Goal: Task Accomplishment & Management: Manage account settings

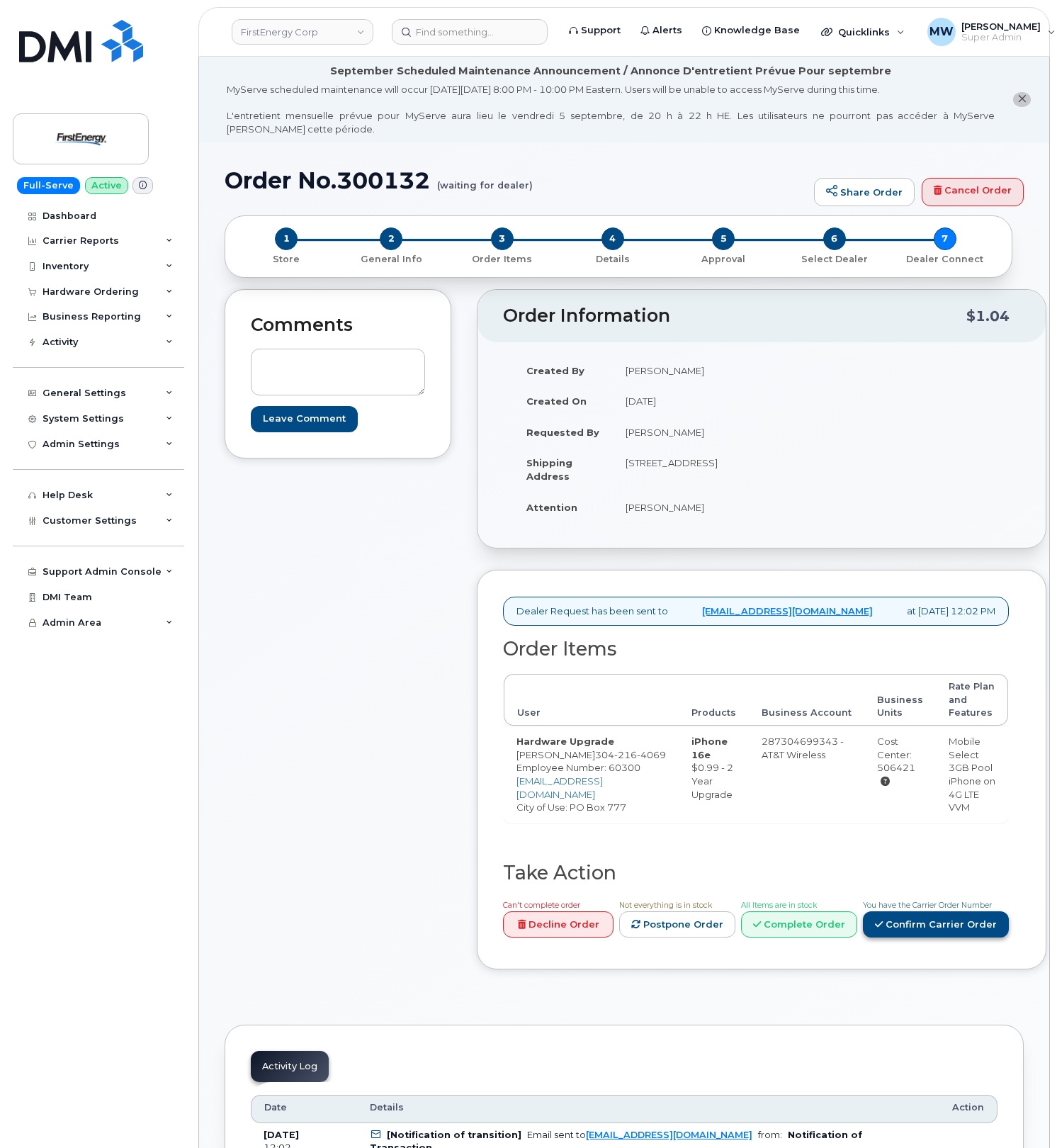
click at [863, 938] on link "Confirm Carrier Order" at bounding box center [936, 924] width 146 height 26
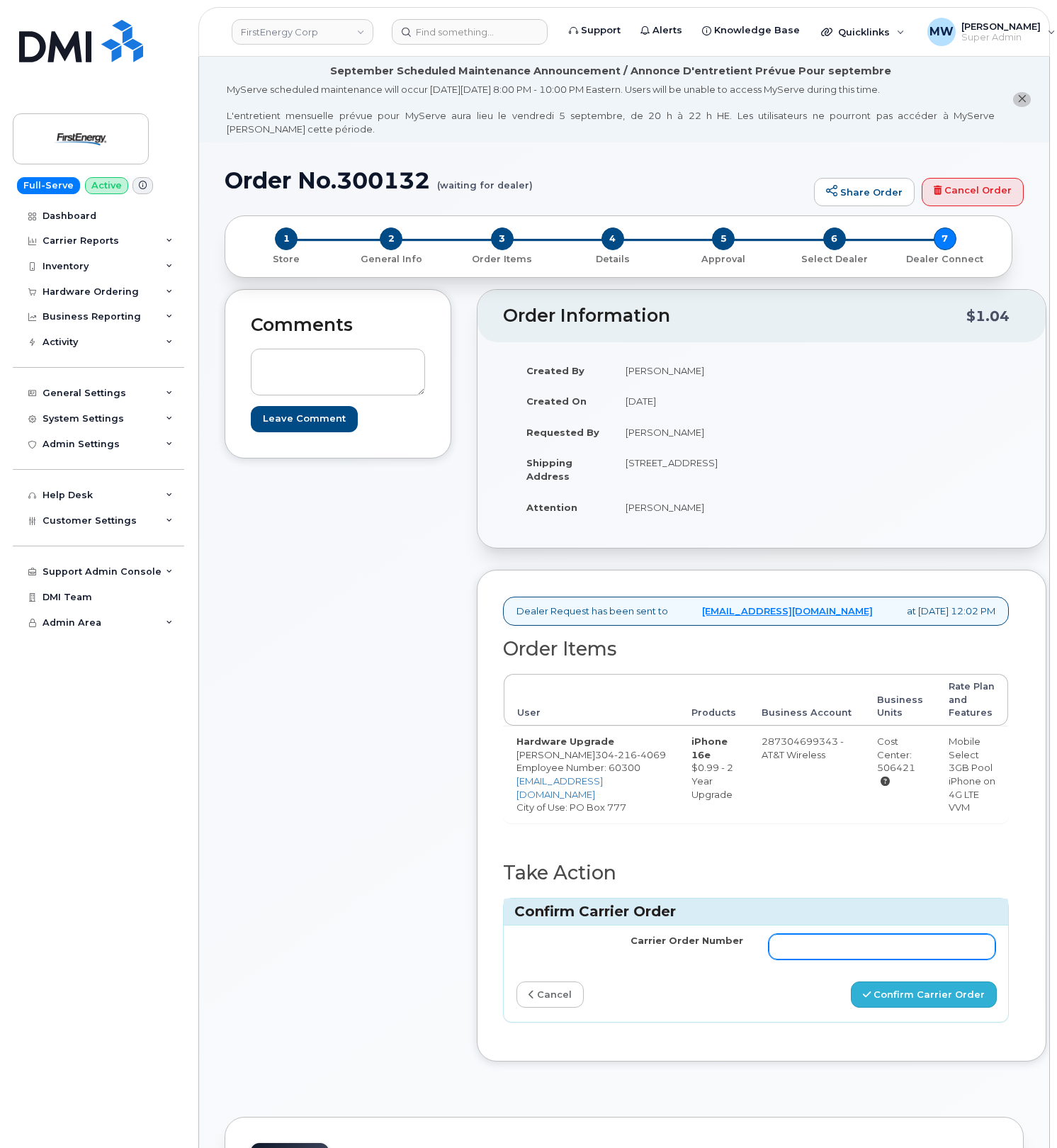
drag, startPoint x: 843, startPoint y: 978, endPoint x: 903, endPoint y: 1015, distance: 70.5
click at [843, 959] on input "Carrier Order Number" at bounding box center [883, 947] width 227 height 26
paste input "10-154220356329261"
type input "10-154220356329261"
click at [908, 1008] on button "Confirm Carrier Order" at bounding box center [924, 995] width 146 height 26
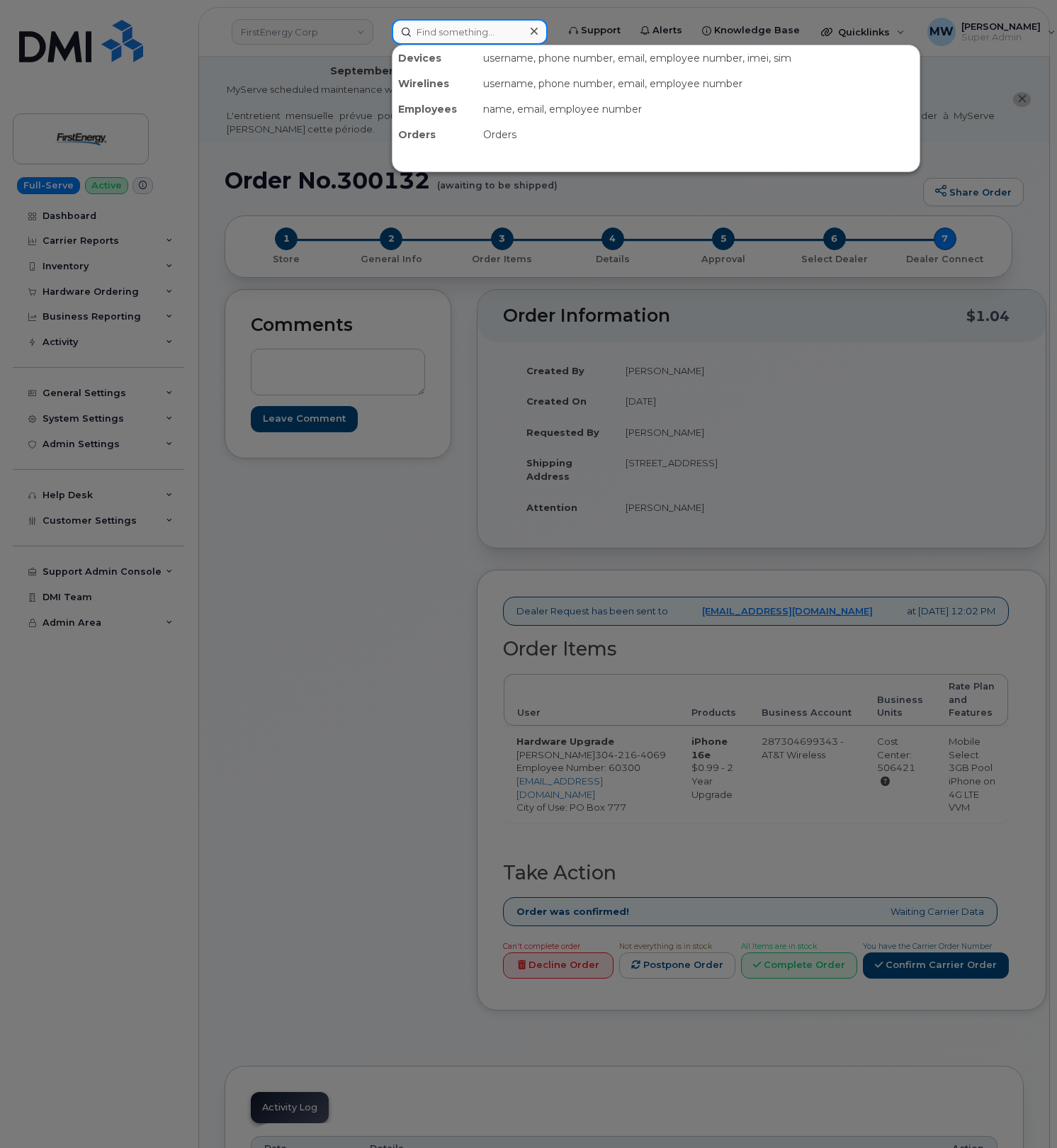
click at [499, 38] on input at bounding box center [470, 32] width 156 height 26
paste input "5128271057"
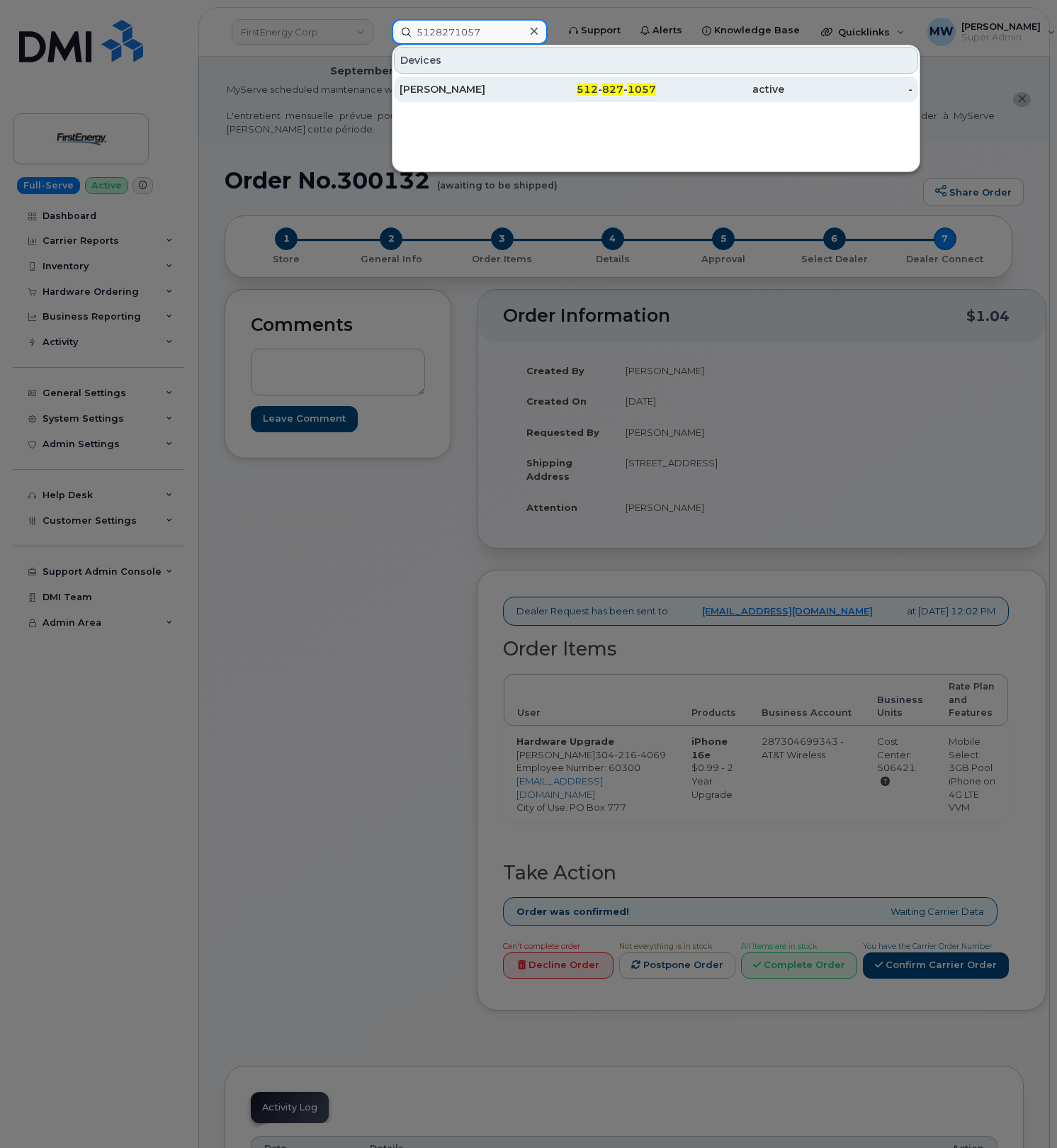
type input "5128271057"
click at [559, 89] on div "512 - 827 - 1057" at bounding box center [592, 89] width 128 height 14
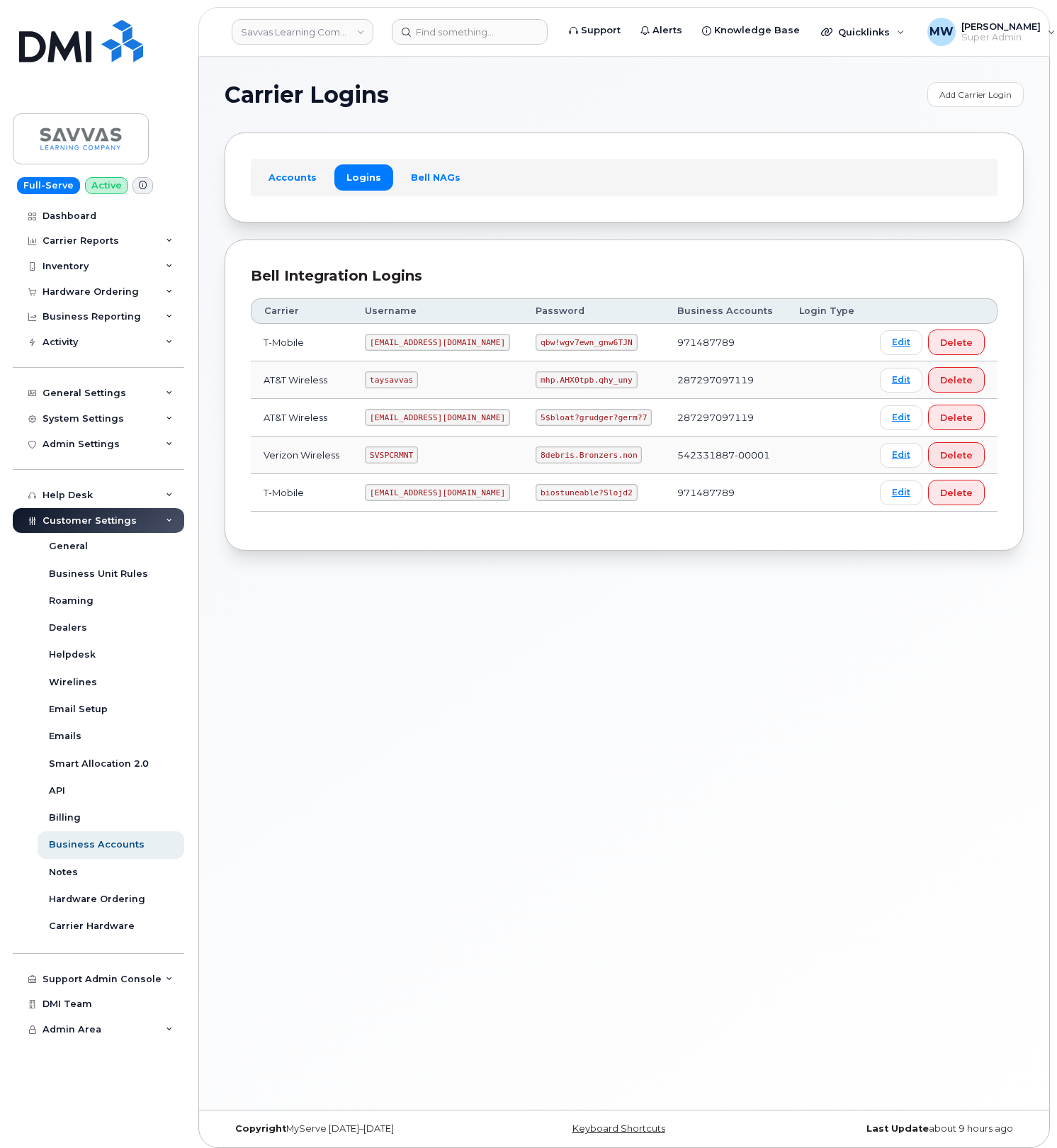
click at [561, 457] on code "8debris.Bronzers.non" at bounding box center [589, 455] width 107 height 17
copy code "8debris.Bronzers.non"
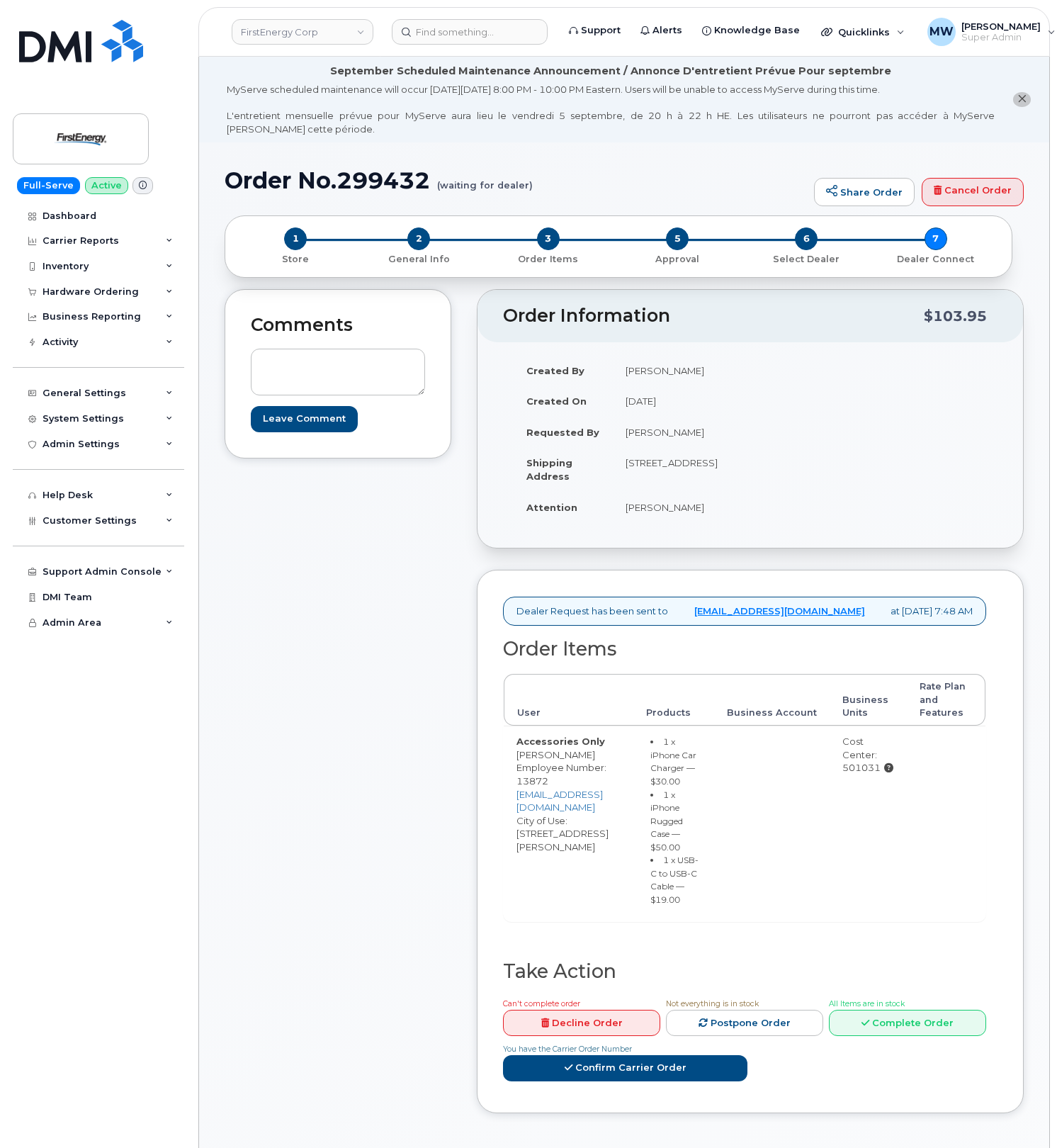
click at [427, 248] on div "2 General Info" at bounding box center [419, 246] width 129 height 38
click at [411, 242] on span "2" at bounding box center [418, 239] width 23 height 23
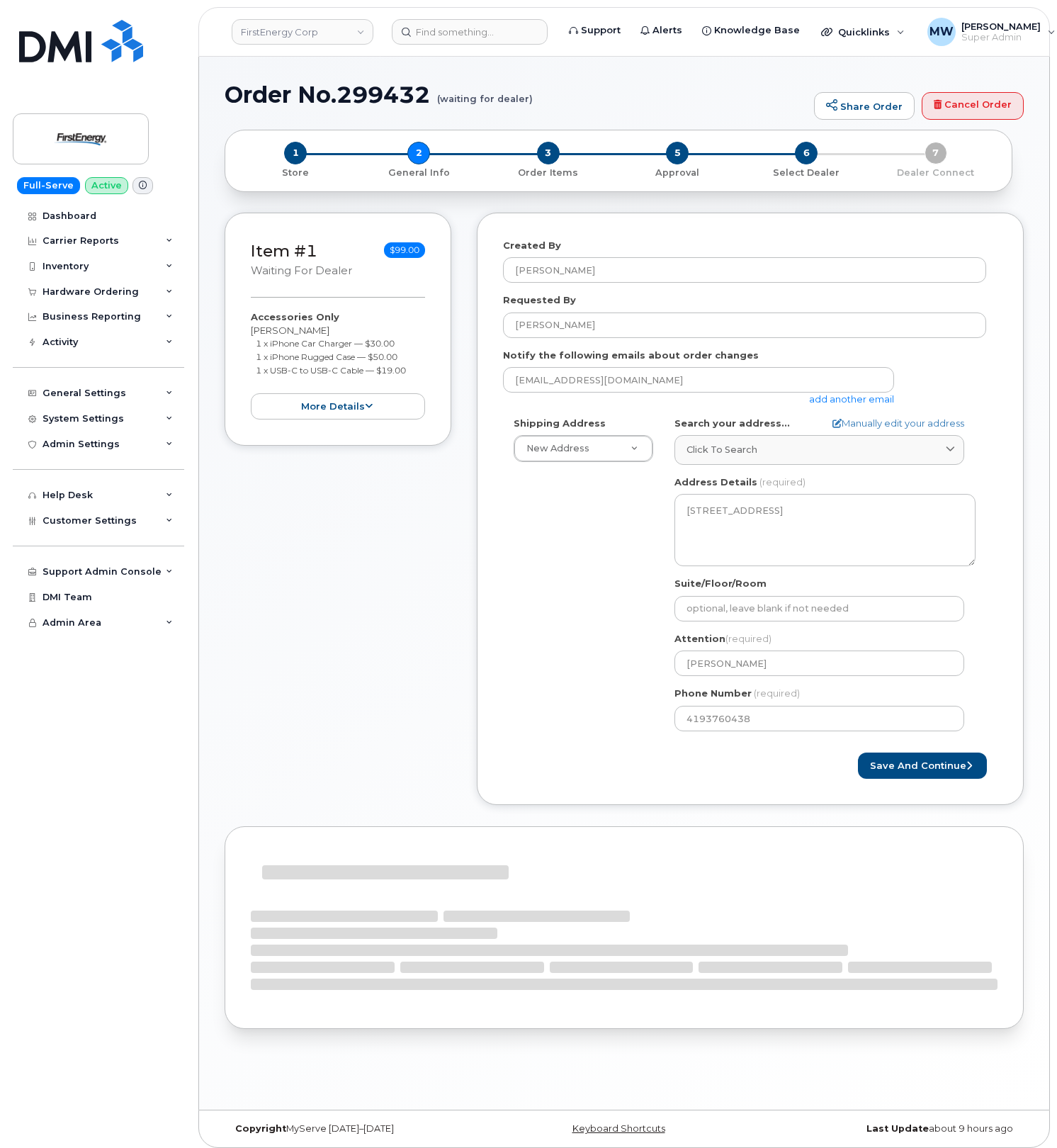
select select
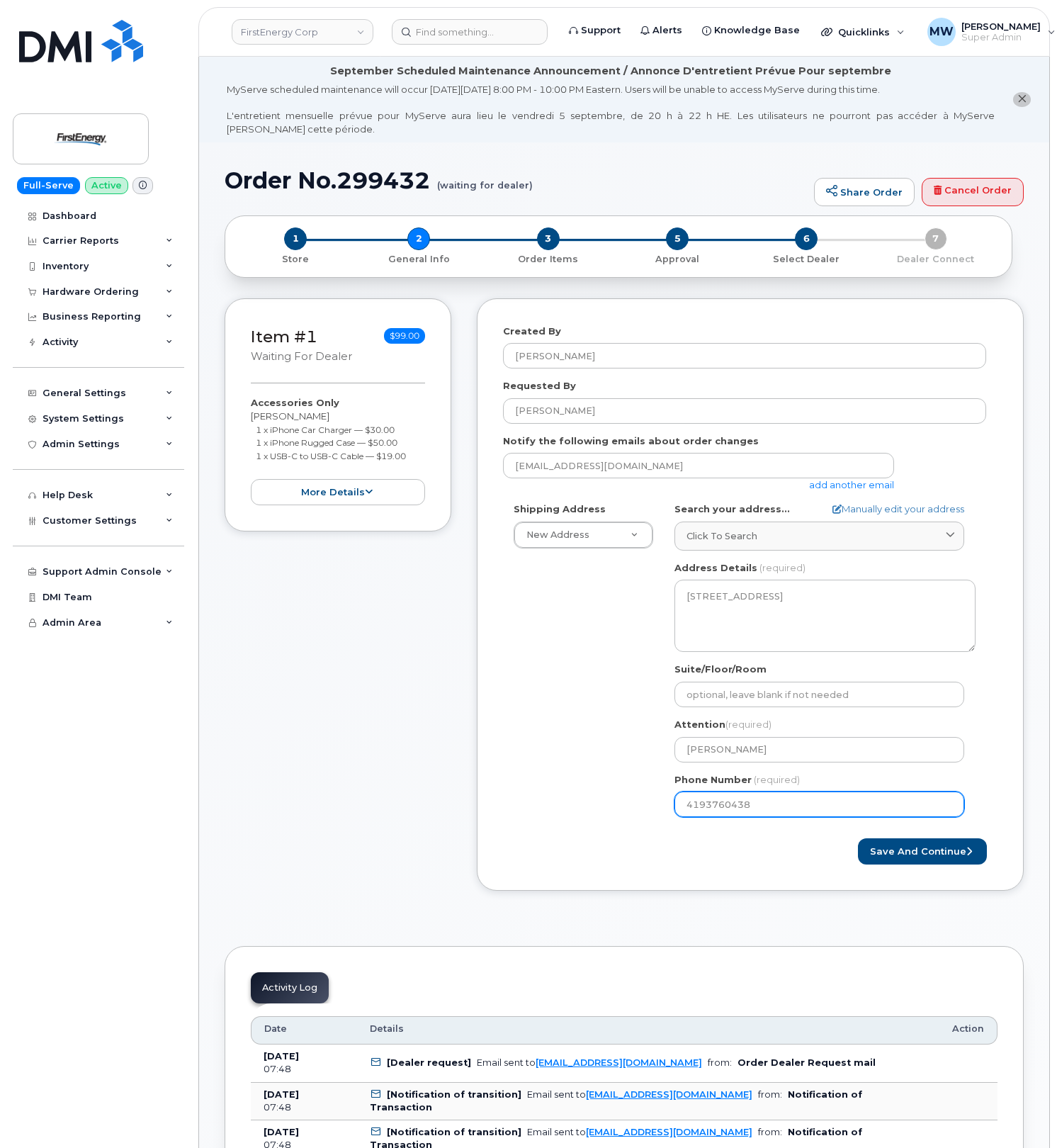
click at [716, 809] on input "4193760438" at bounding box center [820, 805] width 290 height 26
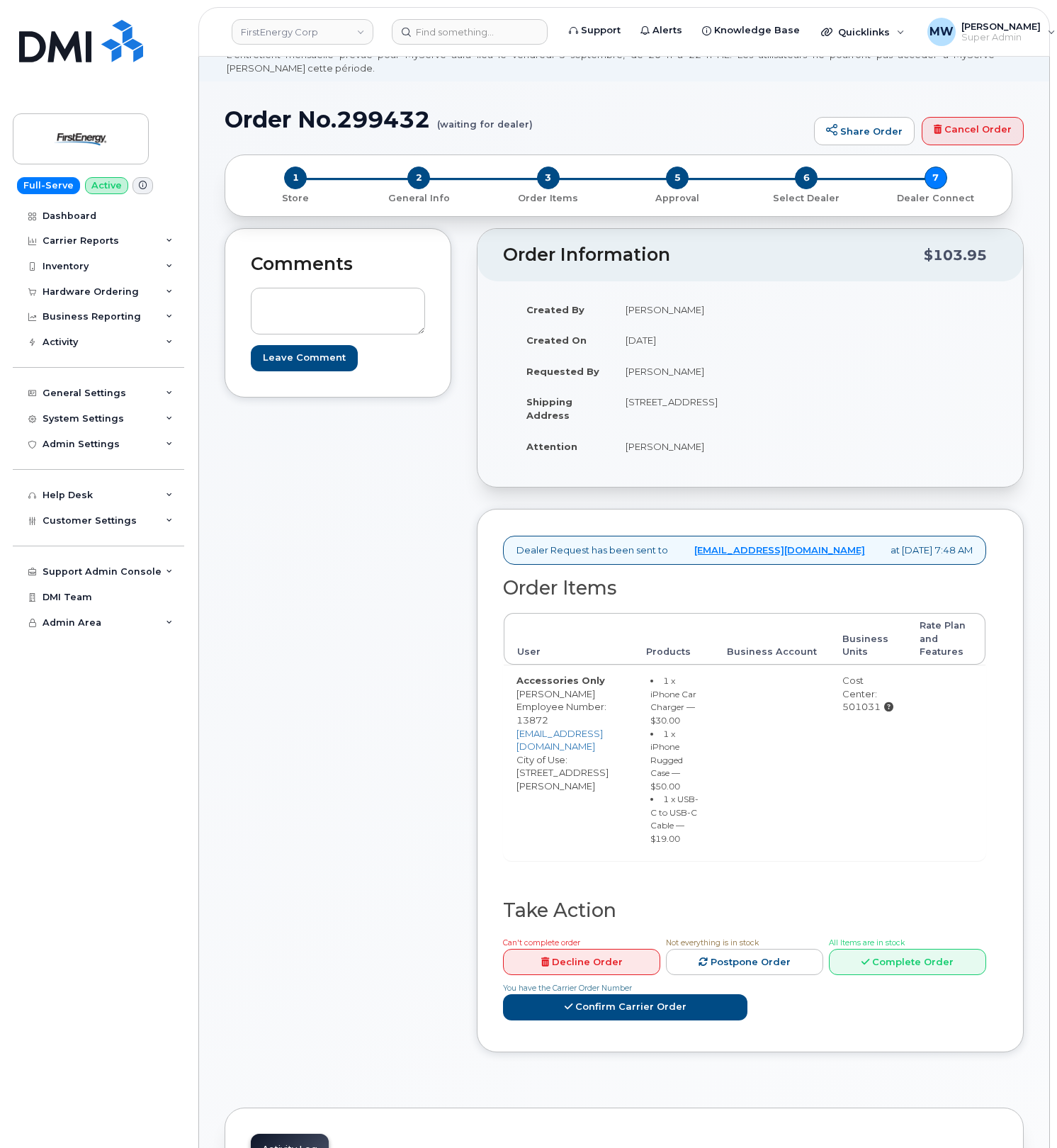
scroll to position [94, 0]
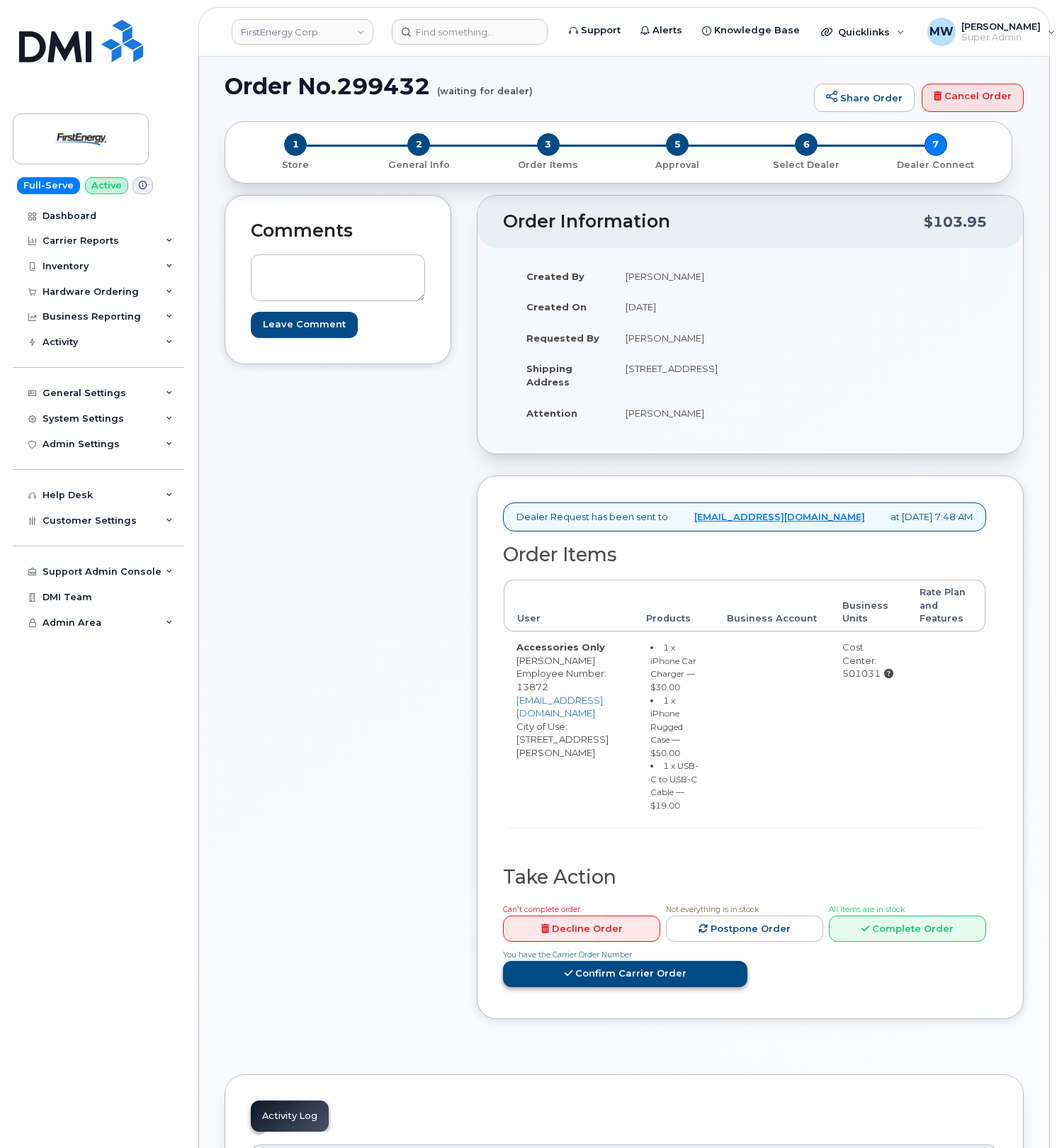
click at [663, 987] on link "Confirm Carrier Order" at bounding box center [625, 974] width 244 height 26
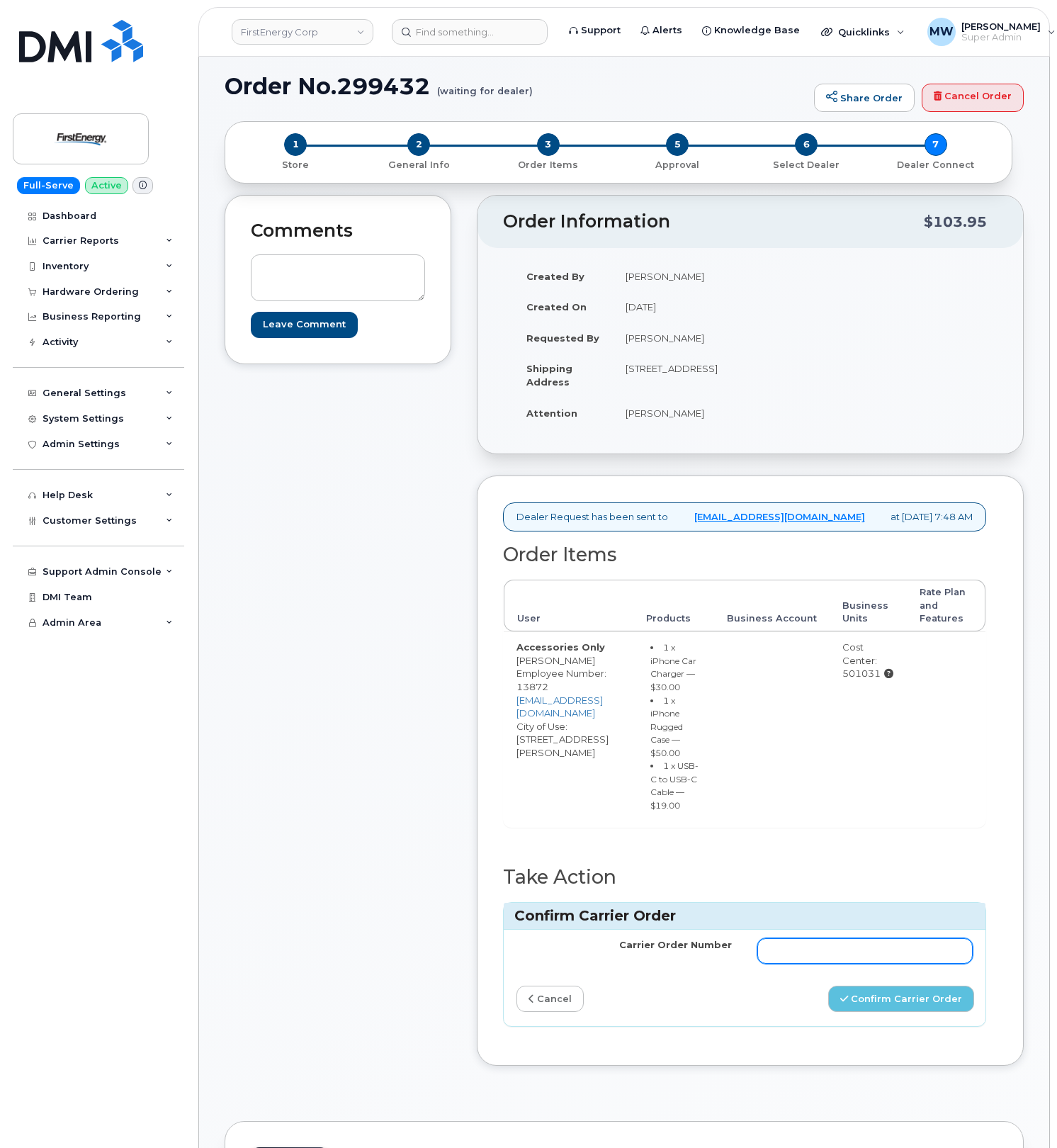
click at [809, 964] on input "Carrier Order Number" at bounding box center [865, 951] width 216 height 26
paste input "MB1000500509561"
type input "MB1000500509561"
click at [877, 1012] on button "Confirm Carrier Order" at bounding box center [901, 998] width 146 height 26
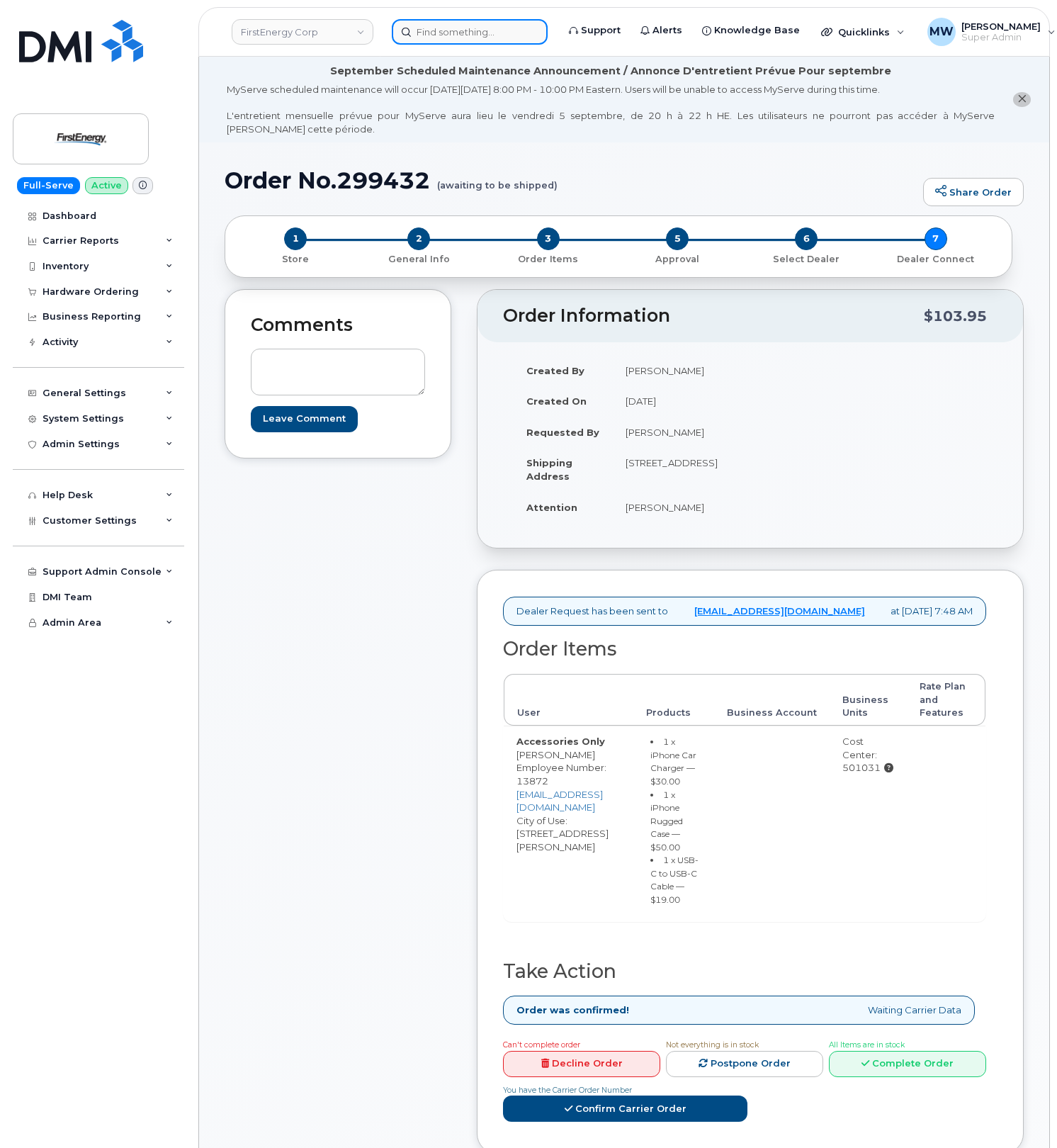
click at [471, 32] on input at bounding box center [470, 32] width 156 height 26
paste input "59780"
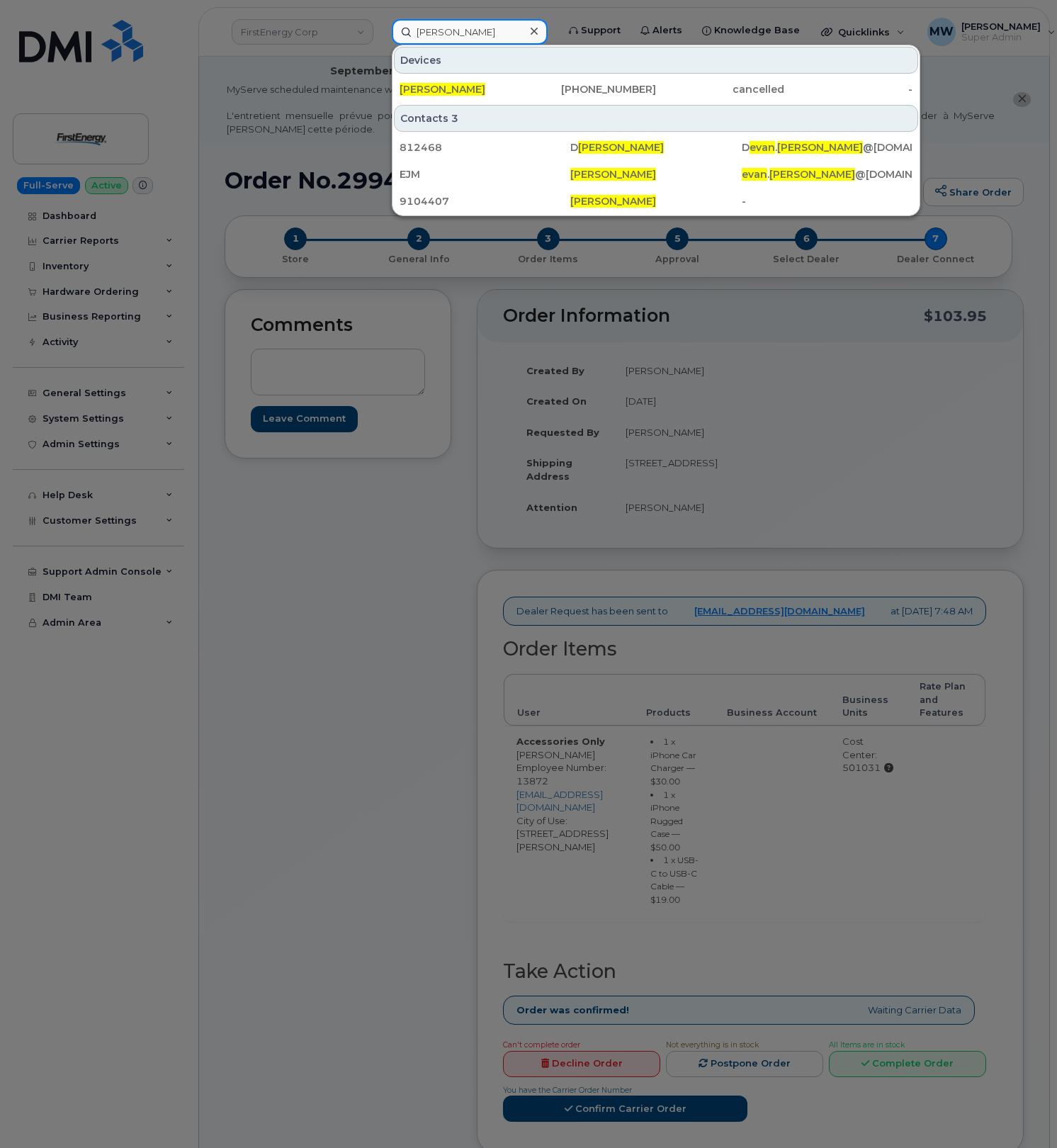
click at [441, 32] on input "evan morgan" at bounding box center [470, 32] width 156 height 26
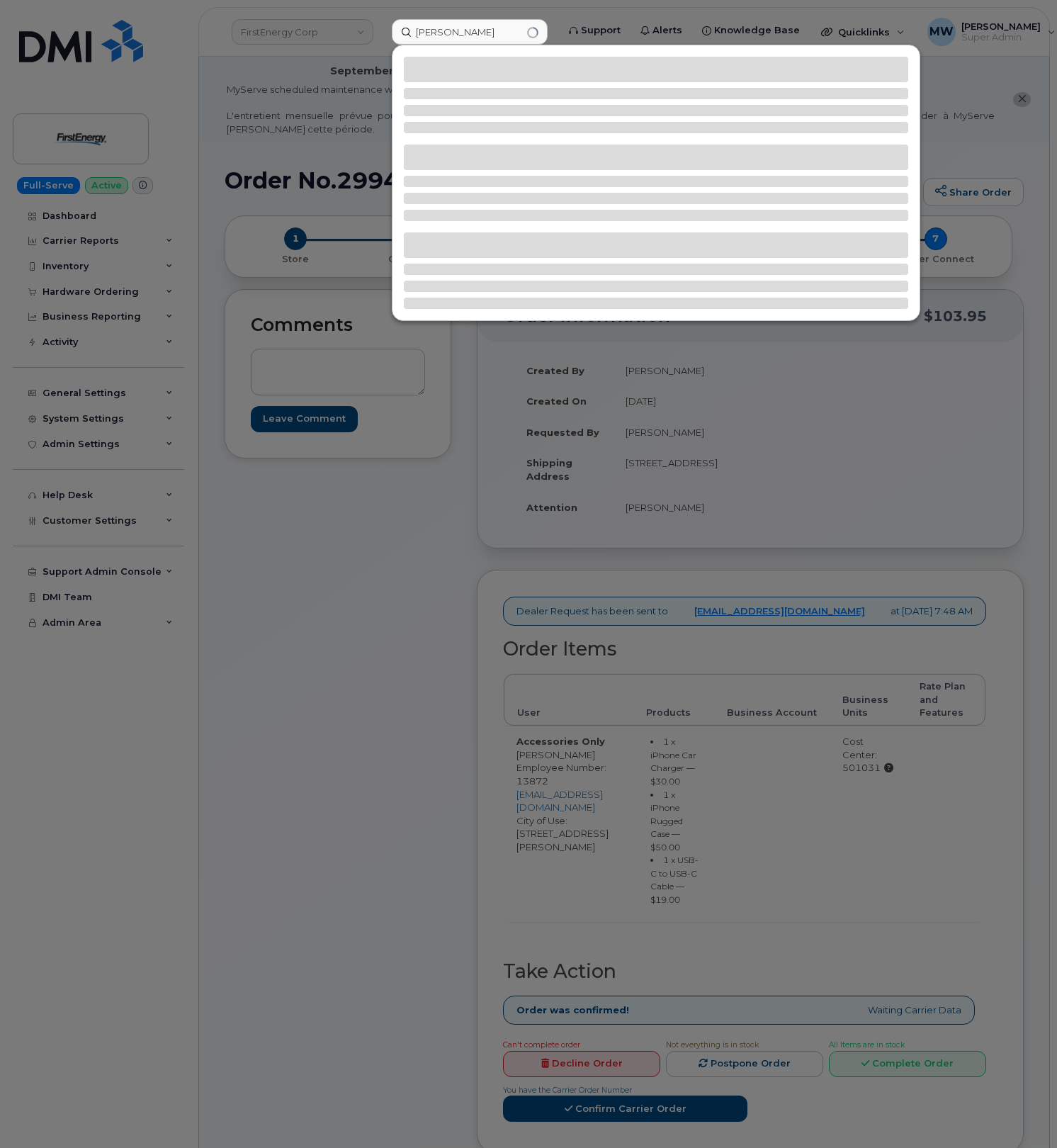
click at [298, 778] on div at bounding box center [528, 574] width 1057 height 1148
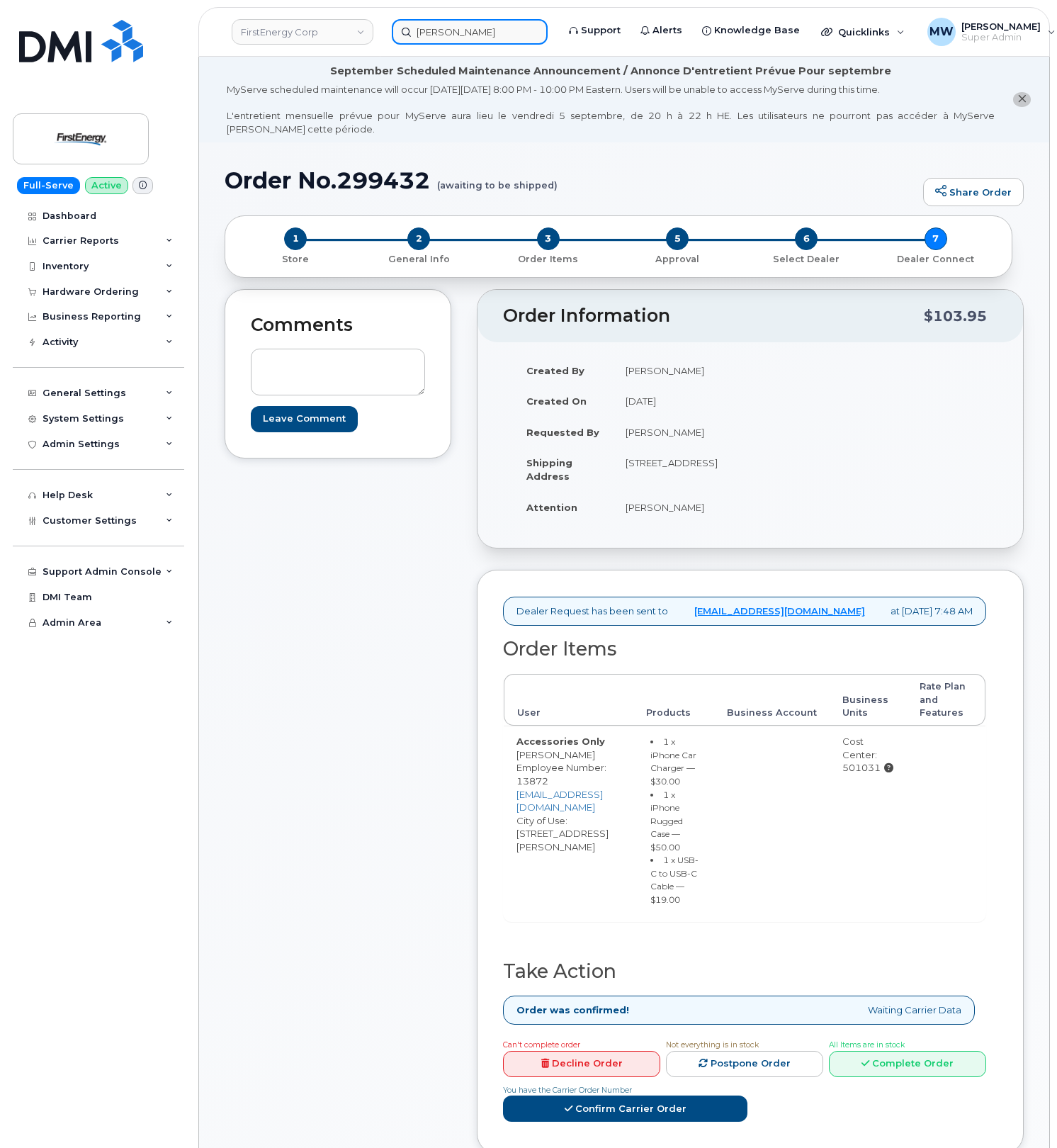
click at [494, 27] on input "evan bmorgan" at bounding box center [470, 32] width 156 height 26
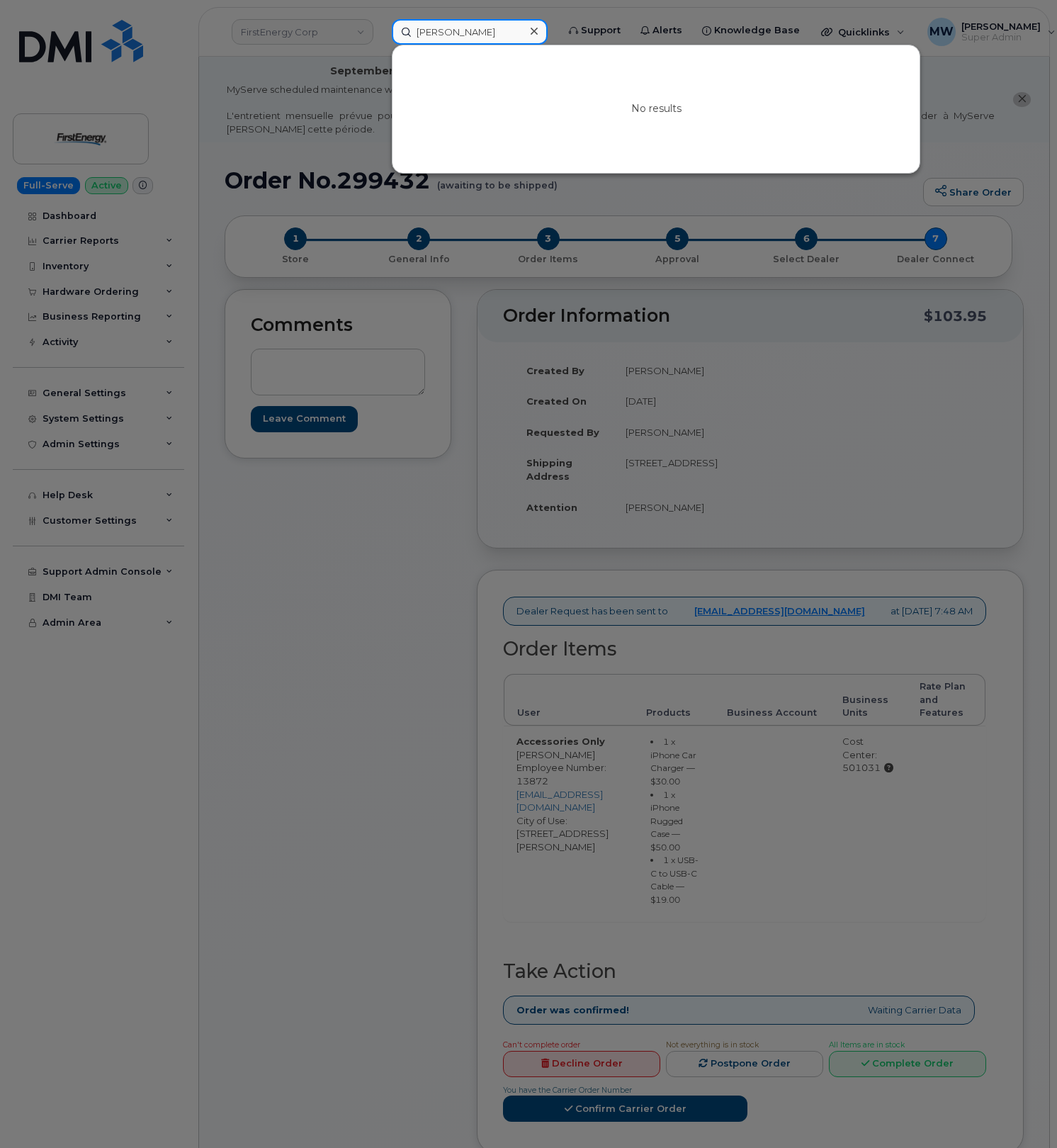
paste input "[PERSON_NAME]"
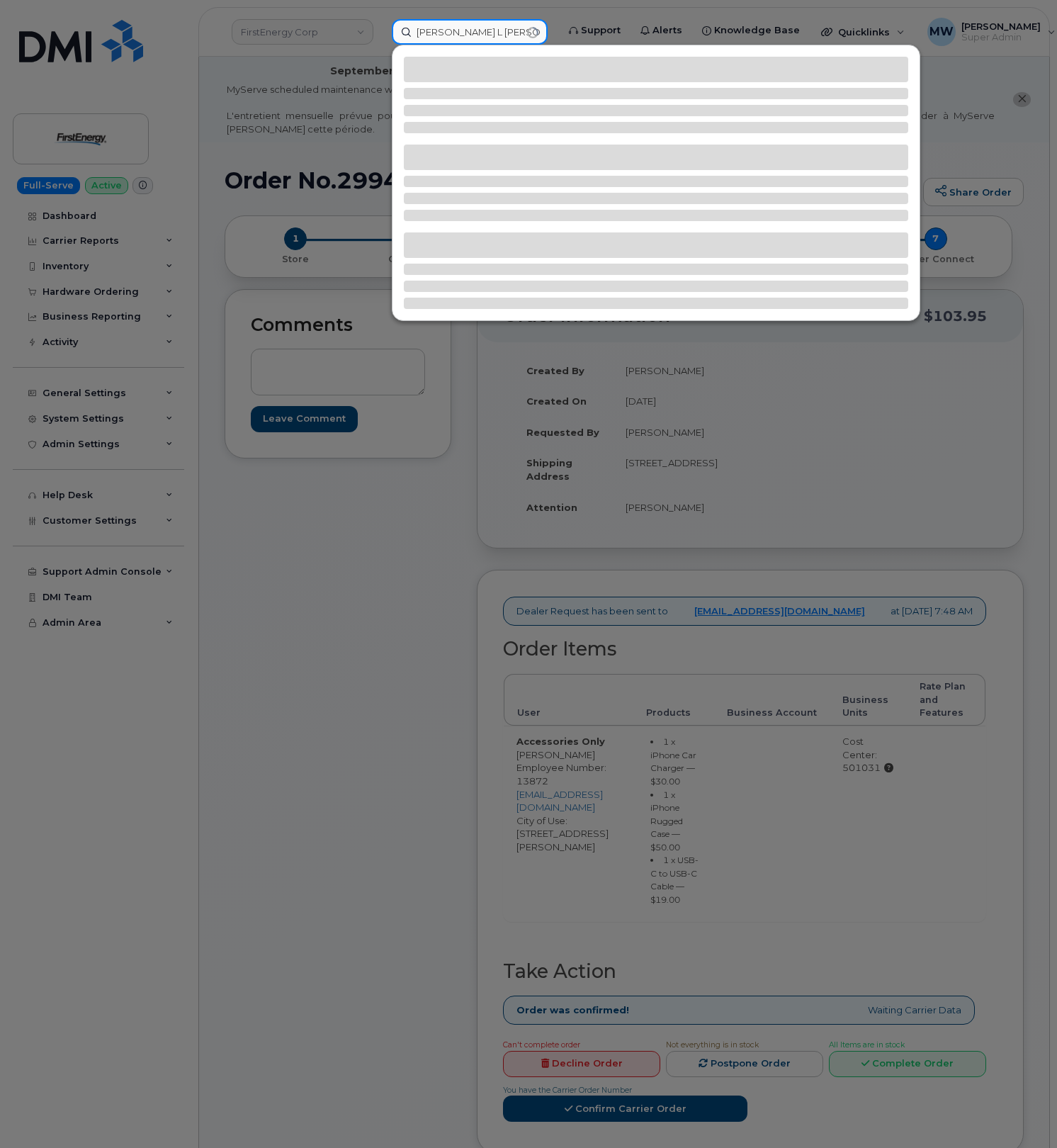
click at [485, 32] on input "evan bmorganJohnna L McCormack" at bounding box center [470, 32] width 156 height 26
paste input "681-318-6475"
type input "681-318-6475"
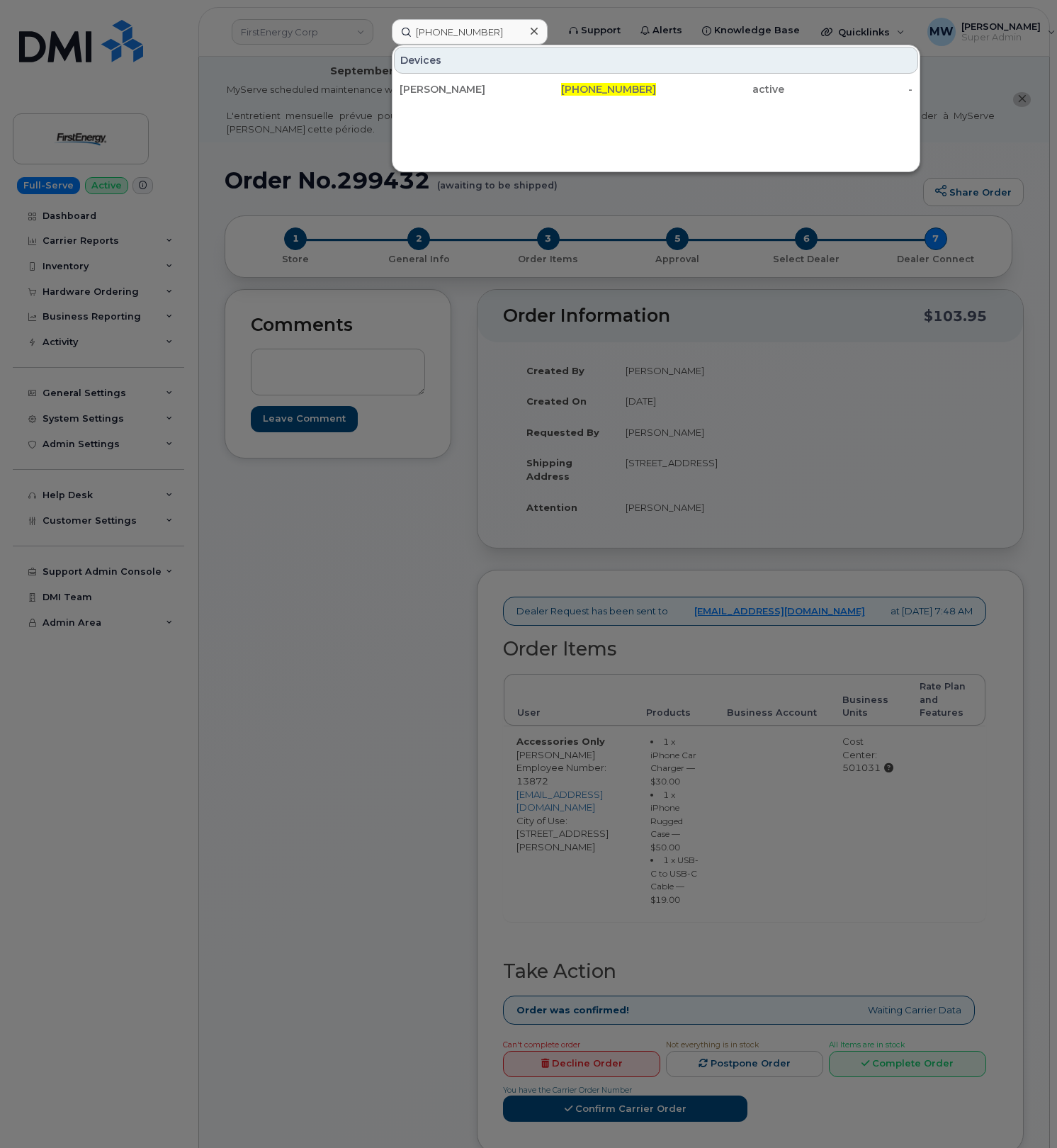
drag, startPoint x: 624, startPoint y: 92, endPoint x: 102, endPoint y: 180, distance: 529.4
click at [624, 92] on span "681-318-6475" at bounding box center [609, 89] width 95 height 13
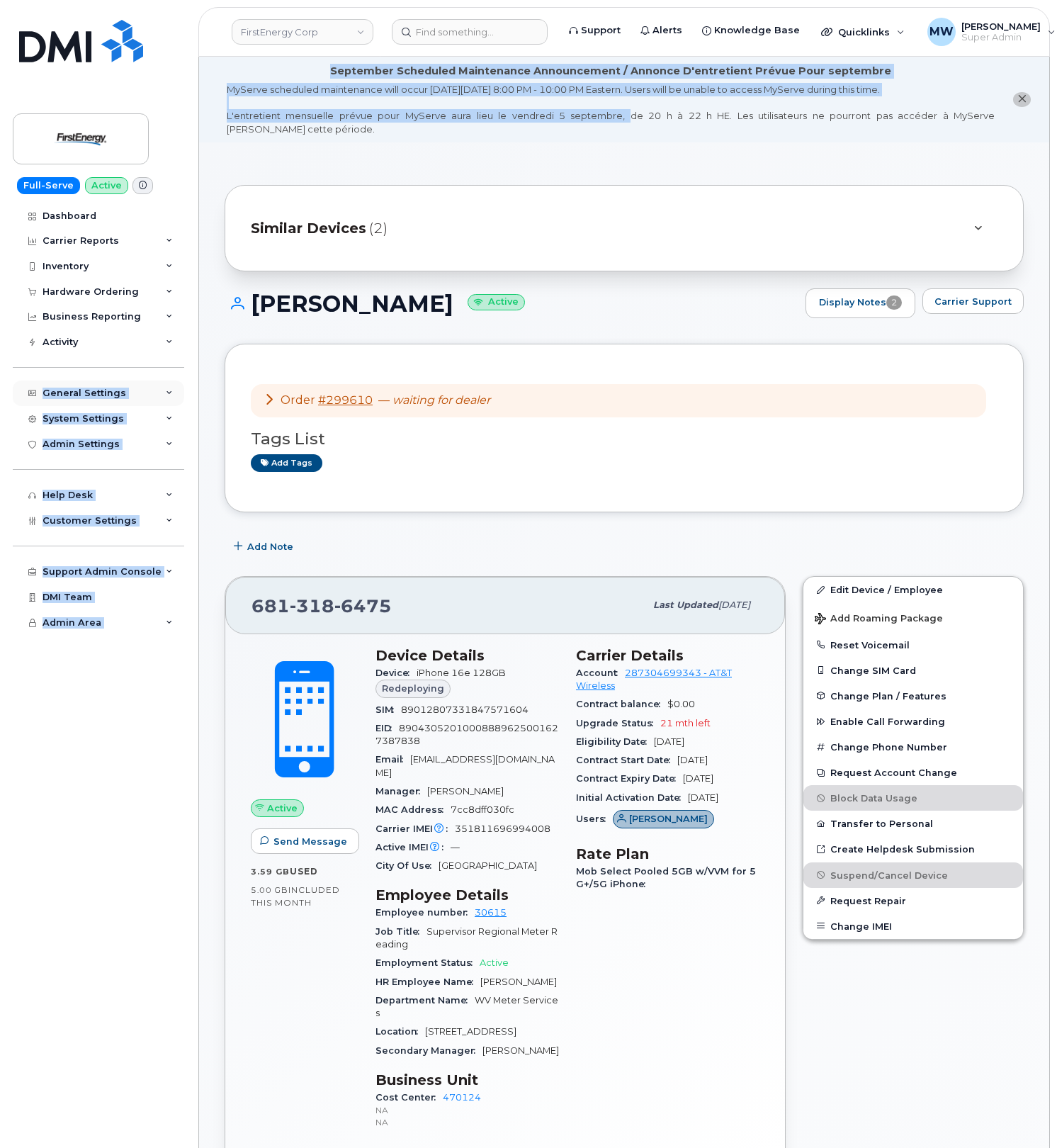
drag, startPoint x: 357, startPoint y: 250, endPoint x: 152, endPoint y: 392, distance: 249.4
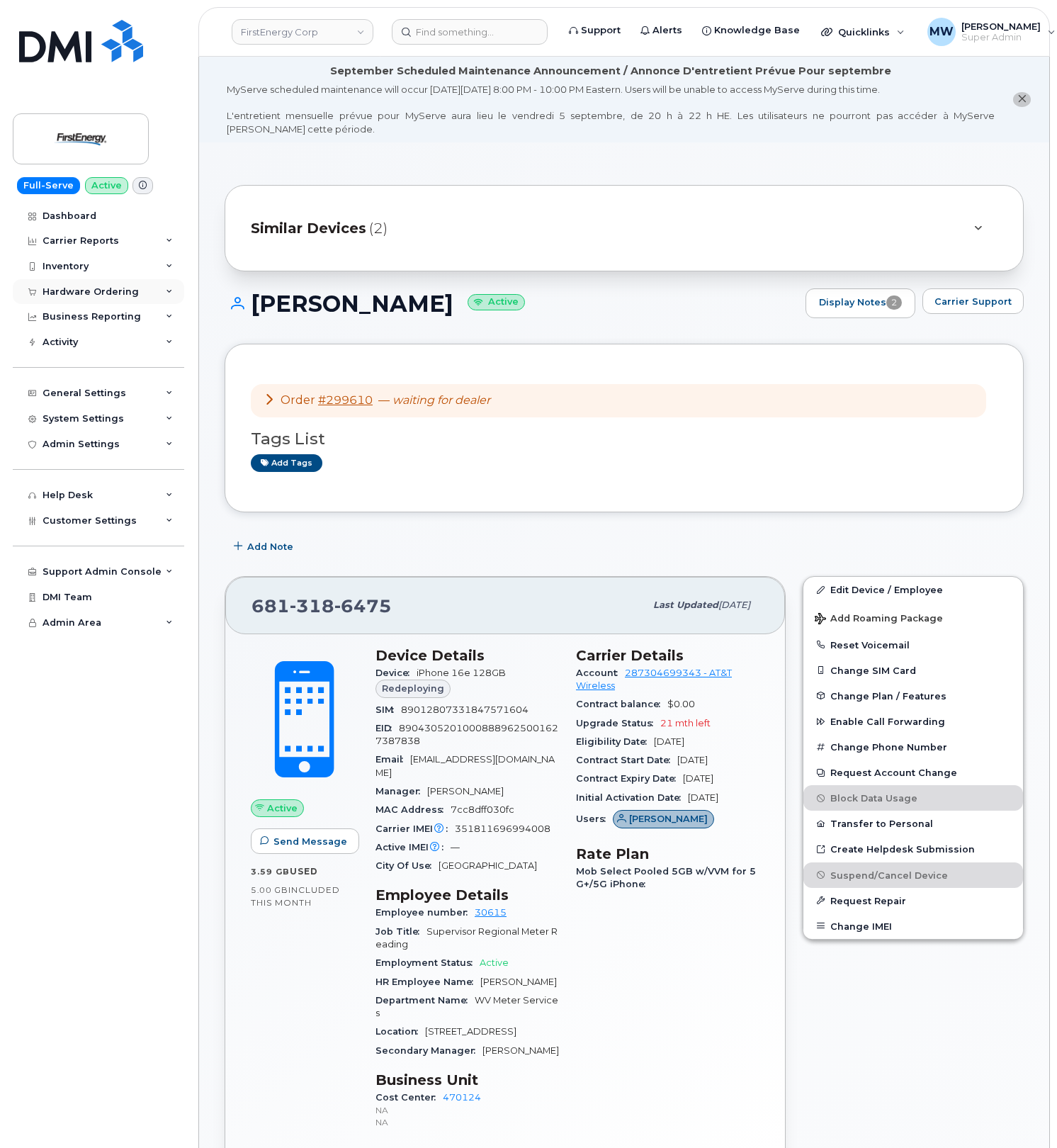
click at [96, 289] on div "Hardware Ordering" at bounding box center [91, 292] width 96 height 11
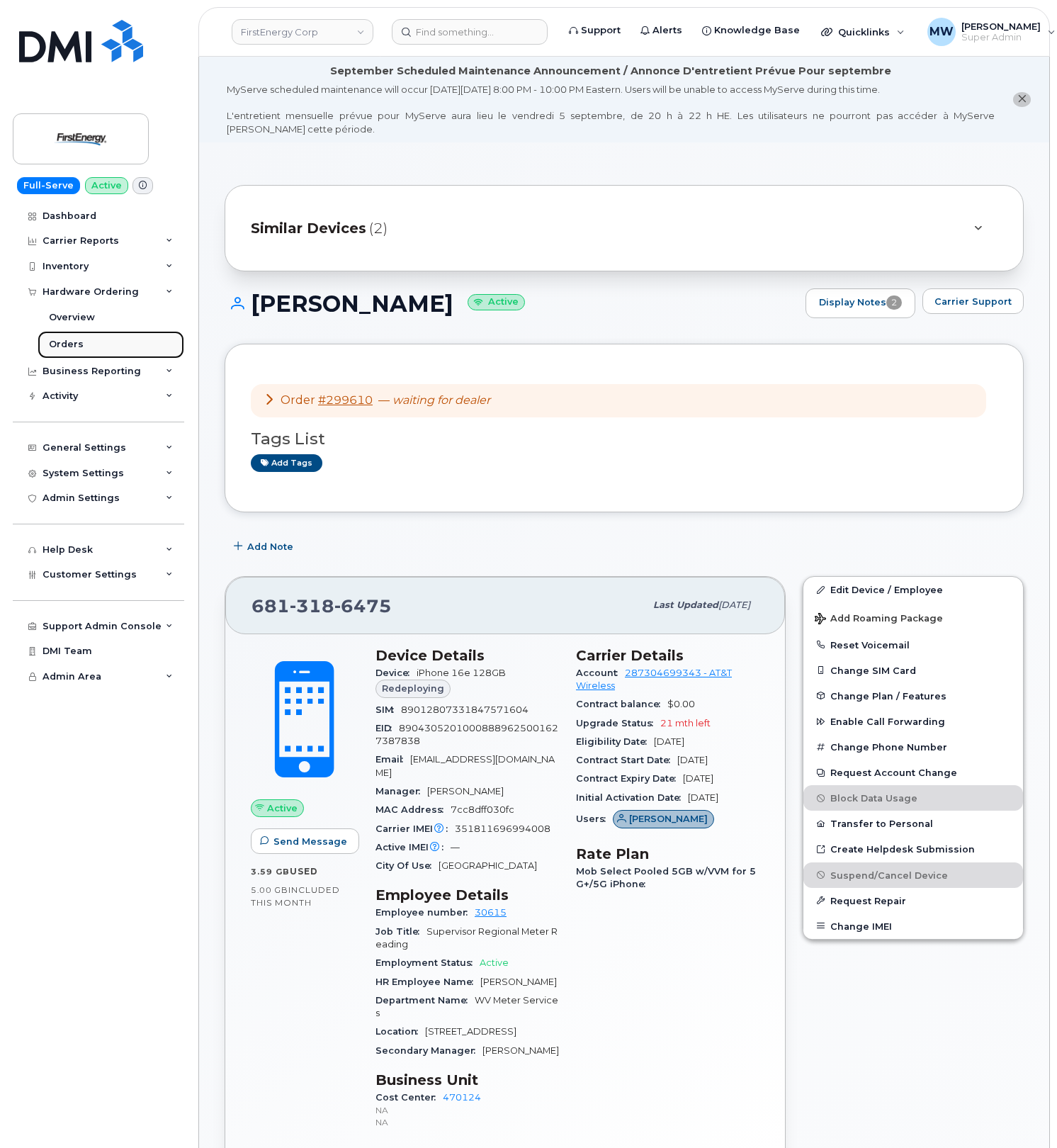
click at [80, 350] on div "Orders" at bounding box center [66, 344] width 35 height 13
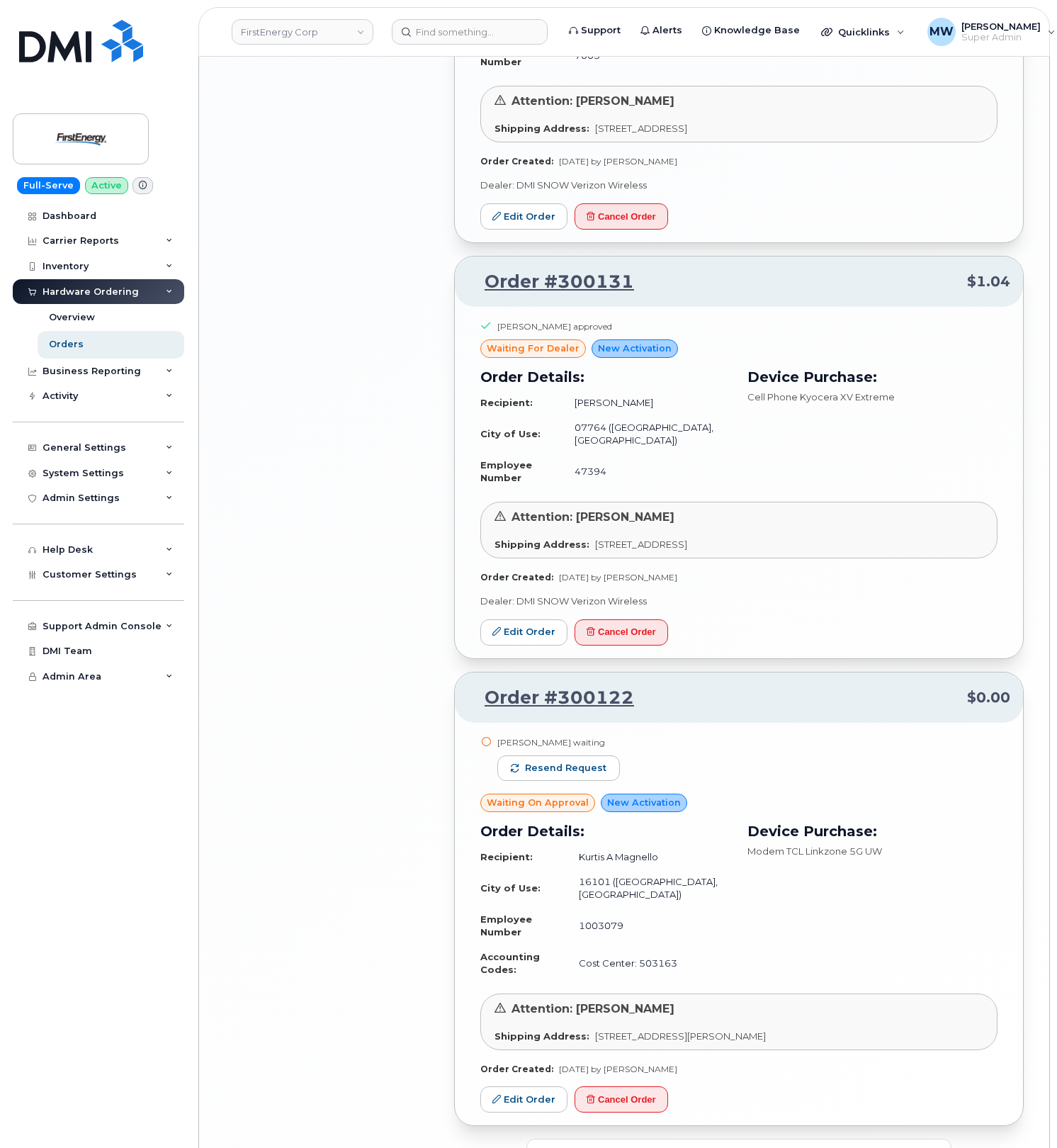
scroll to position [2379, 0]
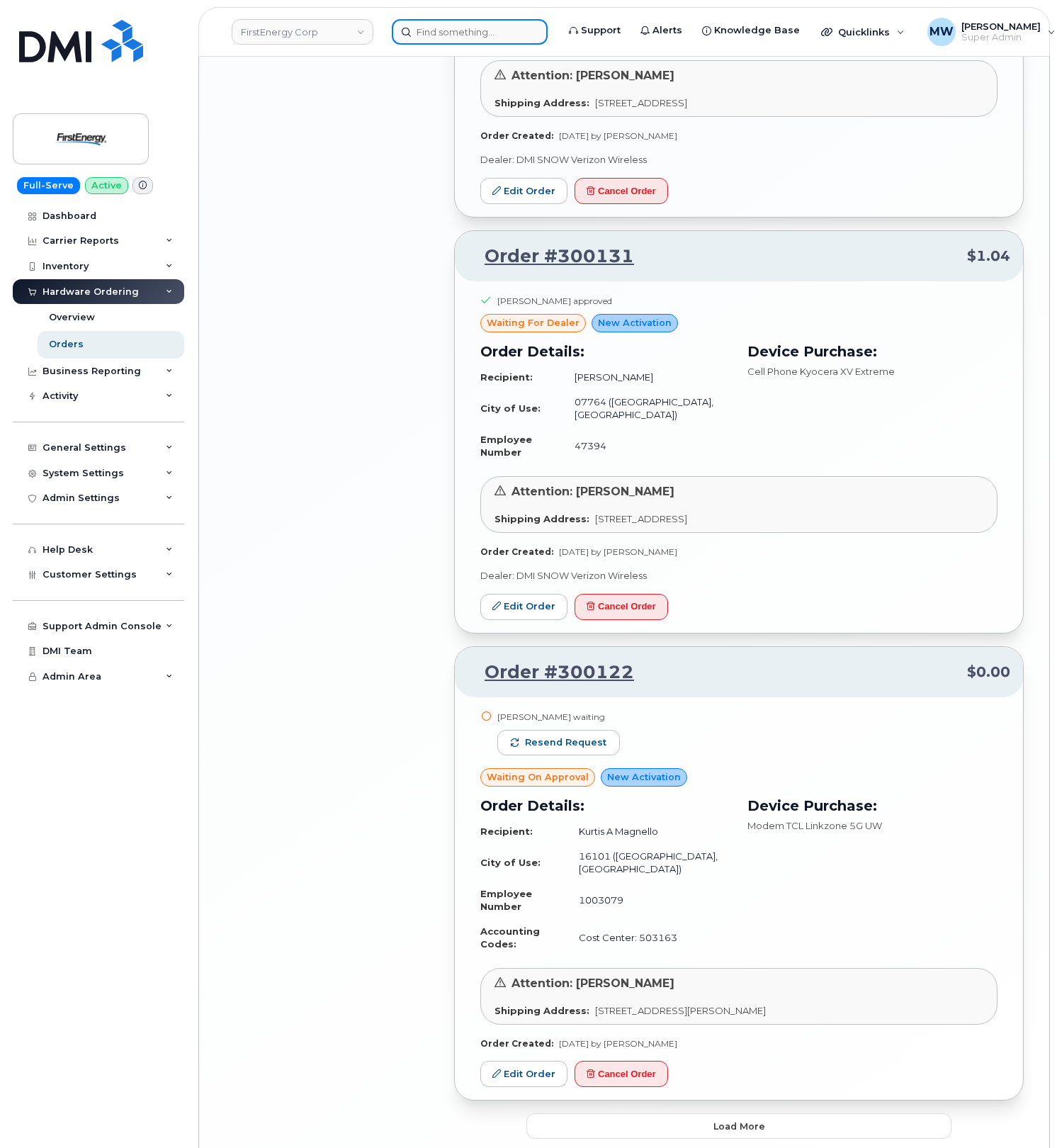
drag, startPoint x: 455, startPoint y: 29, endPoint x: 446, endPoint y: 32, distance: 9.5
click at [455, 29] on input at bounding box center [470, 32] width 156 height 26
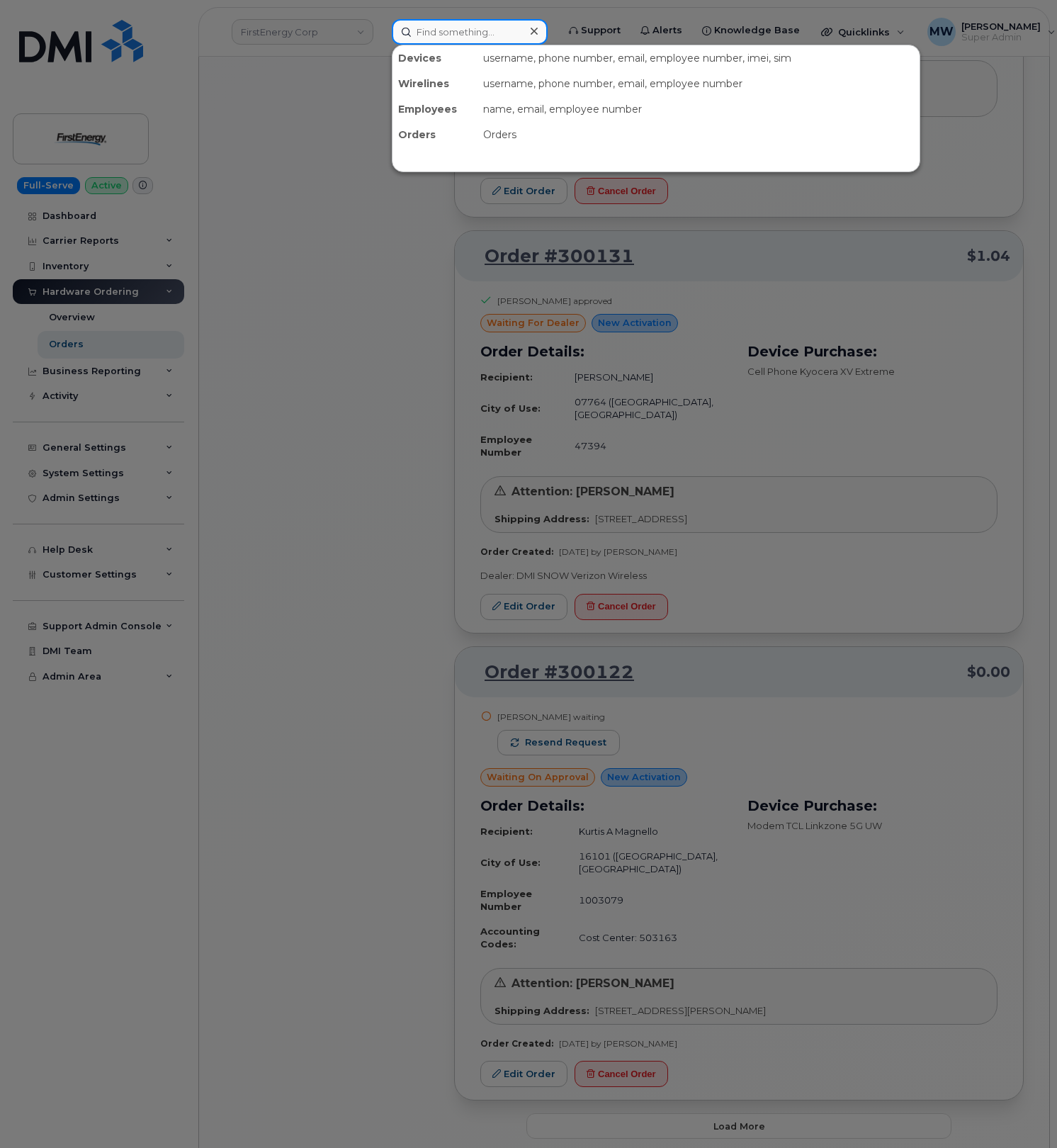
paste input "5519987382"
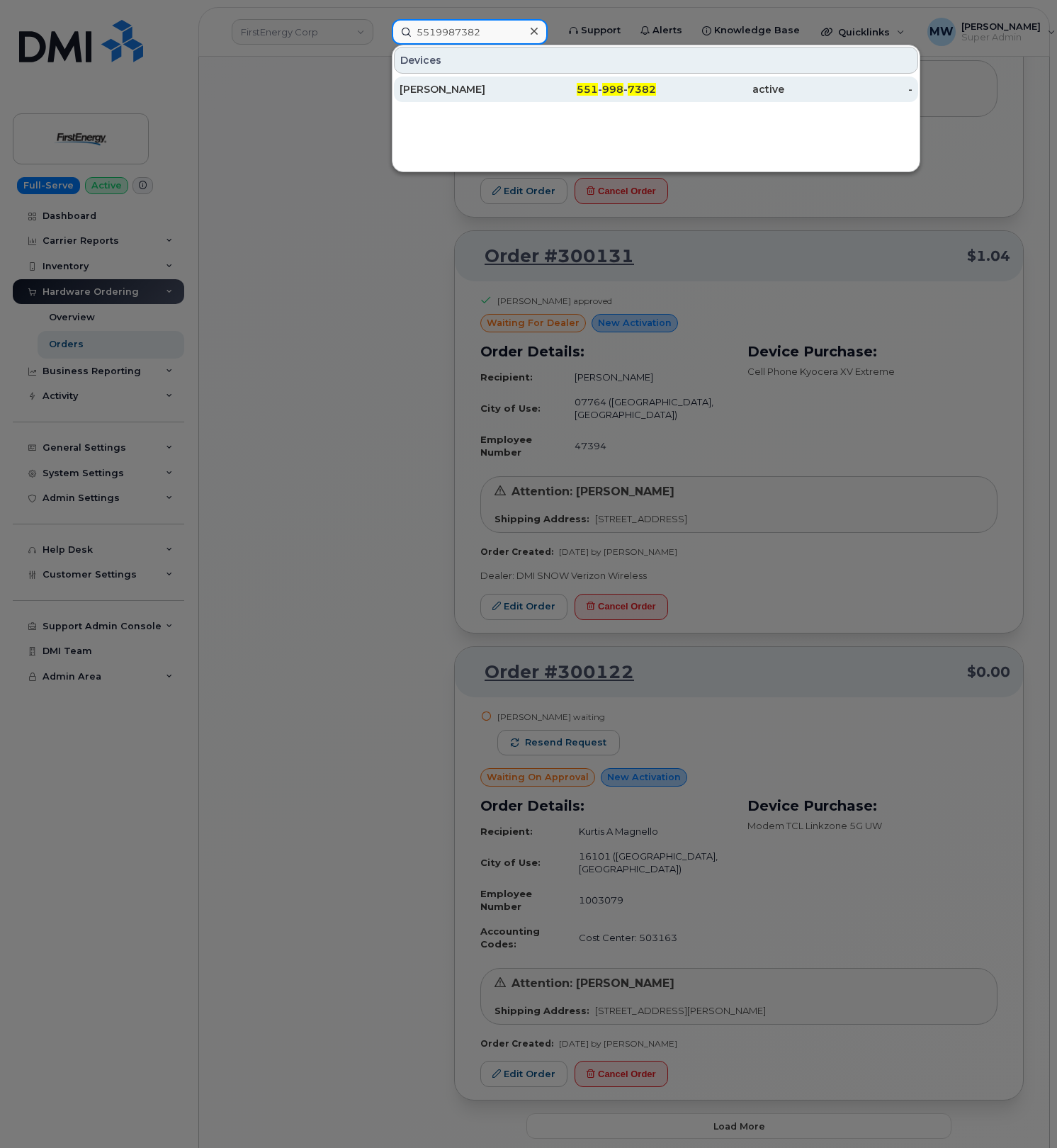
type input "5519987382"
click at [628, 100] on div "551 - 998 - 7382" at bounding box center [592, 89] width 128 height 26
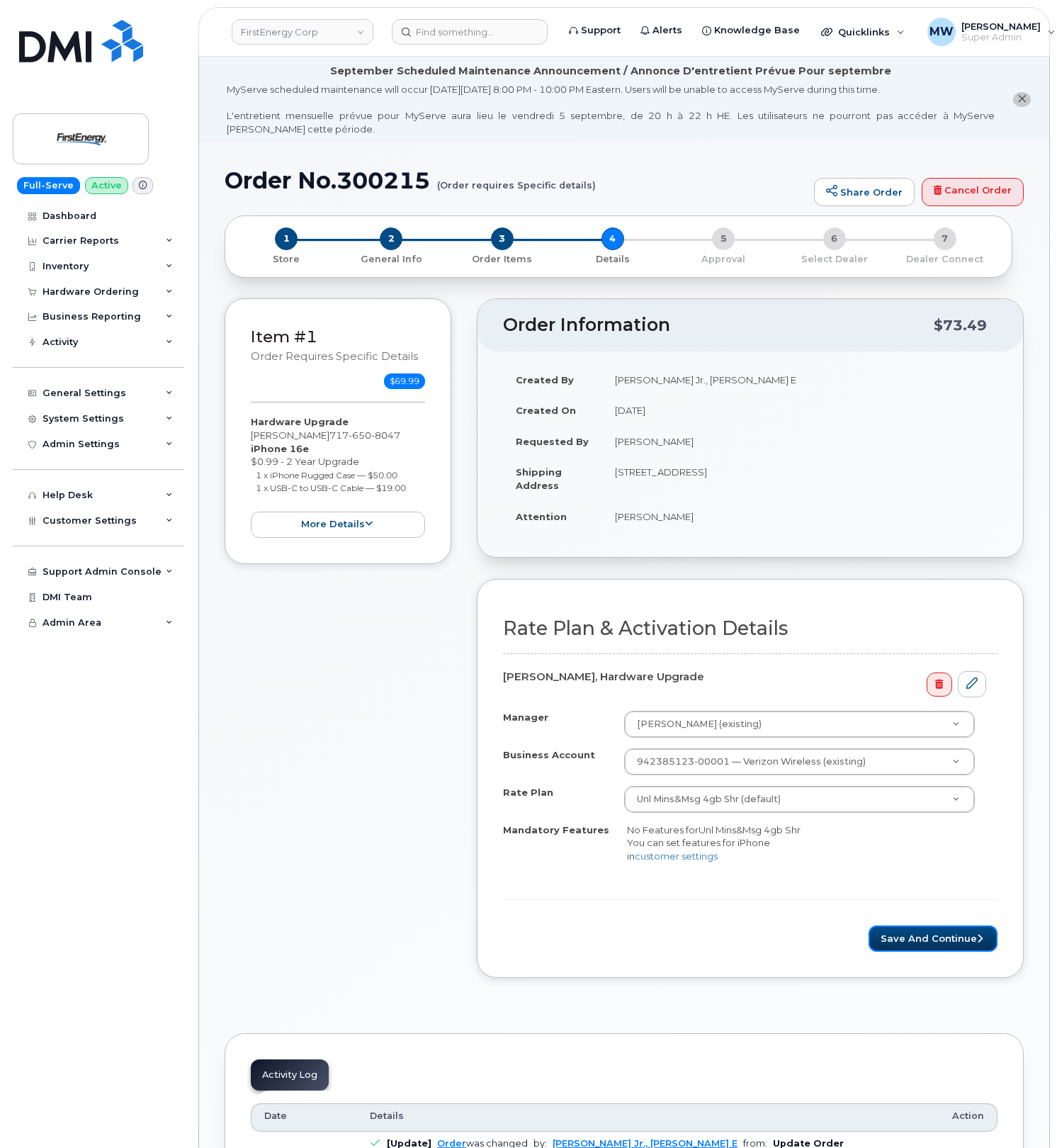
click at [900, 937] on button "Save and Continue" at bounding box center [934, 938] width 129 height 26
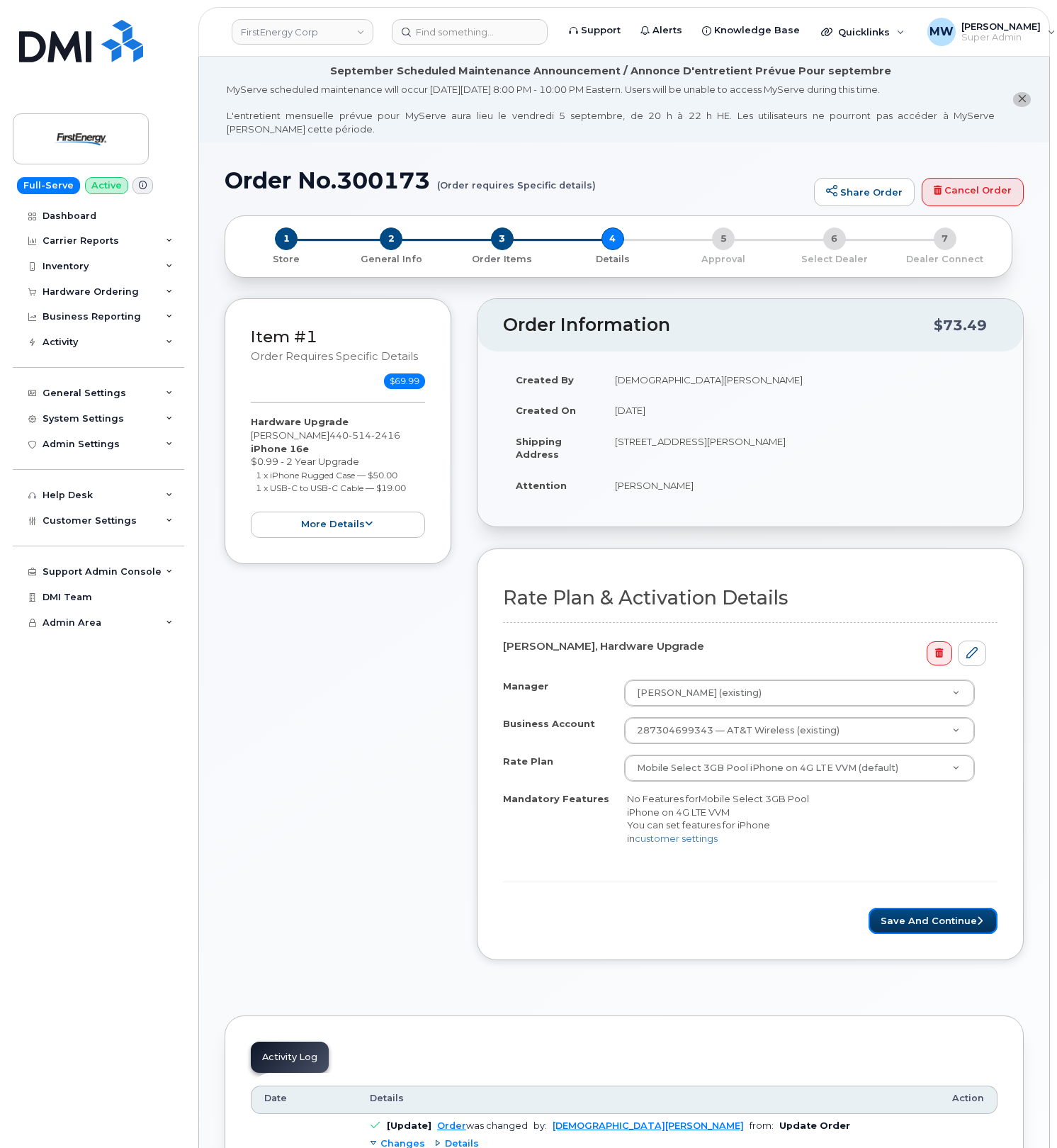
drag, startPoint x: 929, startPoint y: 924, endPoint x: 545, endPoint y: 134, distance: 878.4
click at [929, 923] on button "Save and Continue" at bounding box center [934, 920] width 129 height 26
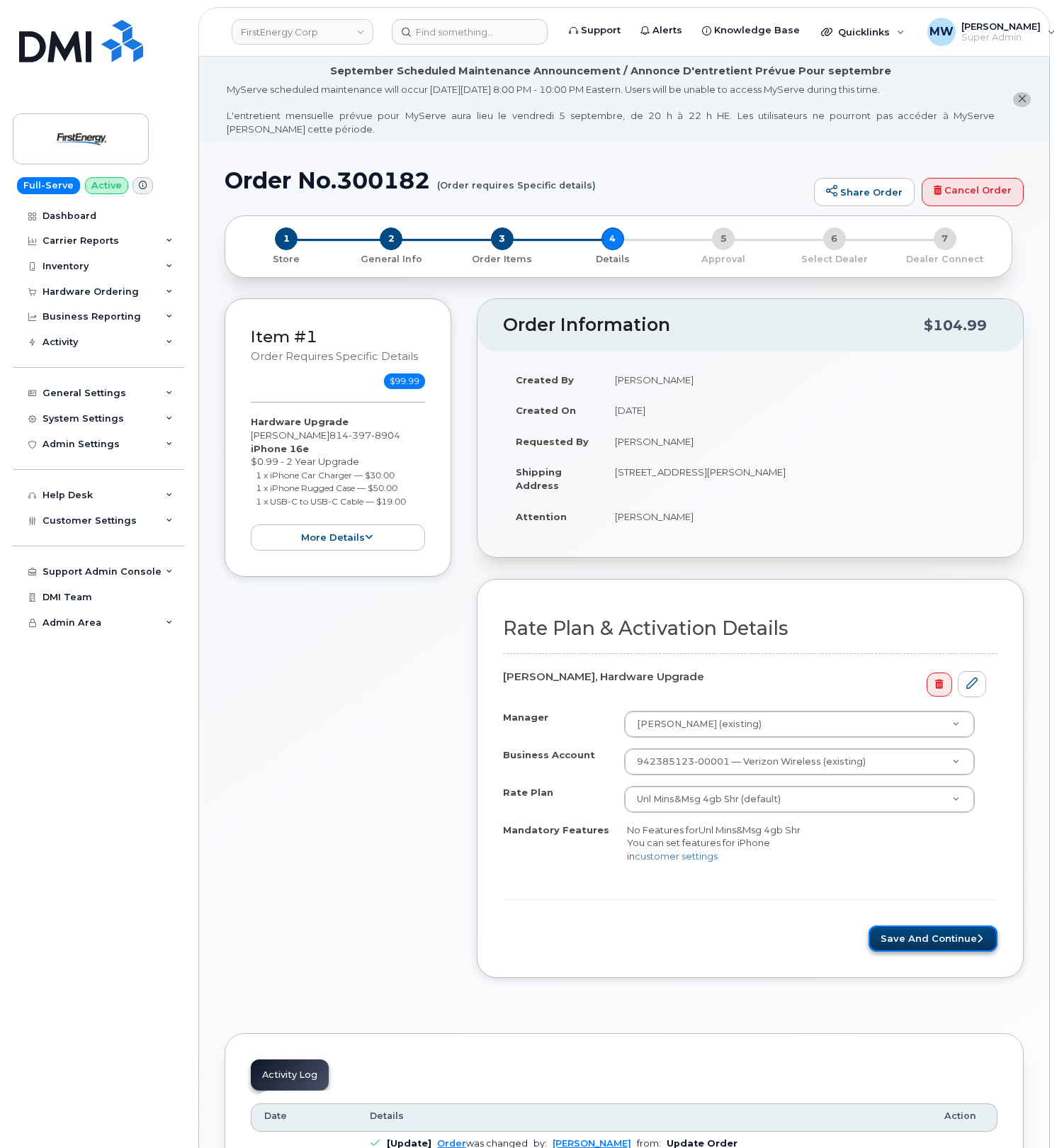
drag, startPoint x: 908, startPoint y: 936, endPoint x: 838, endPoint y: 336, distance: 604.1
click at [908, 935] on button "Save and Continue" at bounding box center [934, 938] width 129 height 26
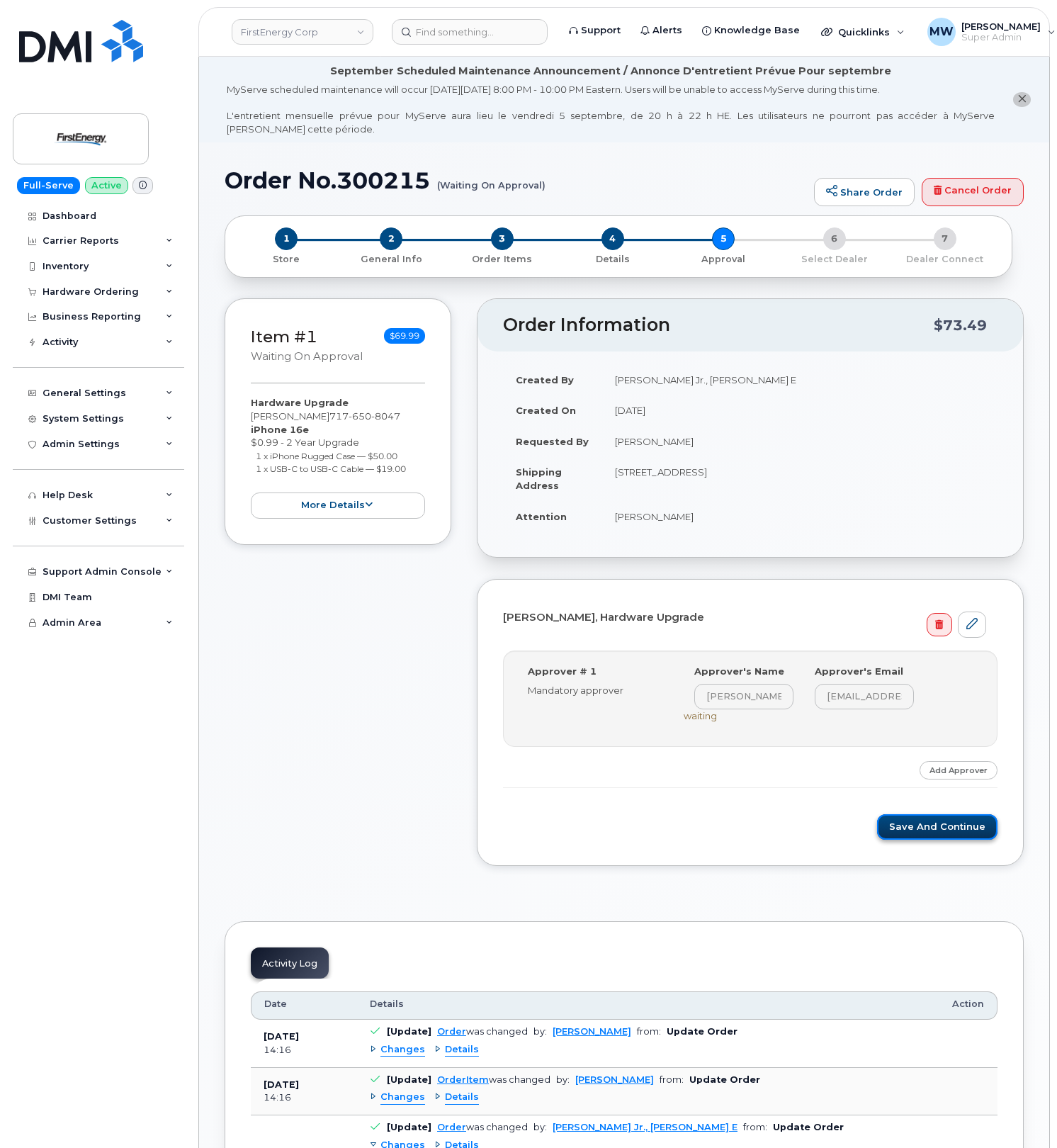
click at [910, 835] on button "Save and Continue" at bounding box center [938, 827] width 120 height 26
click at [965, 829] on button "Save and Continue" at bounding box center [938, 827] width 120 height 26
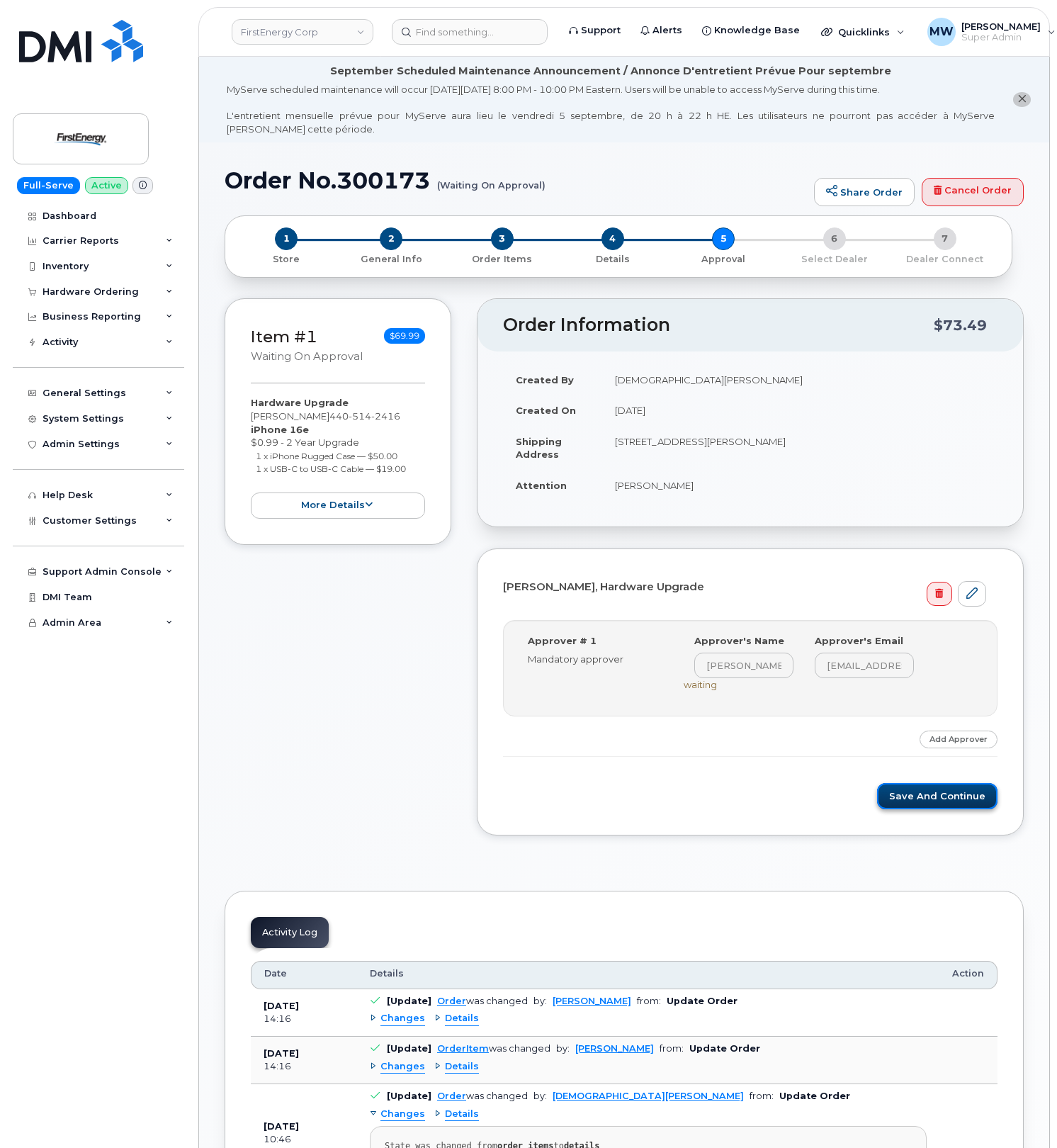
click at [971, 806] on button "Save and Continue" at bounding box center [938, 796] width 120 height 26
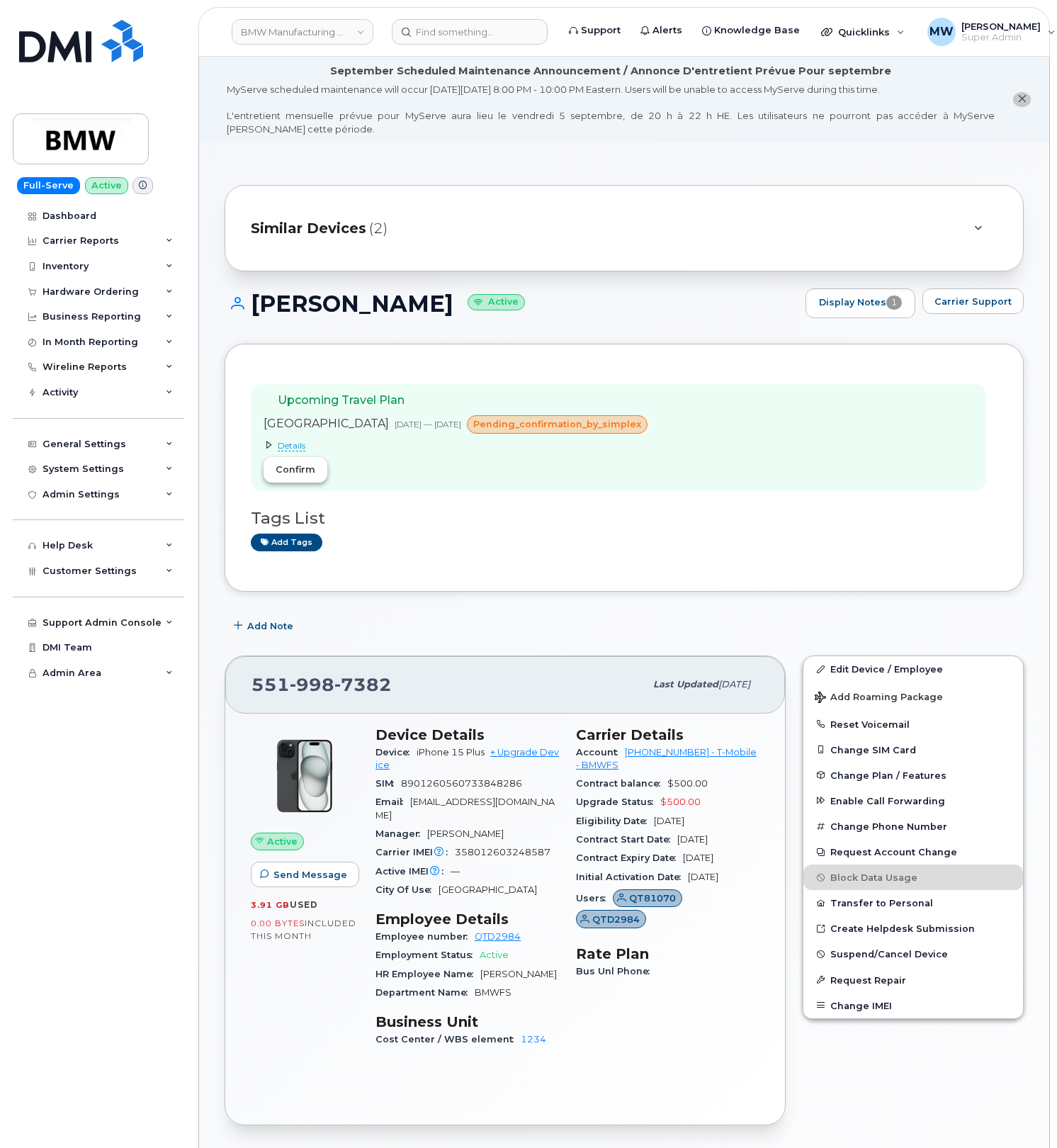
click at [301, 471] on span "Confirm" at bounding box center [295, 470] width 40 height 14
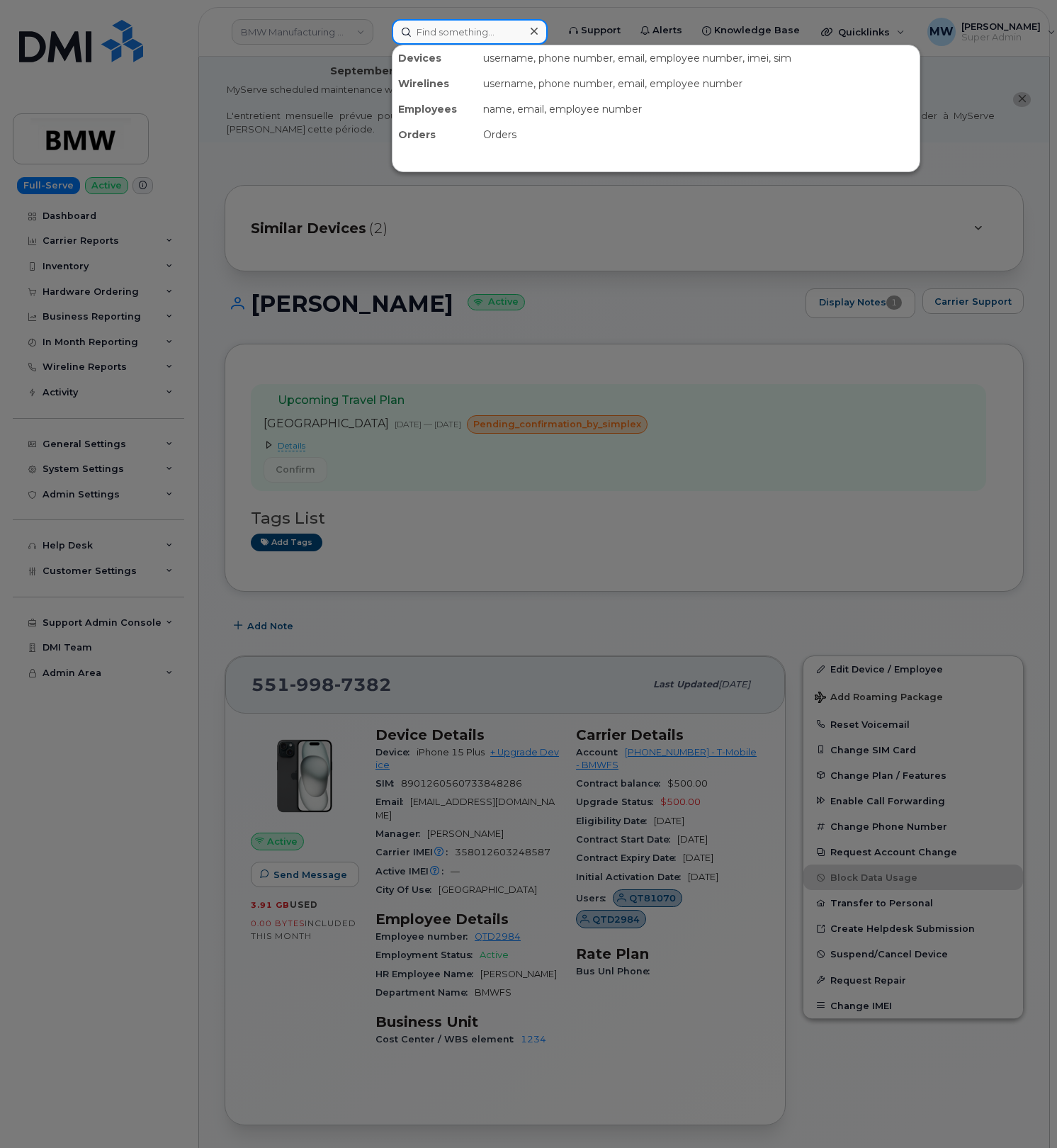
click at [472, 26] on input at bounding box center [470, 32] width 156 height 26
paste input "8645172866"
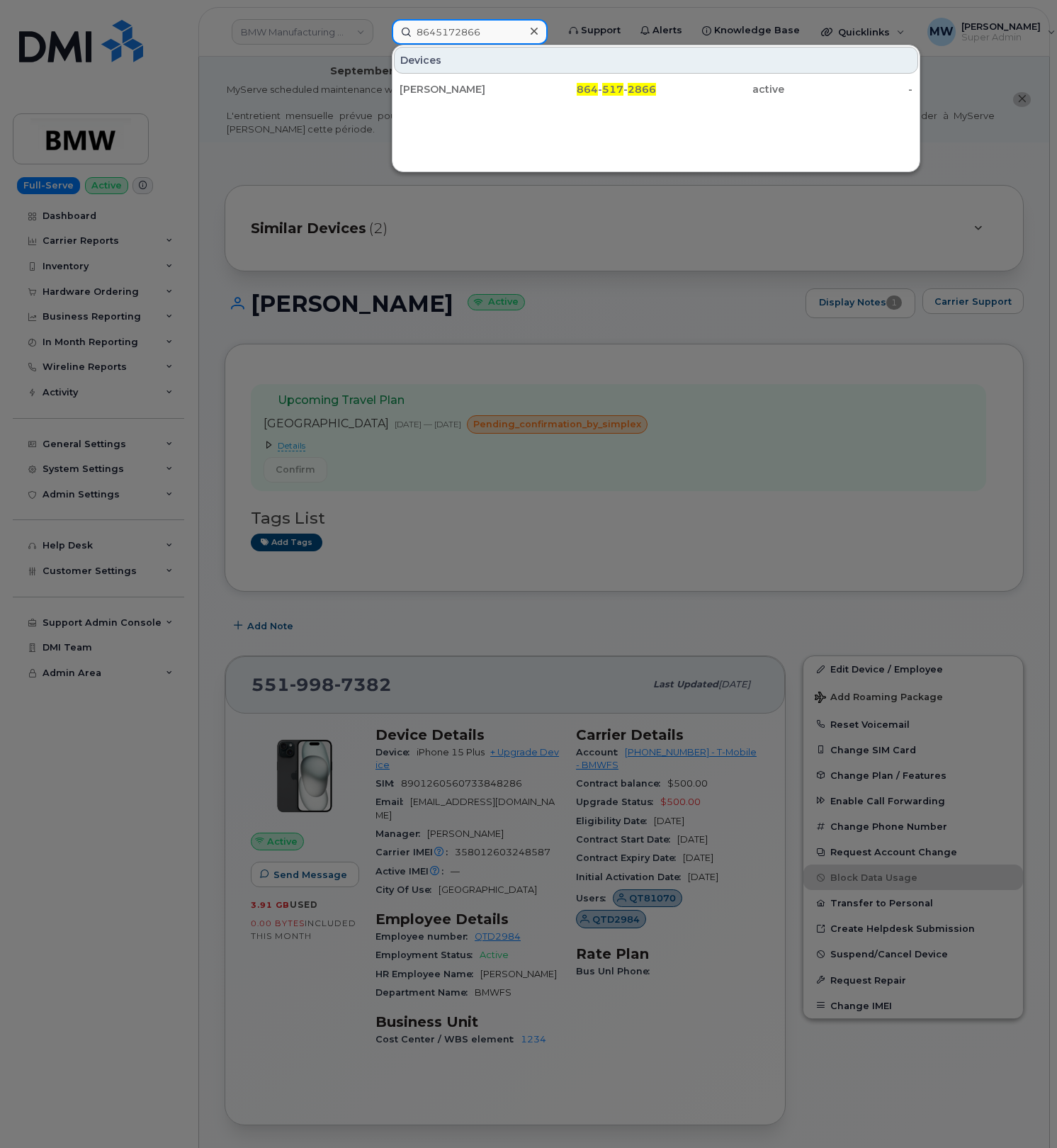
type input "8645172866"
click at [496, 83] on div "Stephanie Von Saalfeld" at bounding box center [464, 89] width 128 height 14
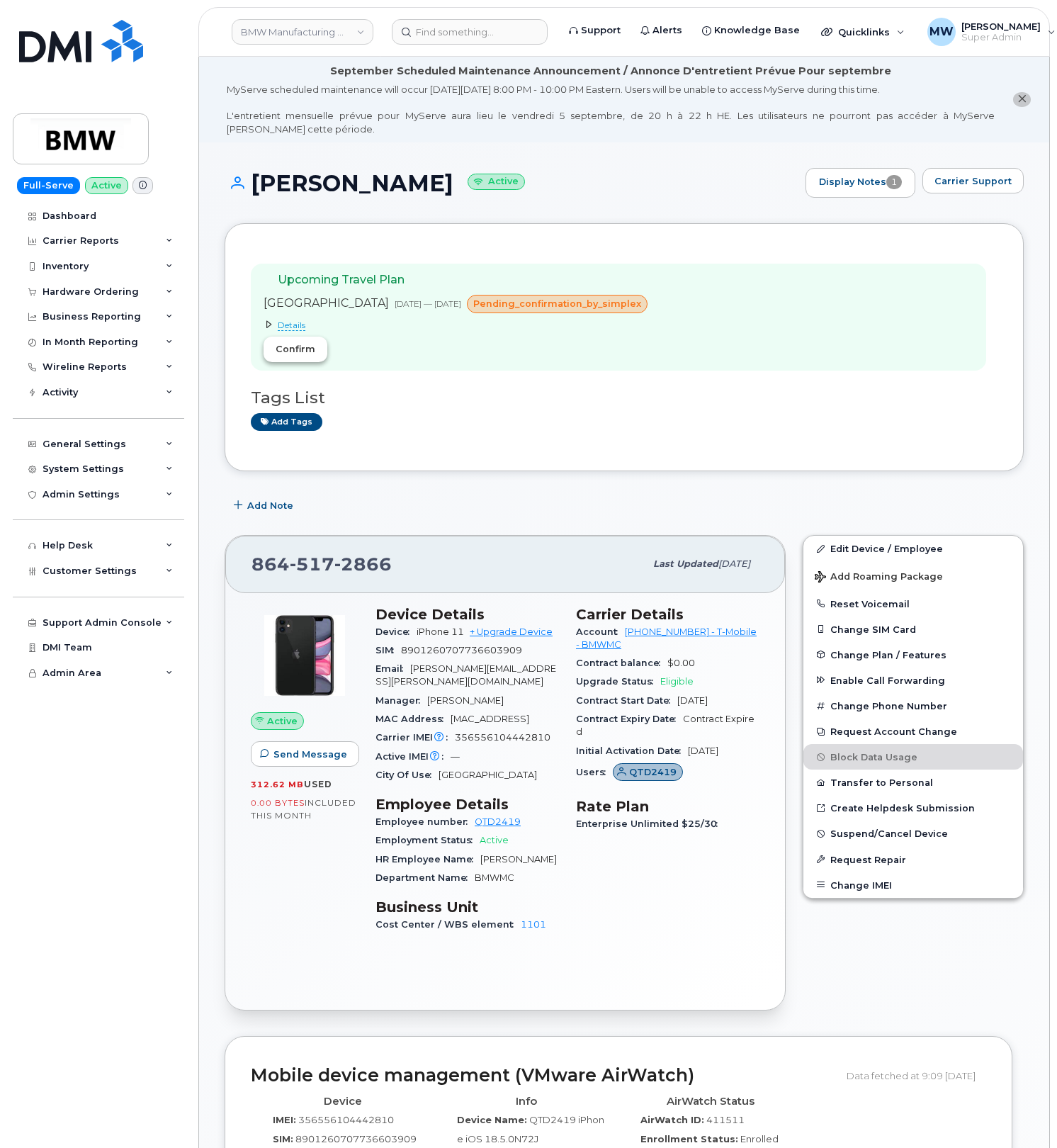
click at [307, 347] on span "Confirm" at bounding box center [295, 349] width 40 height 14
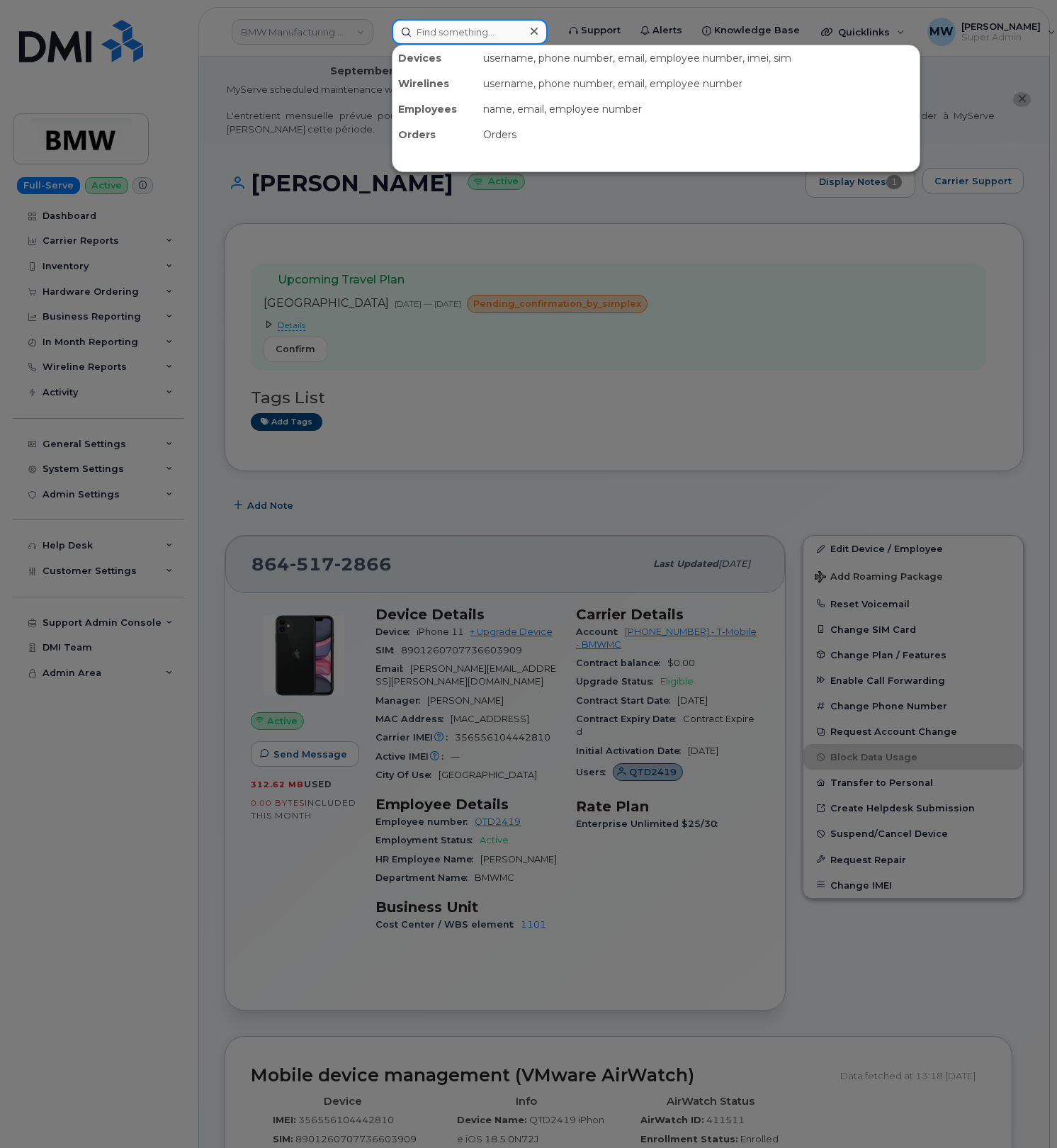
click at [533, 29] on div at bounding box center [470, 32] width 156 height 26
paste input "8643255572"
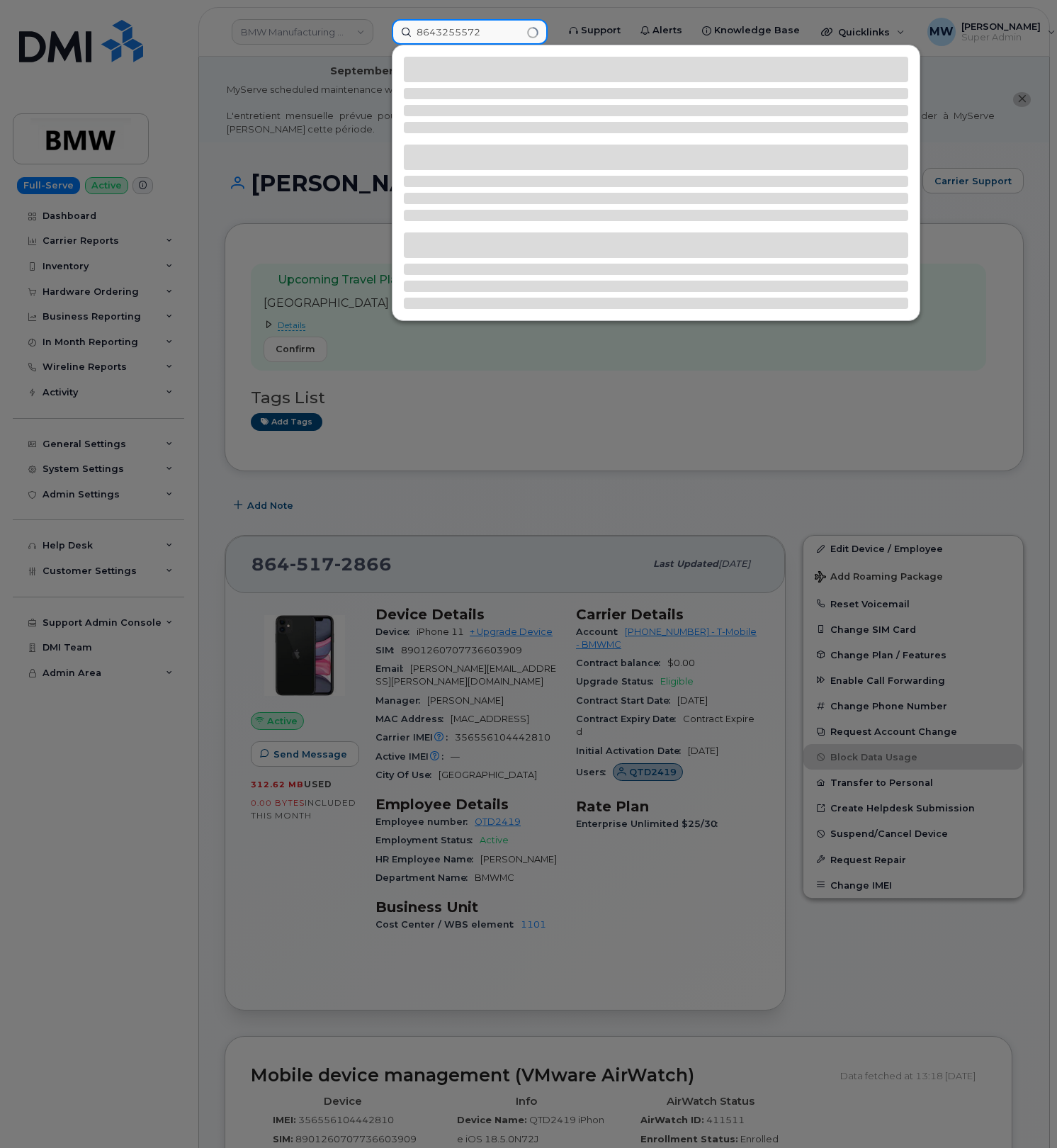
type input "8643255572"
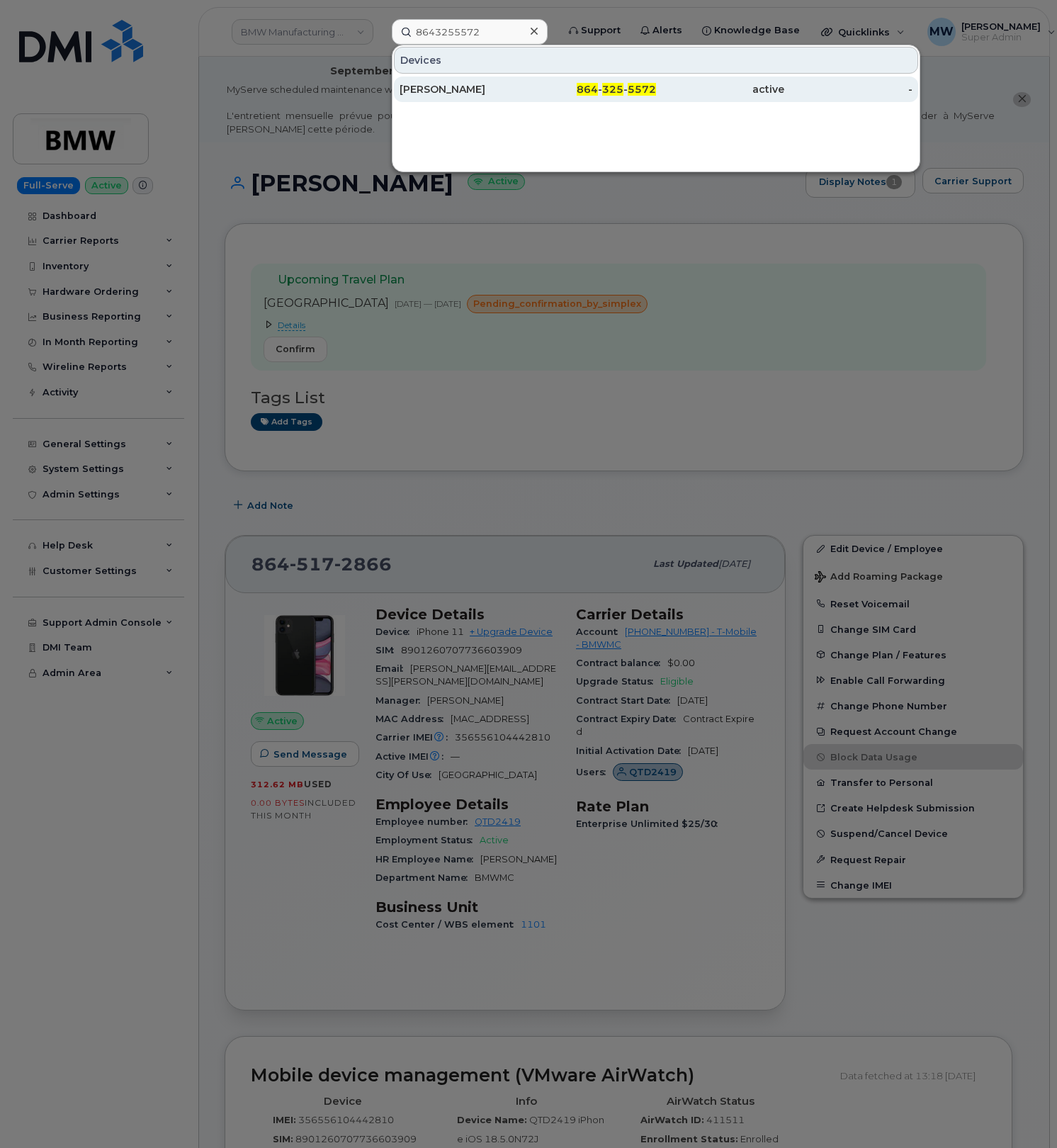
click at [598, 94] on span "864" at bounding box center [587, 89] width 21 height 13
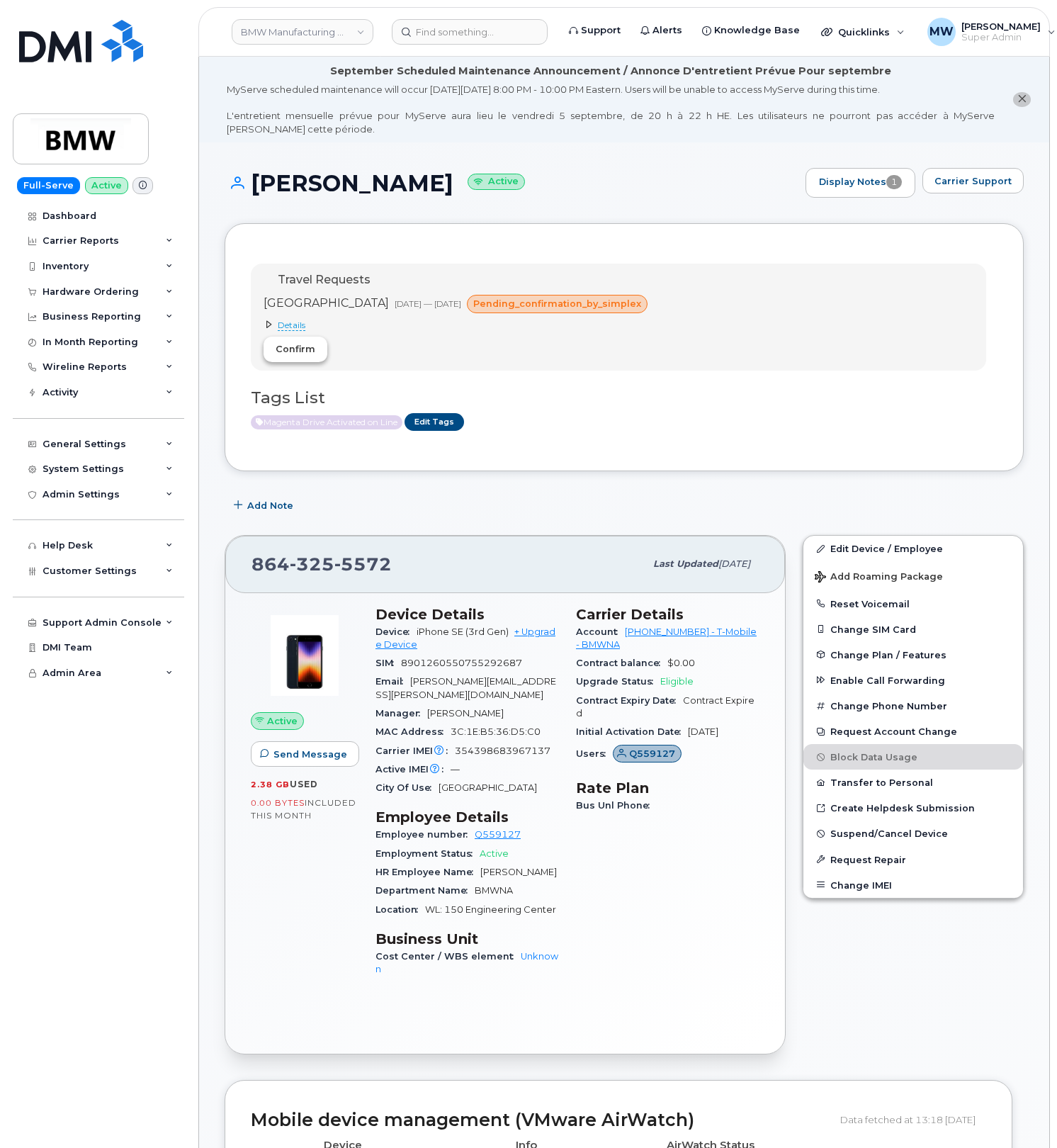
click at [294, 349] on span "Confirm" at bounding box center [295, 349] width 40 height 14
click at [104, 298] on div "Hardware Ordering" at bounding box center [98, 292] width 171 height 26
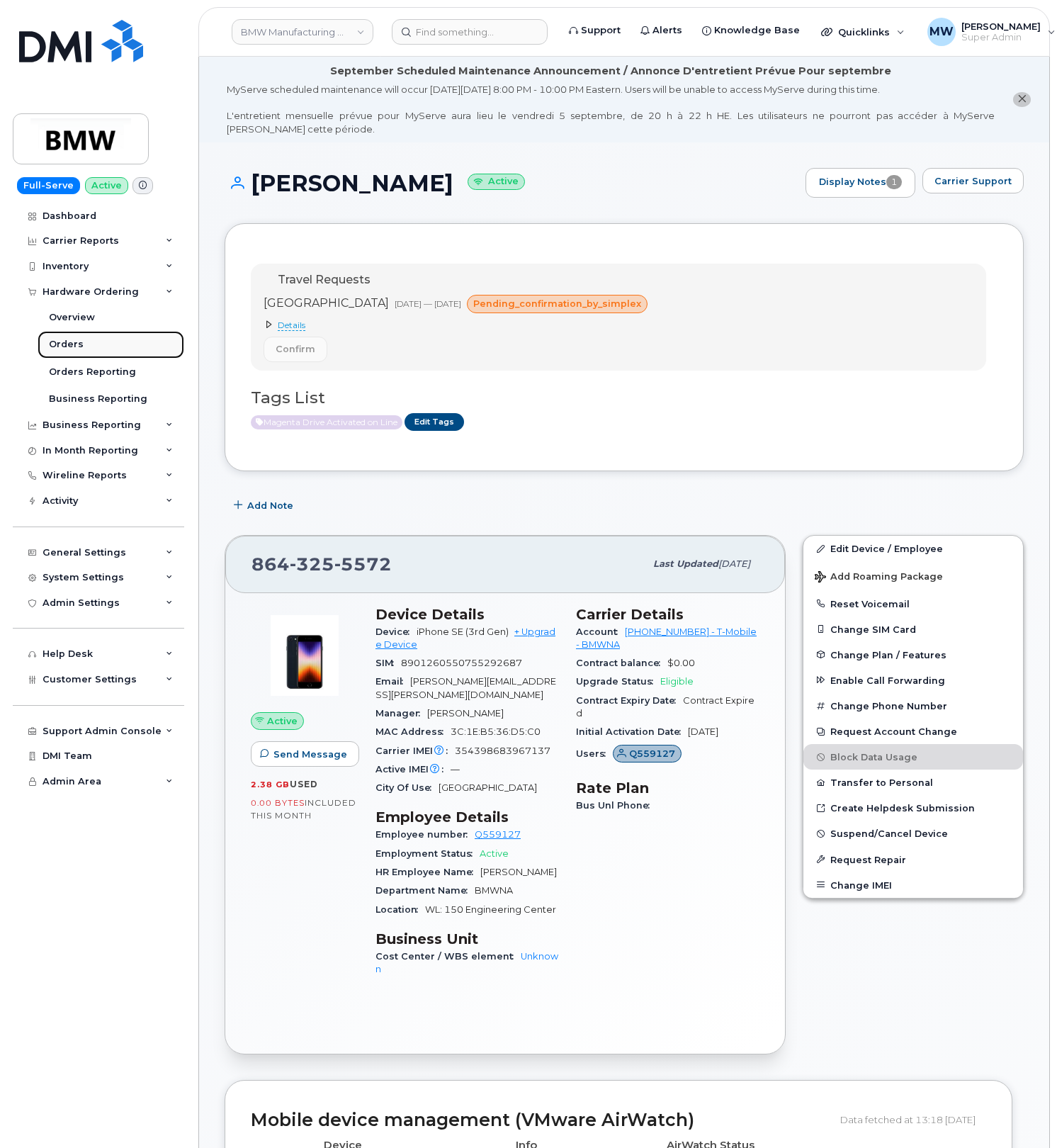
click at [68, 352] on link "Orders" at bounding box center [110, 345] width 146 height 27
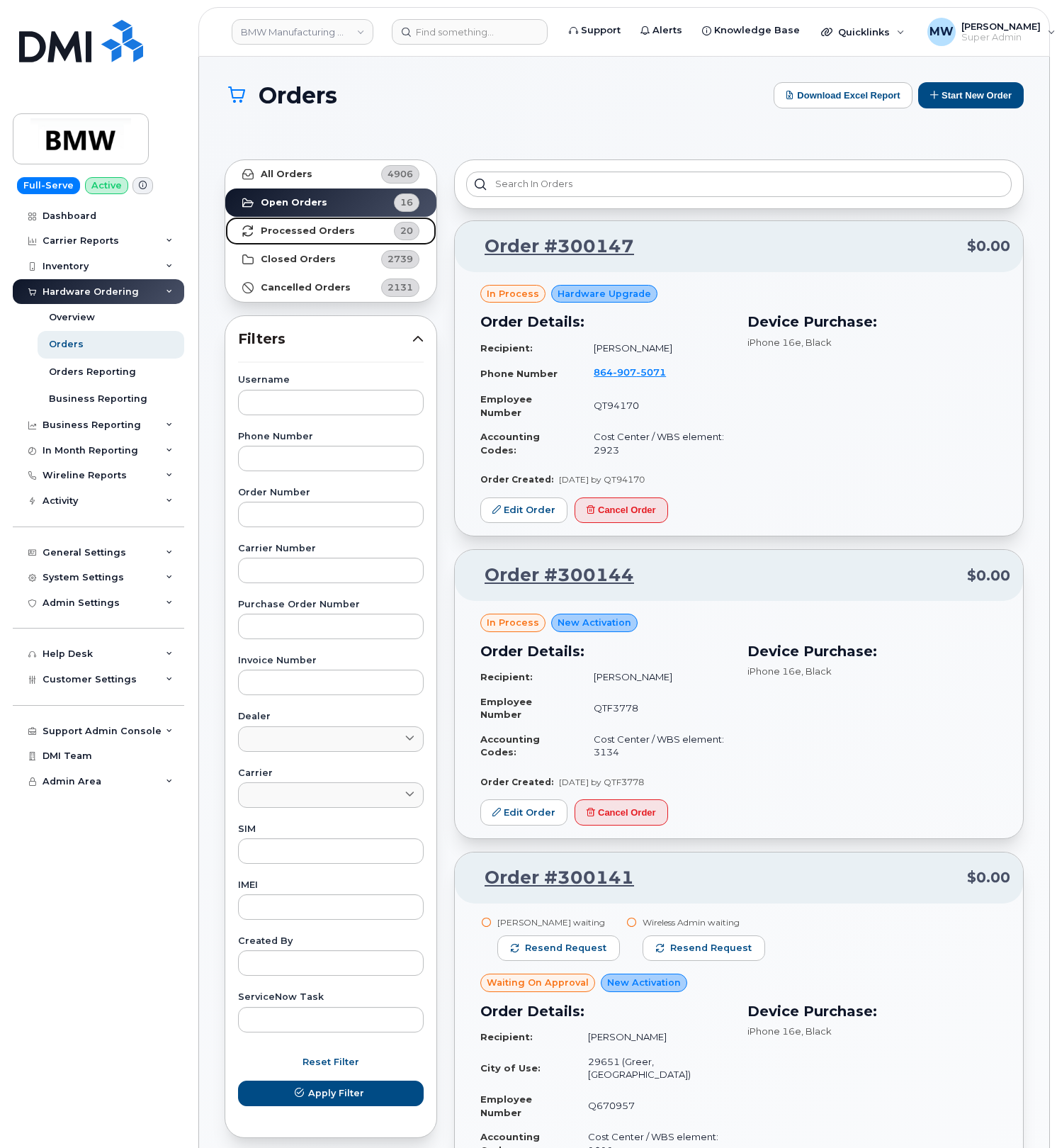
click at [346, 231] on link "Processed Orders 20" at bounding box center [331, 231] width 211 height 29
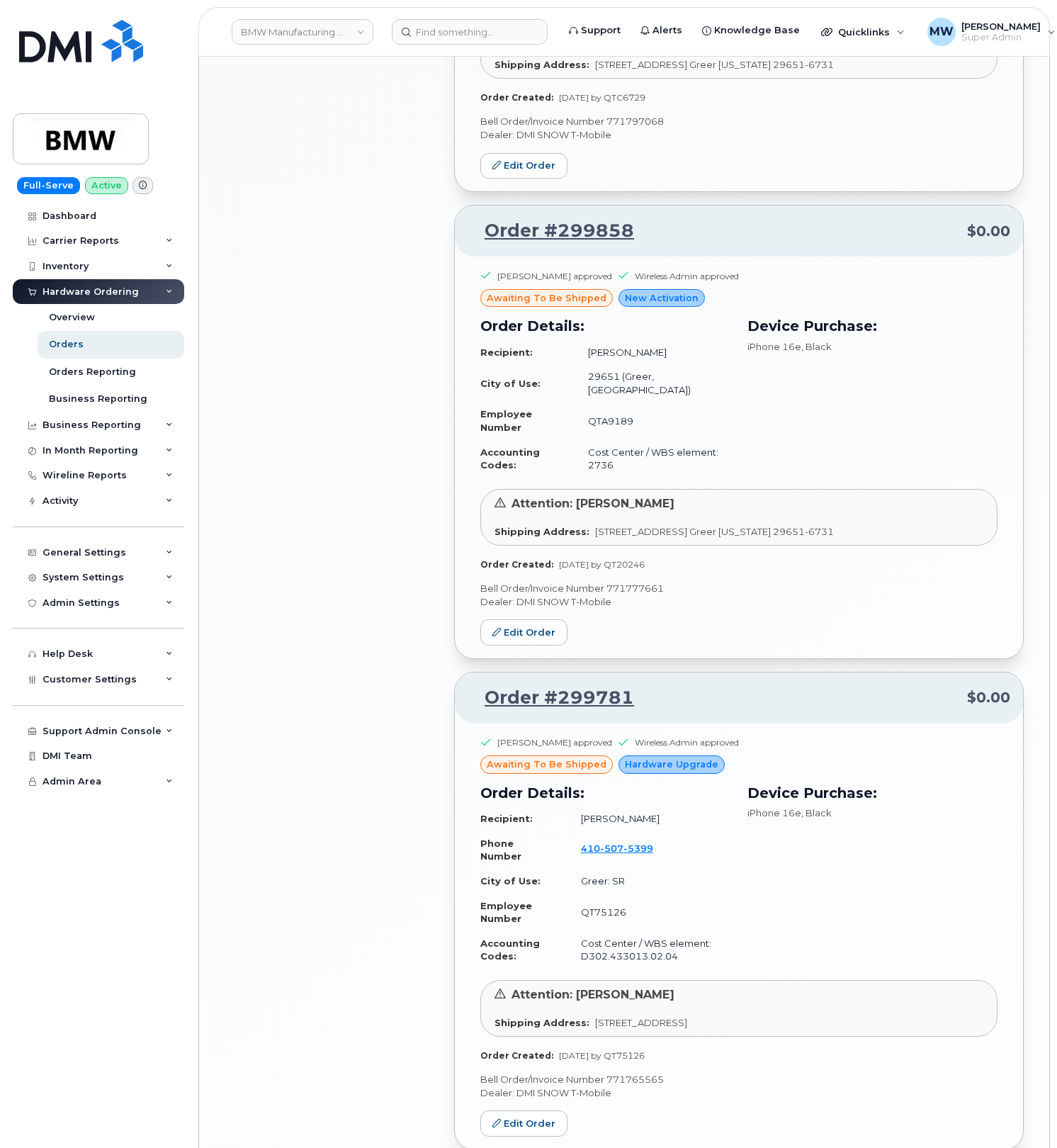
scroll to position [1890, 0]
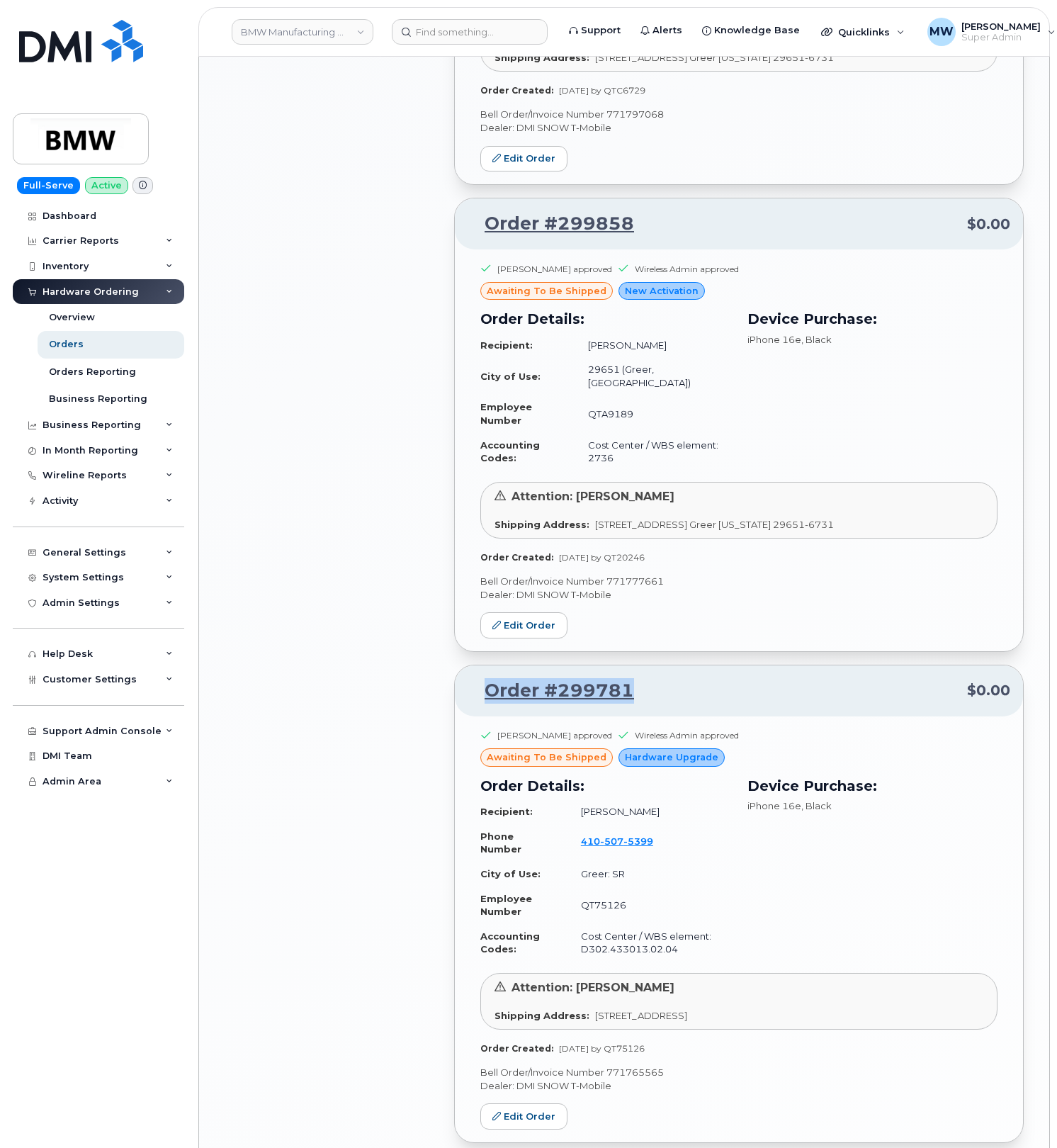
drag, startPoint x: 656, startPoint y: 687, endPoint x: 471, endPoint y: 689, distance: 185.0
click at [464, 701] on div "Order #299781 $0.00" at bounding box center [739, 691] width 569 height 51
copy link "Order #299781"
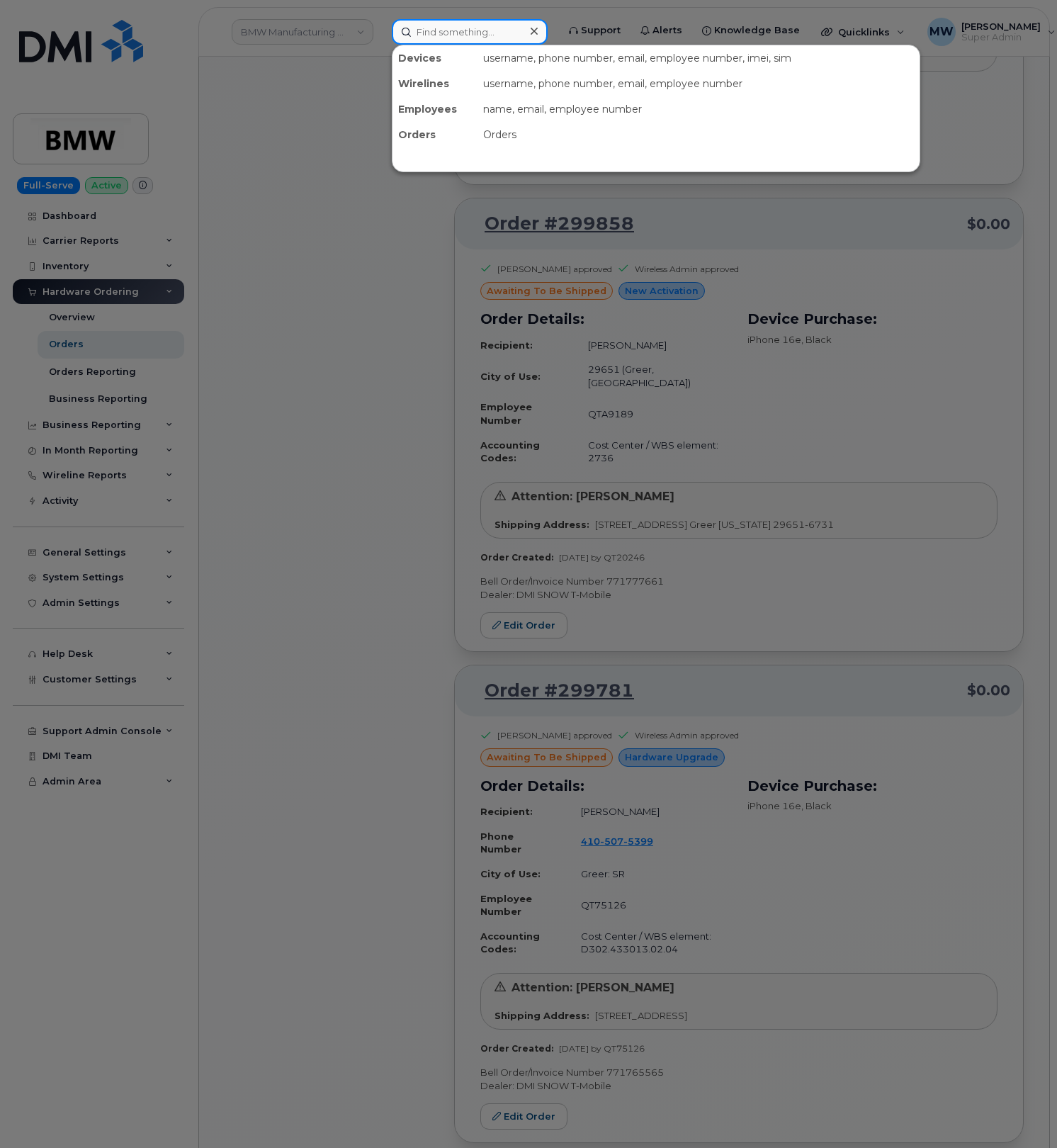
click at [431, 32] on input at bounding box center [470, 32] width 156 height 26
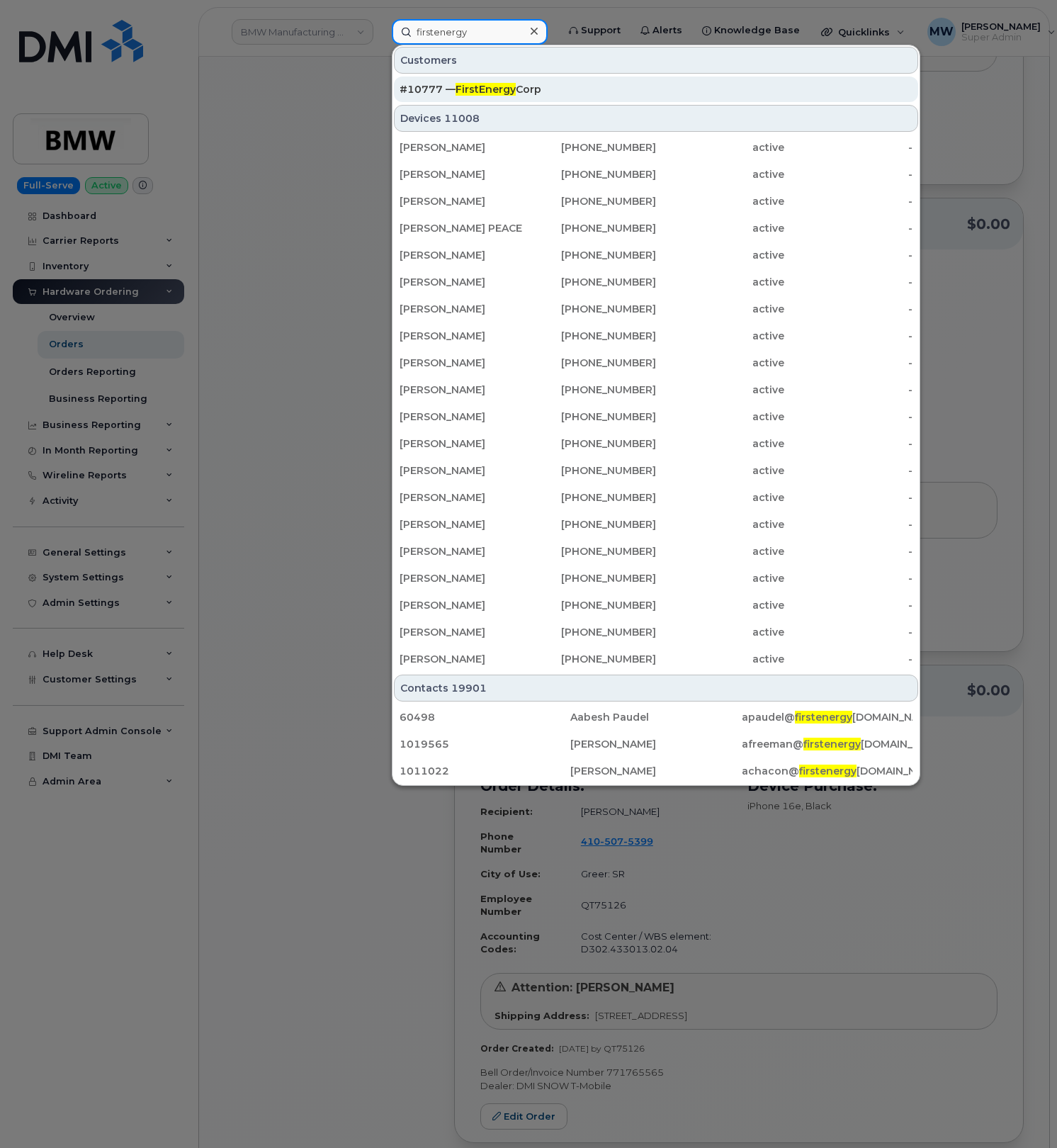
type input "firstenergy"
click at [503, 91] on span "FirstEnergy" at bounding box center [486, 89] width 60 height 13
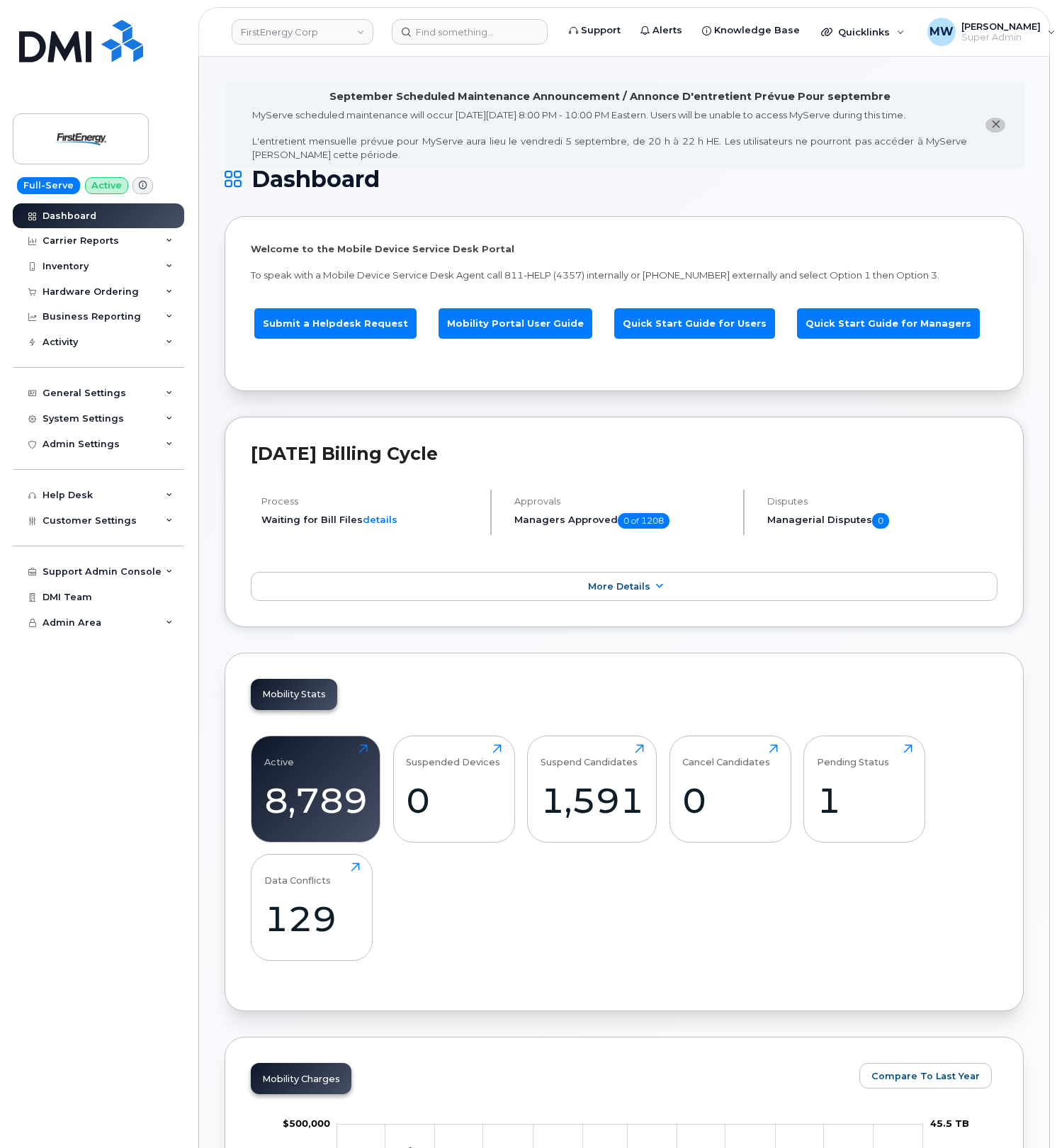
drag, startPoint x: 122, startPoint y: 295, endPoint x: 118, endPoint y: 310, distance: 15.5
click at [122, 295] on div "Hardware Ordering" at bounding box center [91, 292] width 96 height 11
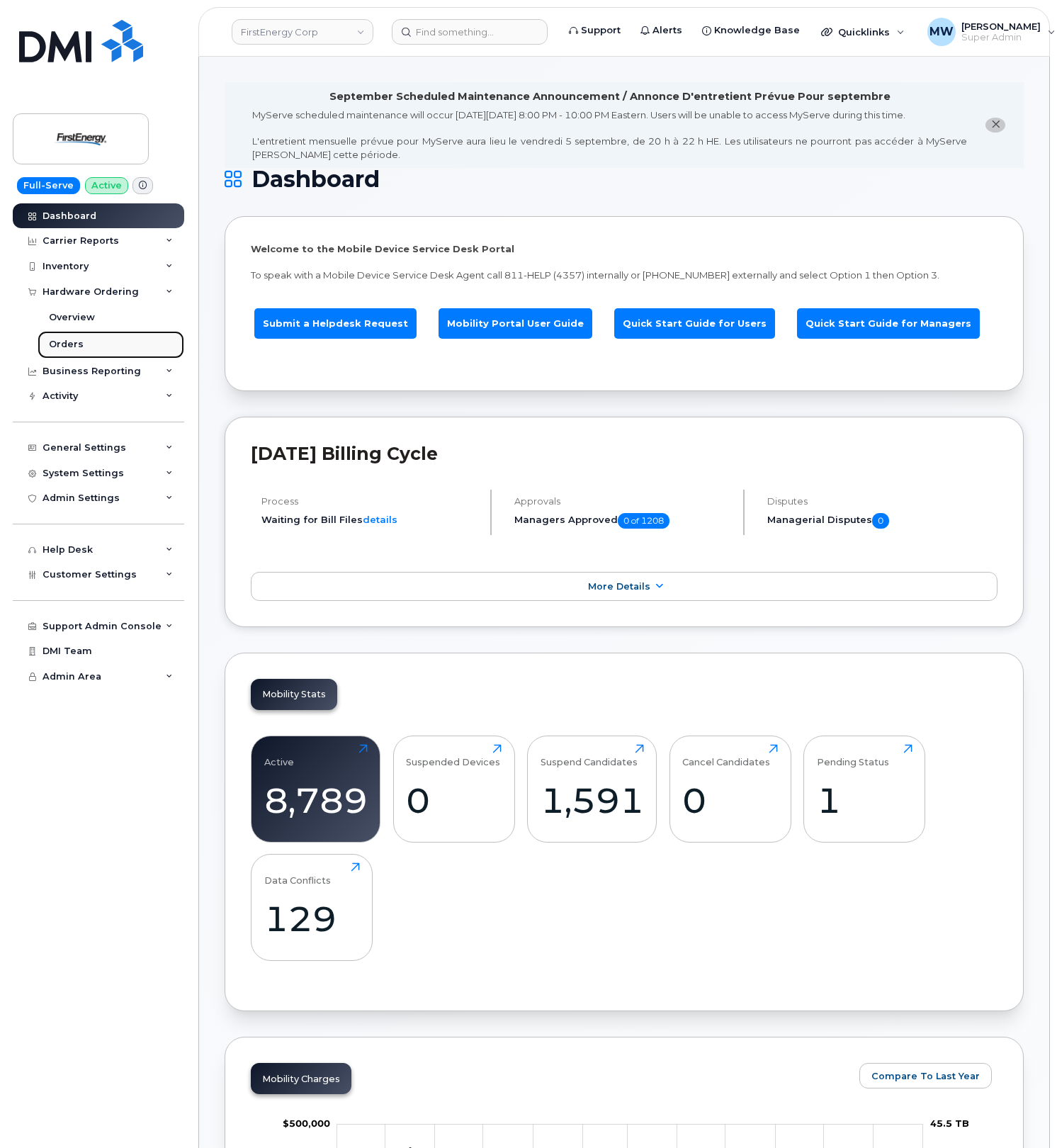
click at [92, 344] on link "Orders" at bounding box center [110, 345] width 146 height 27
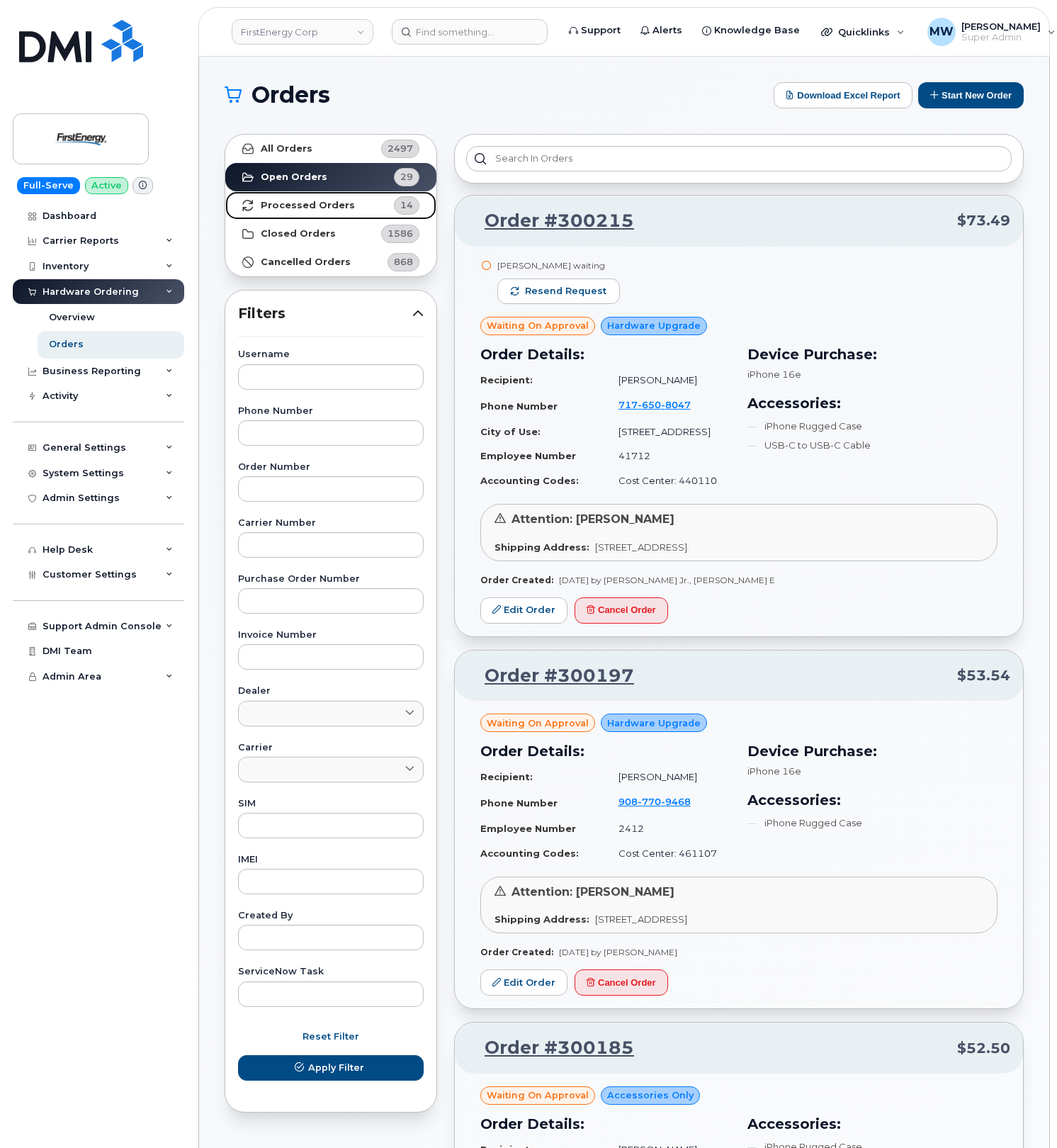
click at [332, 208] on strong "Processed Orders" at bounding box center [307, 205] width 94 height 11
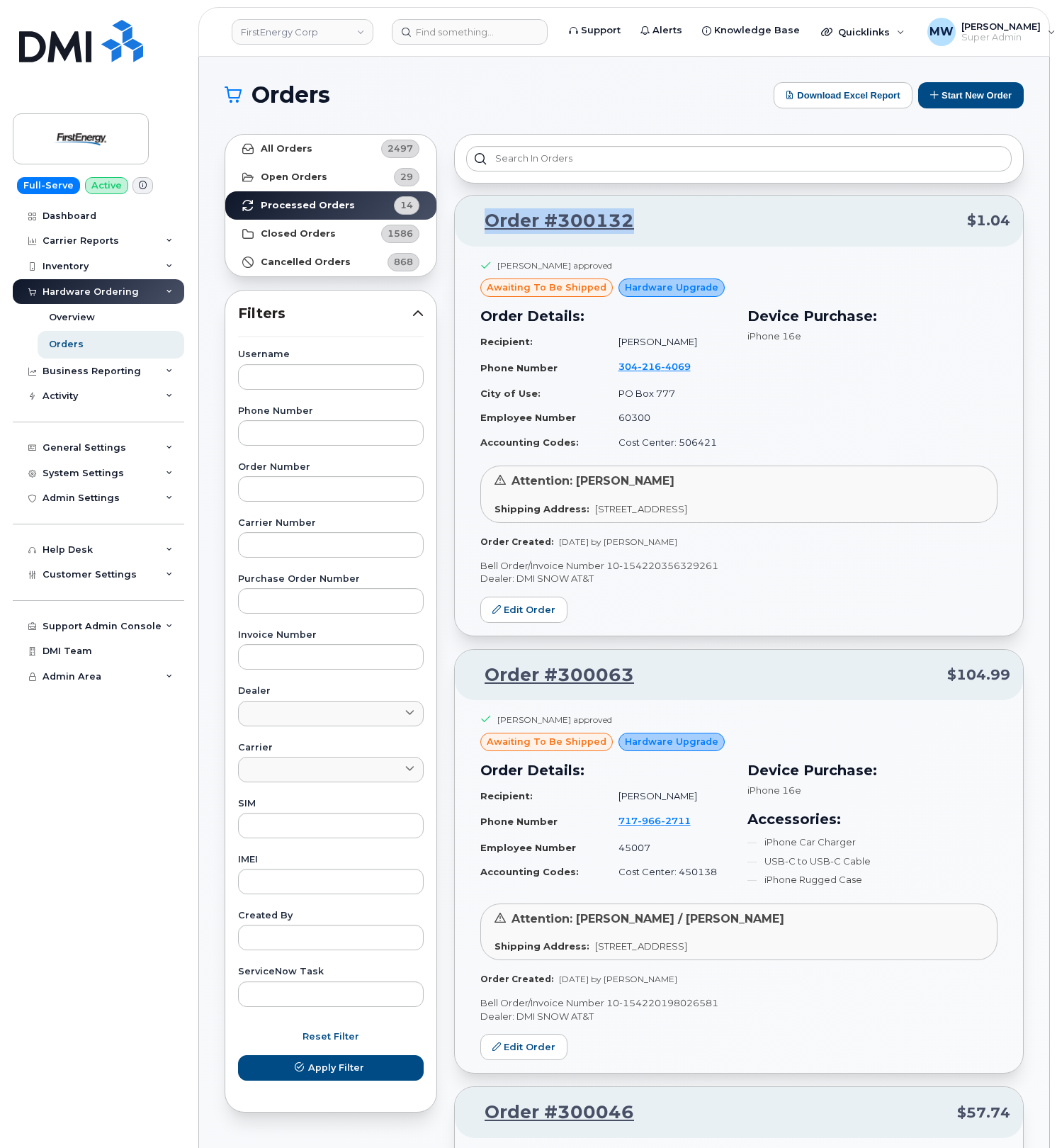
drag, startPoint x: 669, startPoint y: 219, endPoint x: 483, endPoint y: 222, distance: 186.0
click at [483, 222] on p "Order #300132 $1.04" at bounding box center [739, 221] width 543 height 26
copy link "Order #300132"
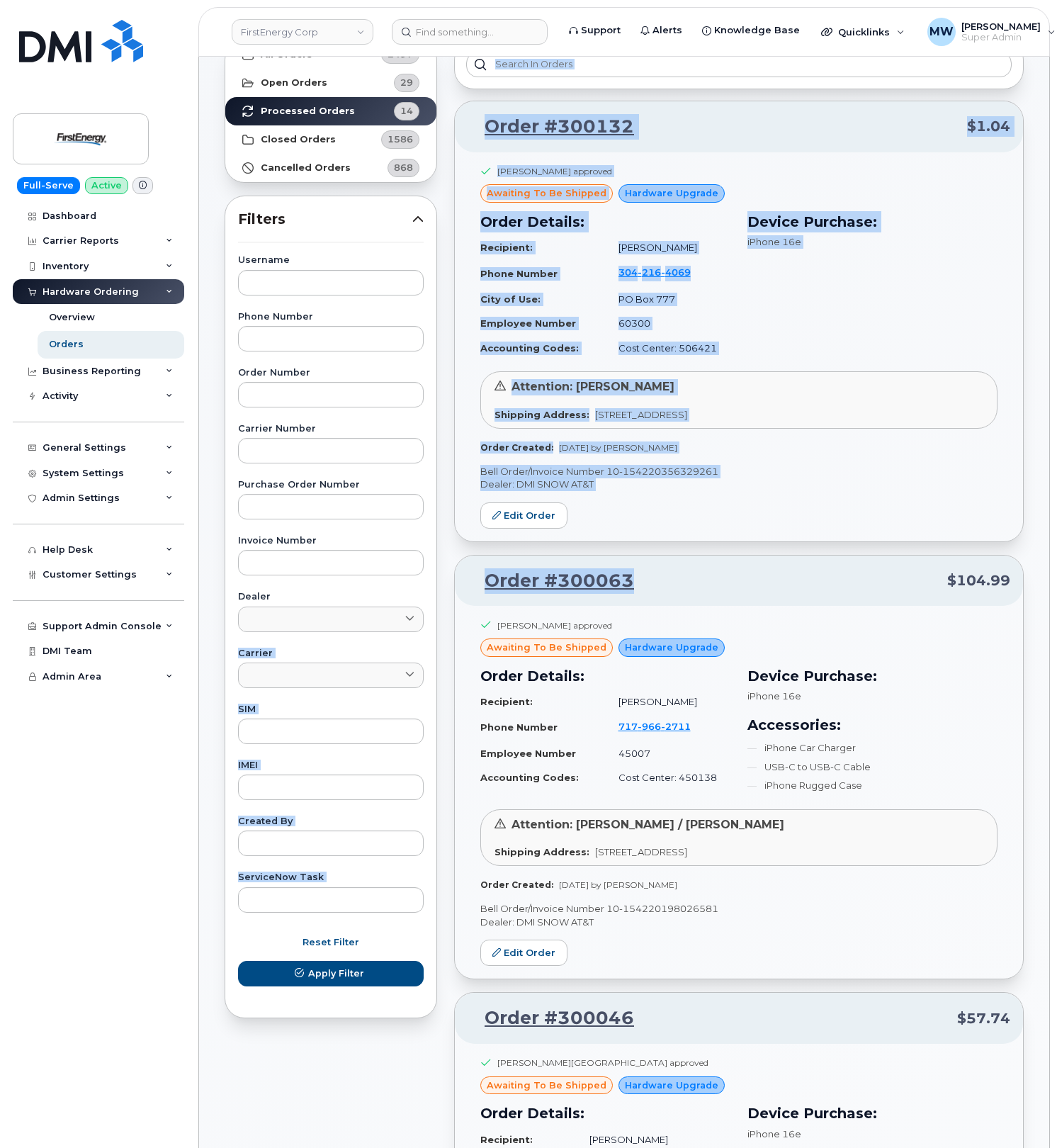
drag, startPoint x: 672, startPoint y: 576, endPoint x: 445, endPoint y: 585, distance: 227.2
copy div "DMI SNOW AT&T DMI SNOW Dealer - US Cellular DMI SNOW Verizon Wireless Carrier A…"
click at [702, 573] on p "Order #300063 $104.99" at bounding box center [739, 582] width 543 height 26
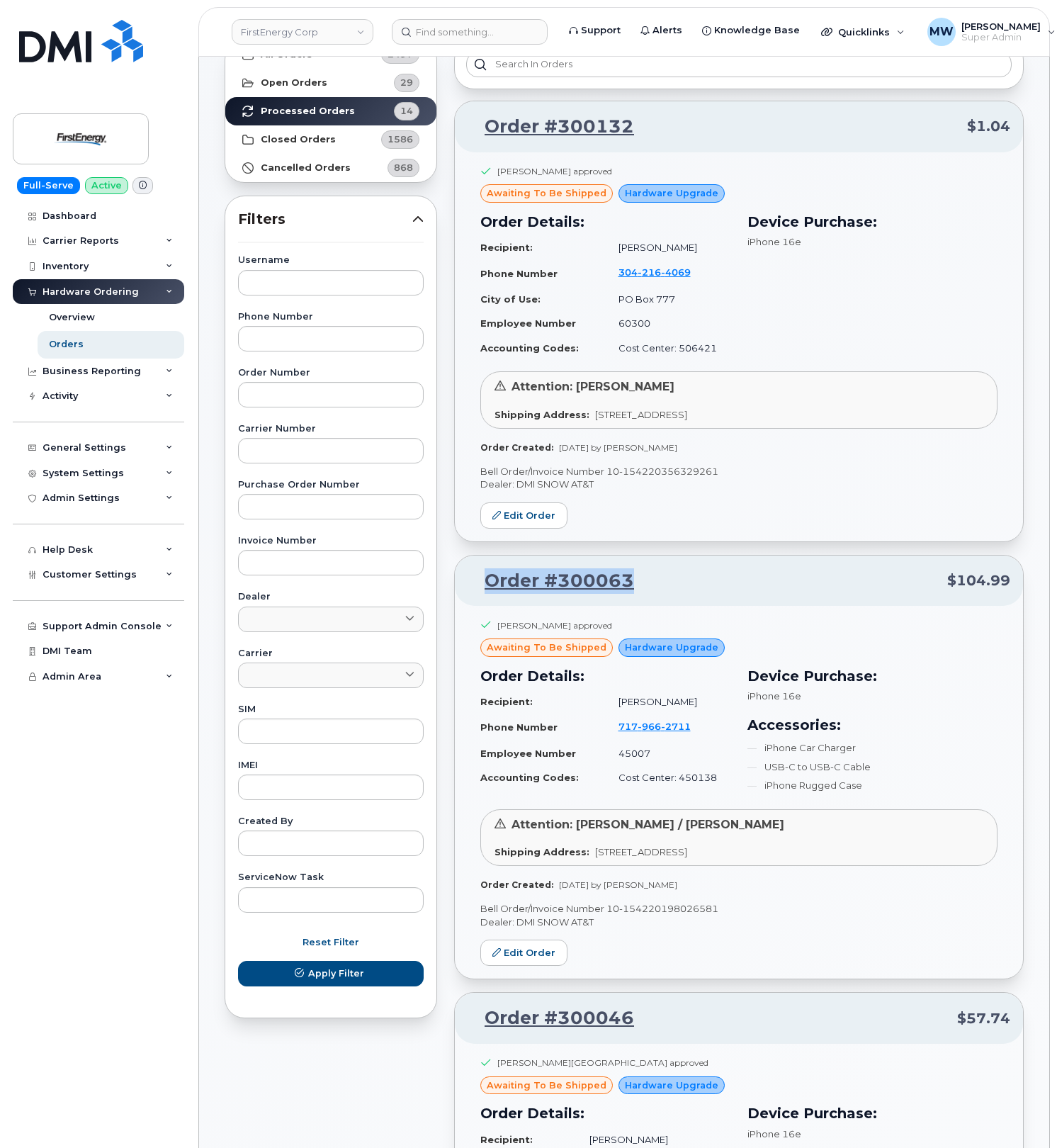
drag, startPoint x: 698, startPoint y: 582, endPoint x: 481, endPoint y: 576, distance: 217.1
click at [481, 576] on p "Order #300063 $104.99" at bounding box center [739, 582] width 543 height 26
copy link "Order #300063"
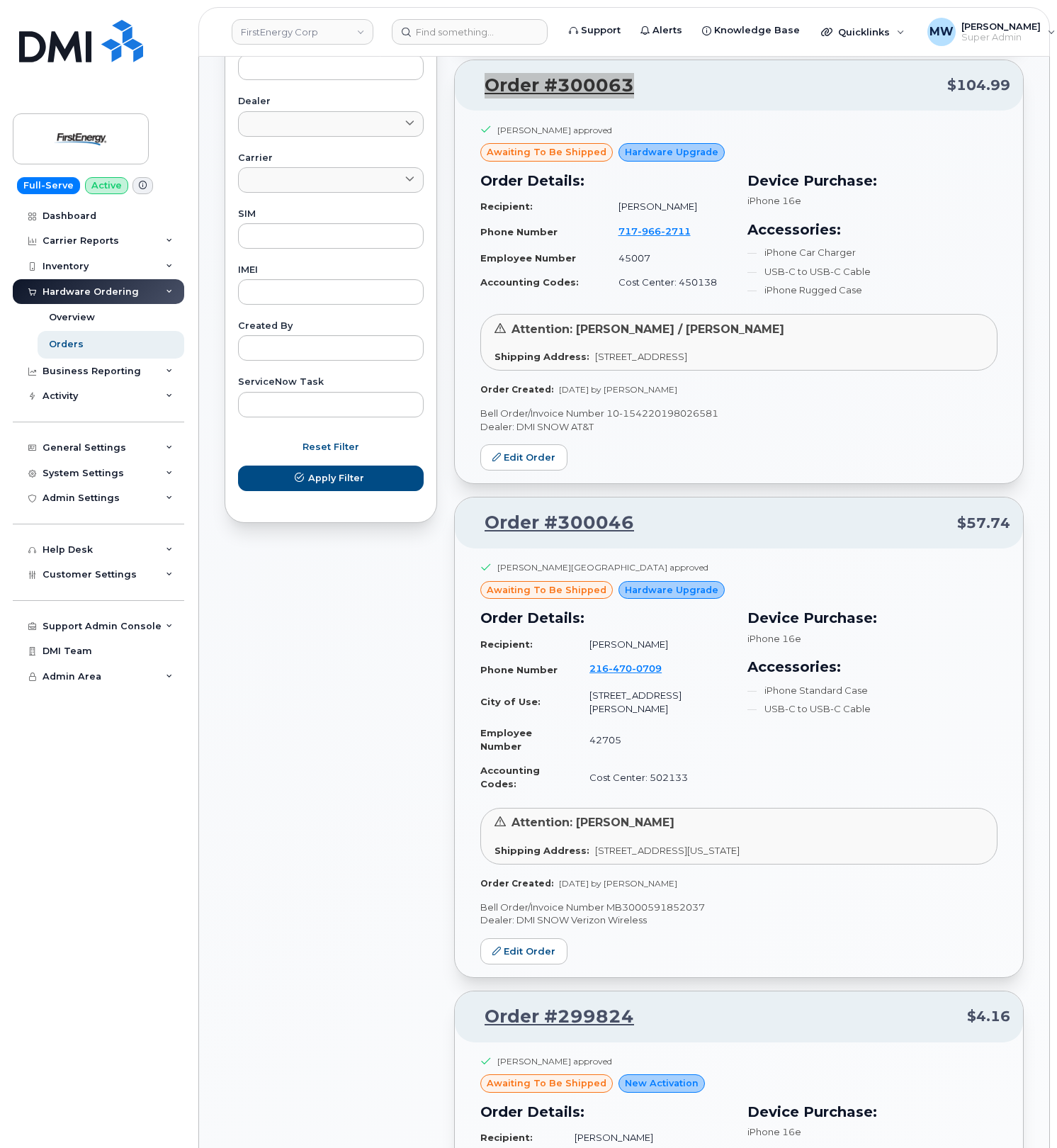
scroll to position [661, 0]
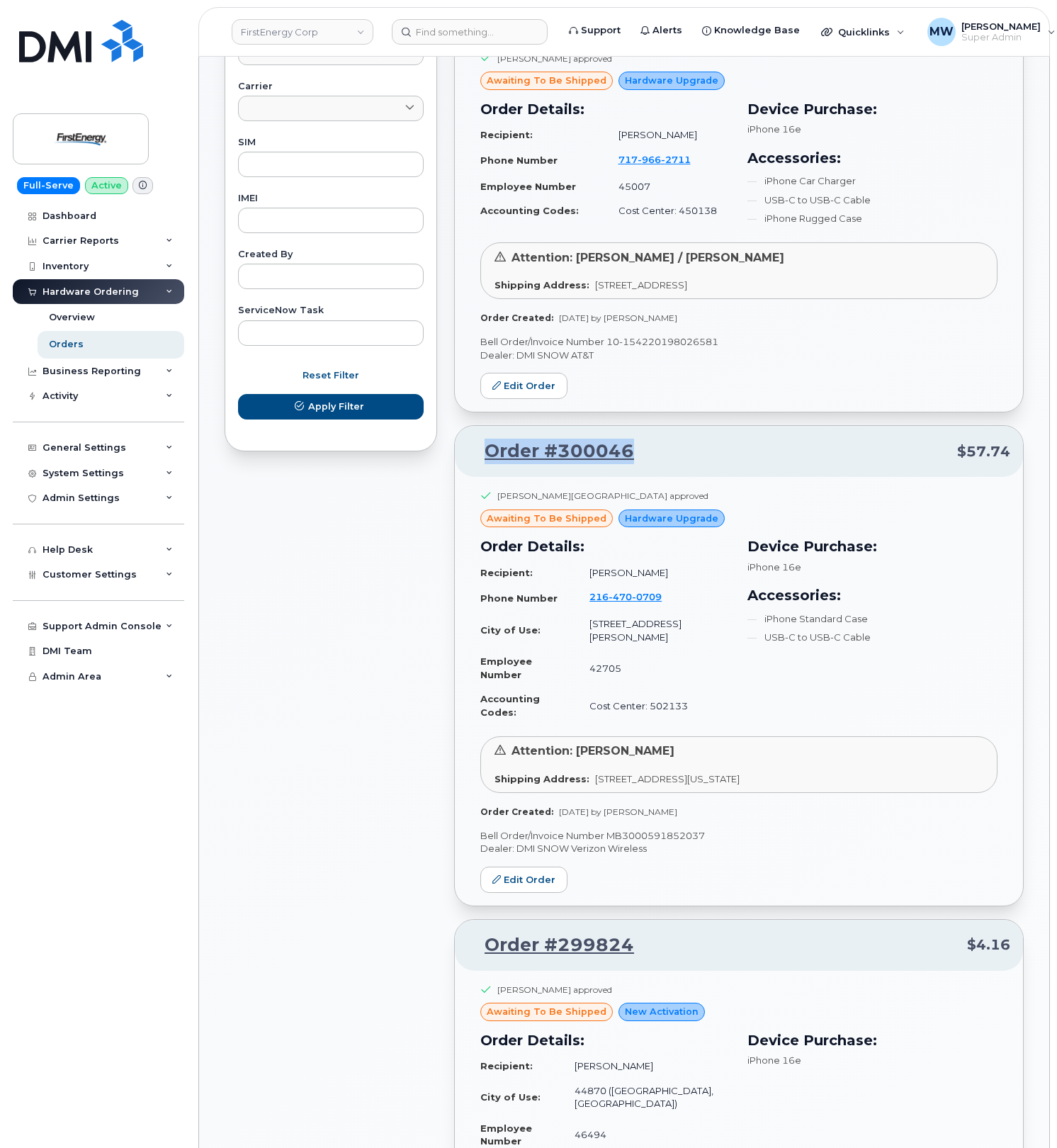
drag, startPoint x: 582, startPoint y: 457, endPoint x: 465, endPoint y: 448, distance: 117.3
click at [465, 448] on div "Order #300046 $57.74" at bounding box center [739, 452] width 569 height 51
copy link "Order #300046"
drag, startPoint x: 576, startPoint y: 461, endPoint x: 477, endPoint y: 455, distance: 99.2
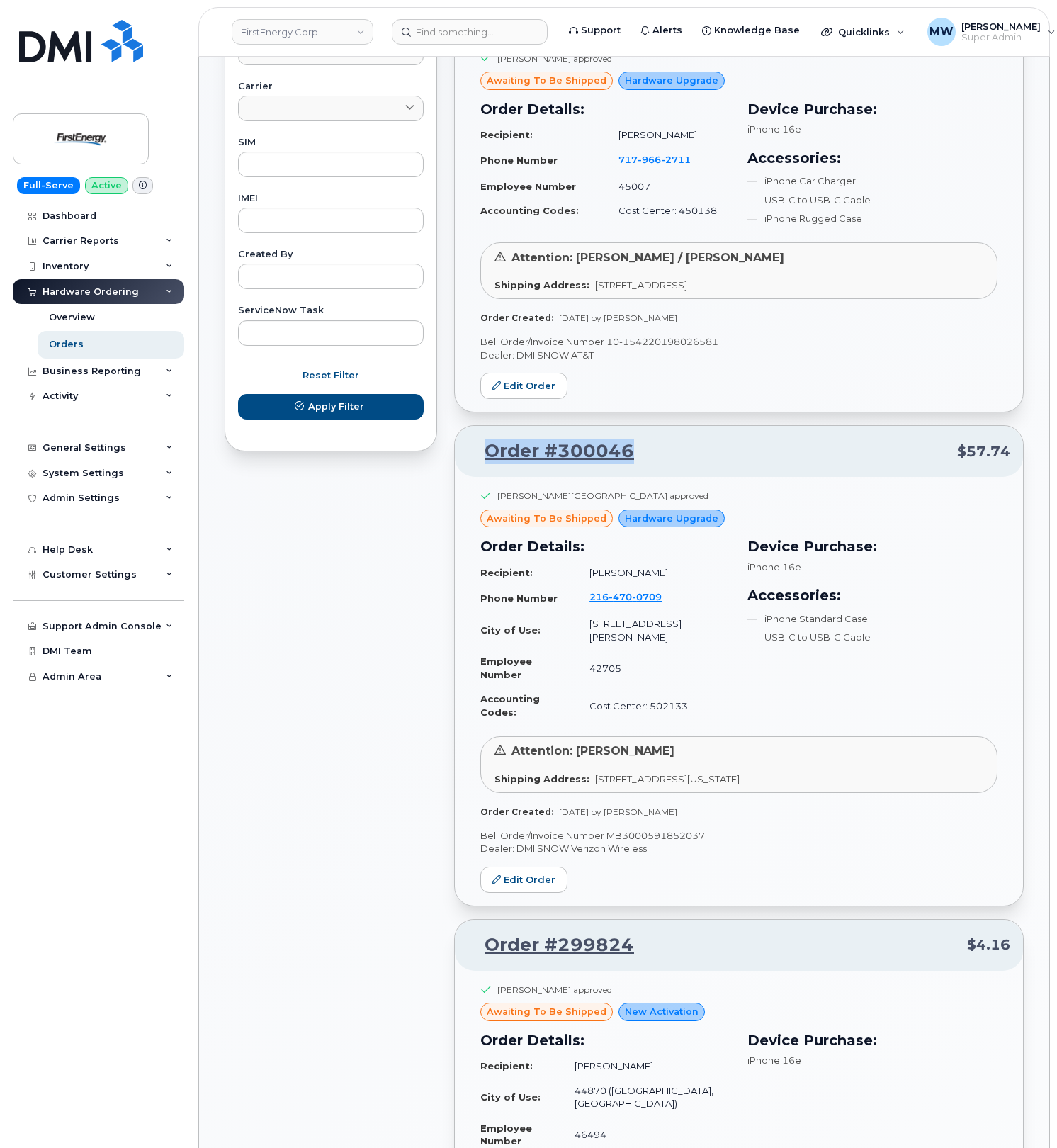
click at [477, 455] on div "Order #300046 $57.74" at bounding box center [739, 452] width 569 height 51
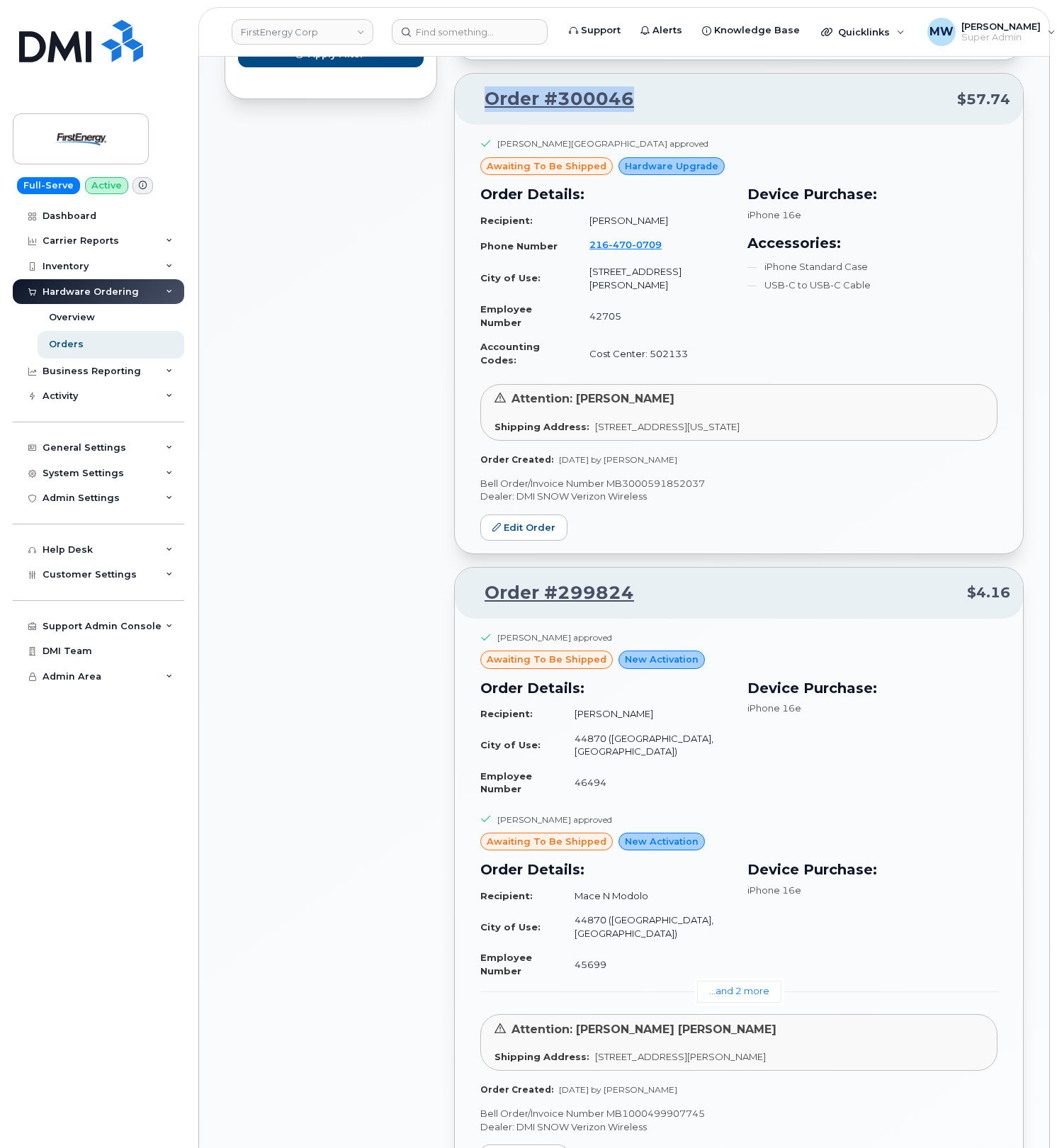
scroll to position [1039, 0]
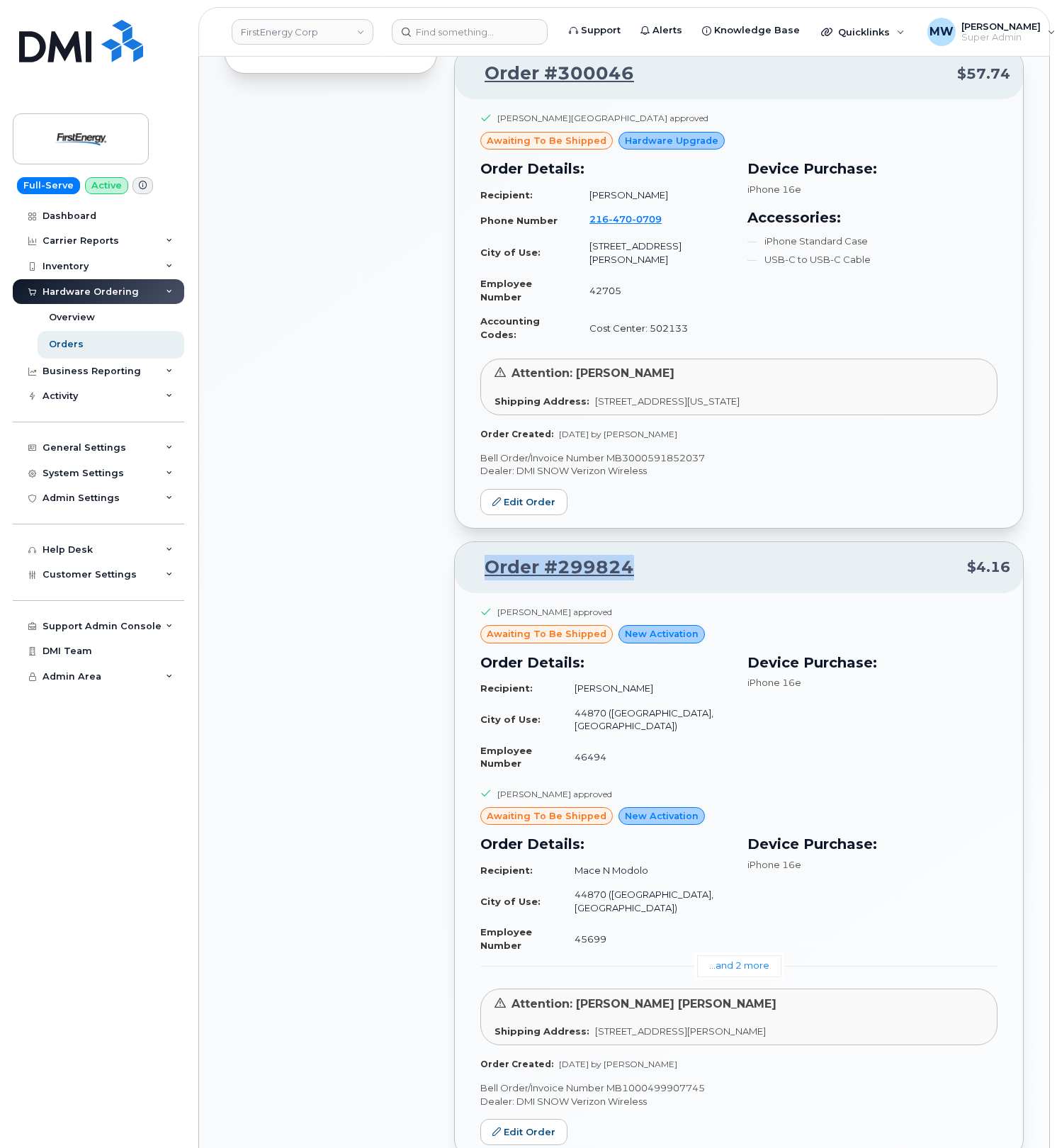
drag, startPoint x: 659, startPoint y: 534, endPoint x: 488, endPoint y: 536, distance: 171.0
click at [488, 555] on p "Order #299824 $4.16" at bounding box center [739, 568] width 543 height 26
copy link "Order #299824"
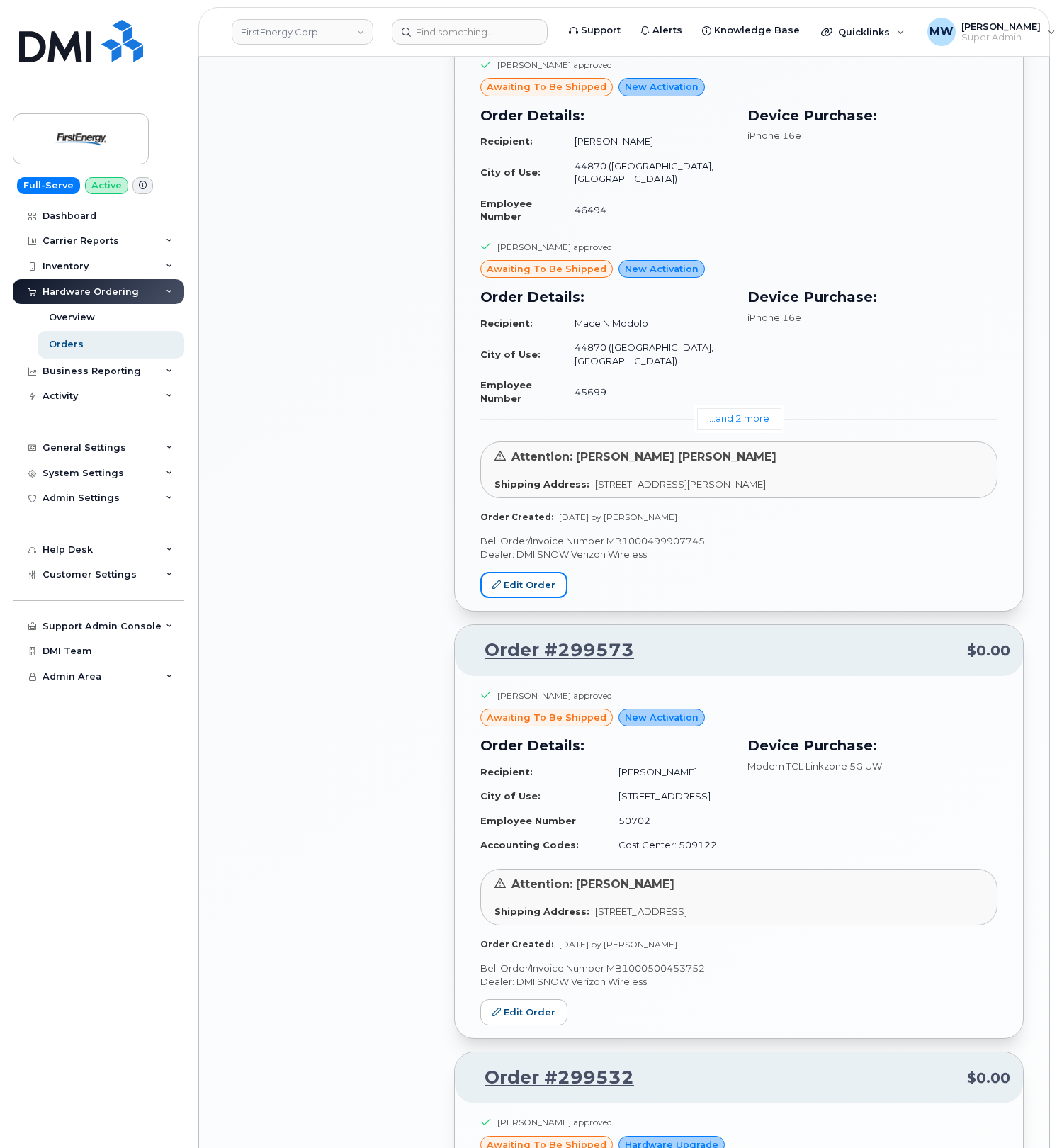
scroll to position [1606, 0]
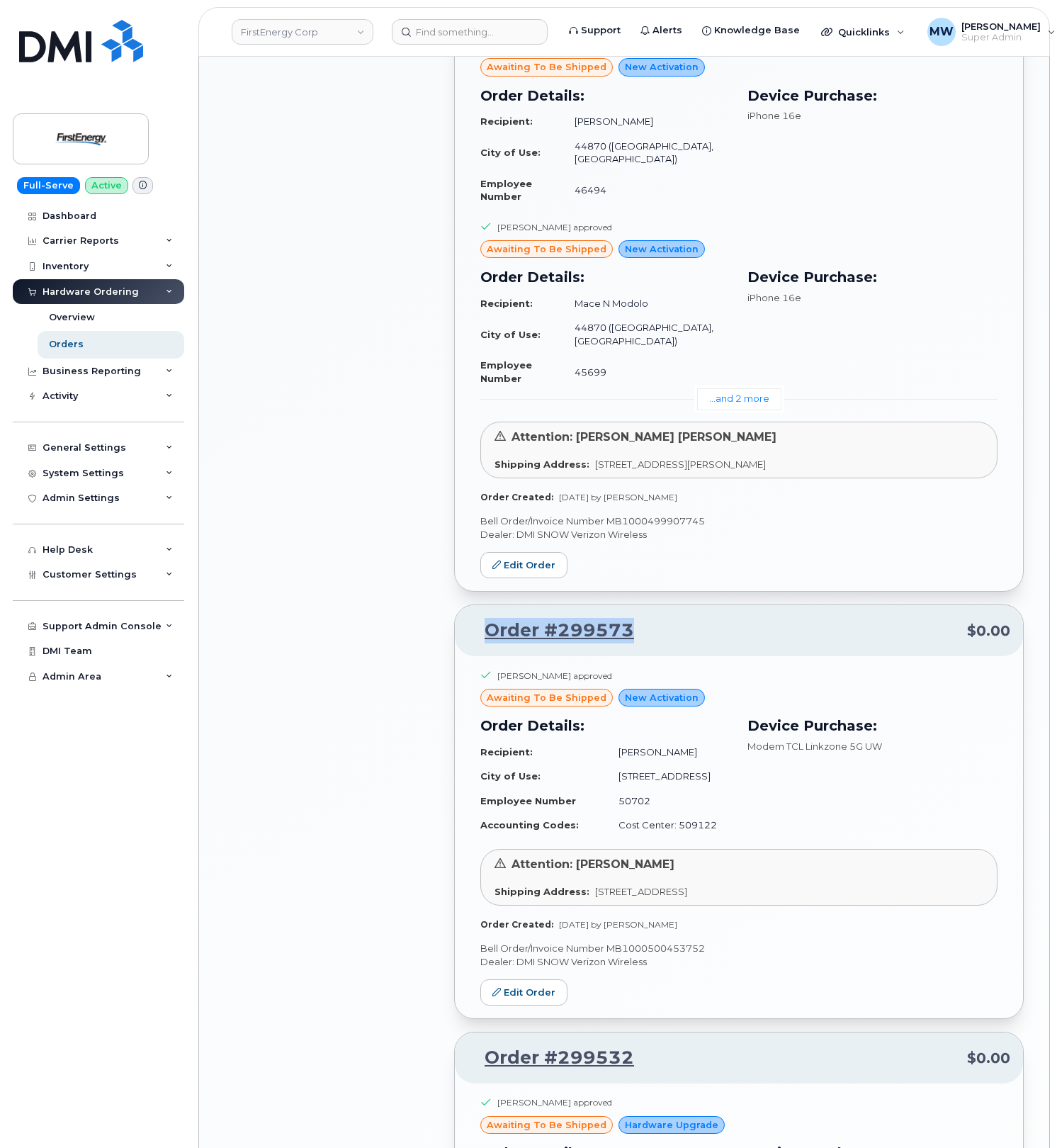
drag, startPoint x: 669, startPoint y: 545, endPoint x: 481, endPoint y: 544, distance: 188.0
click at [481, 618] on p "Order #299573 $0.00" at bounding box center [739, 631] width 543 height 26
copy link "Order #299573"
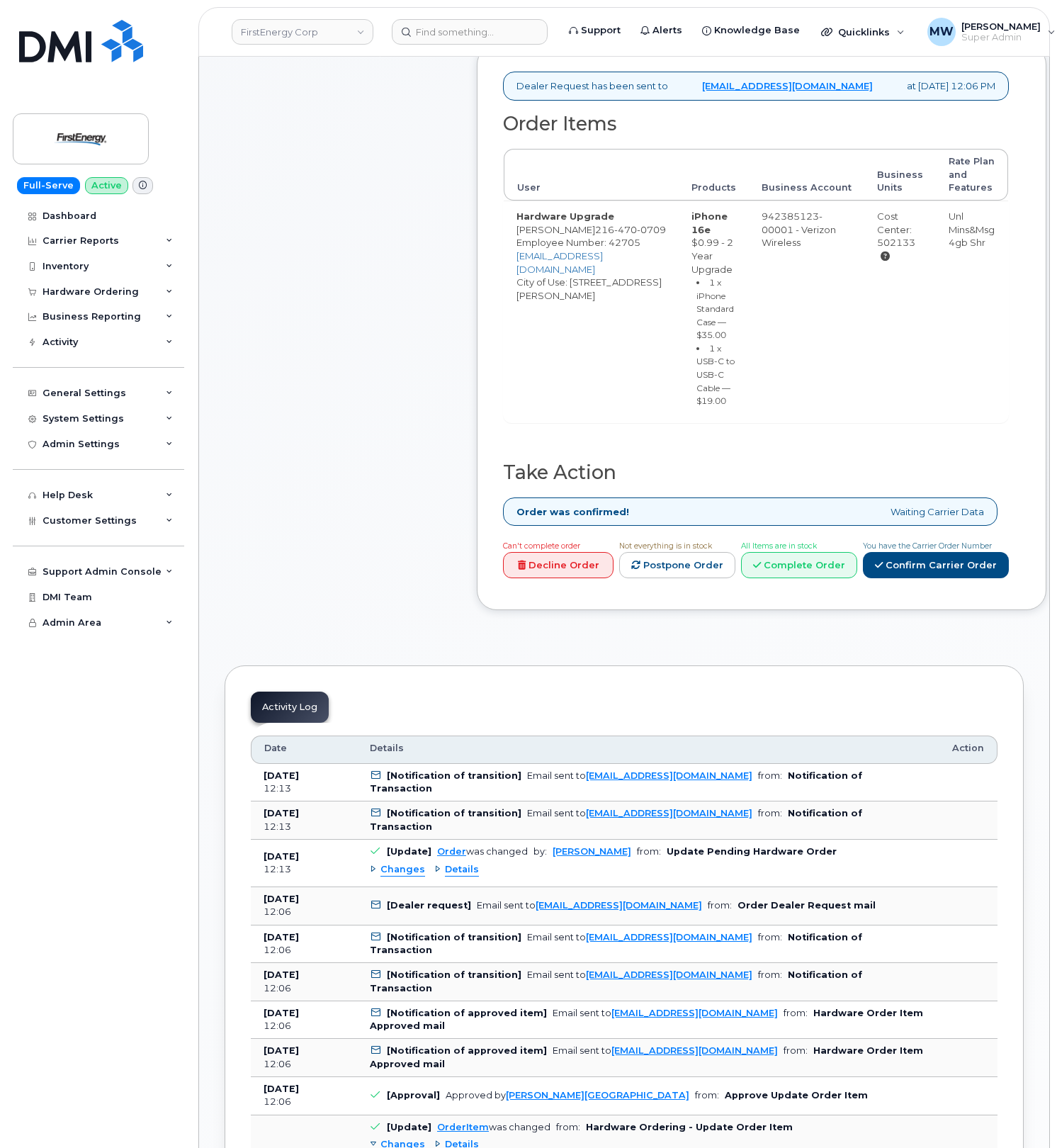
scroll to position [567, 0]
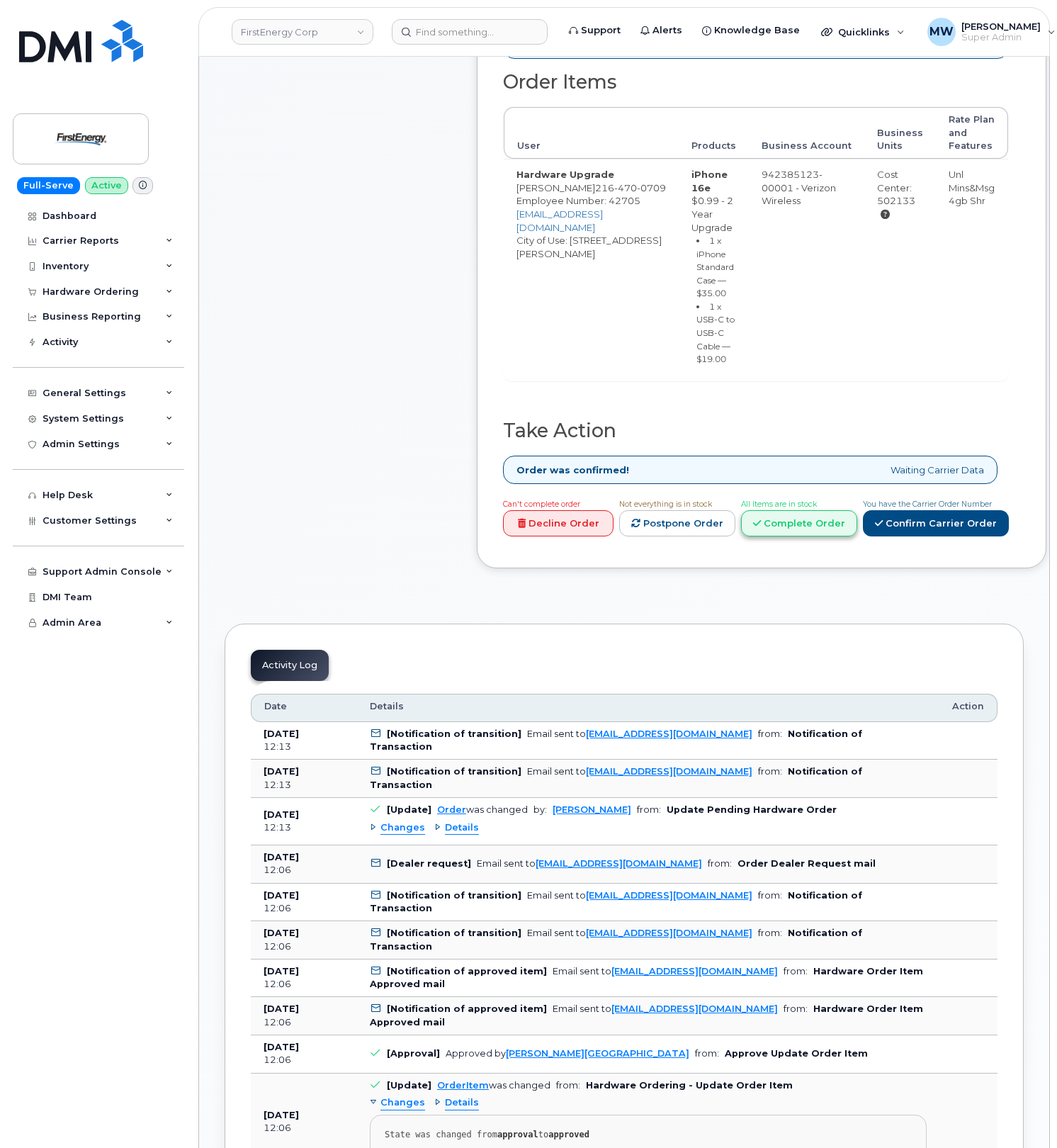
click at [757, 528] on icon at bounding box center [757, 524] width 8 height 9
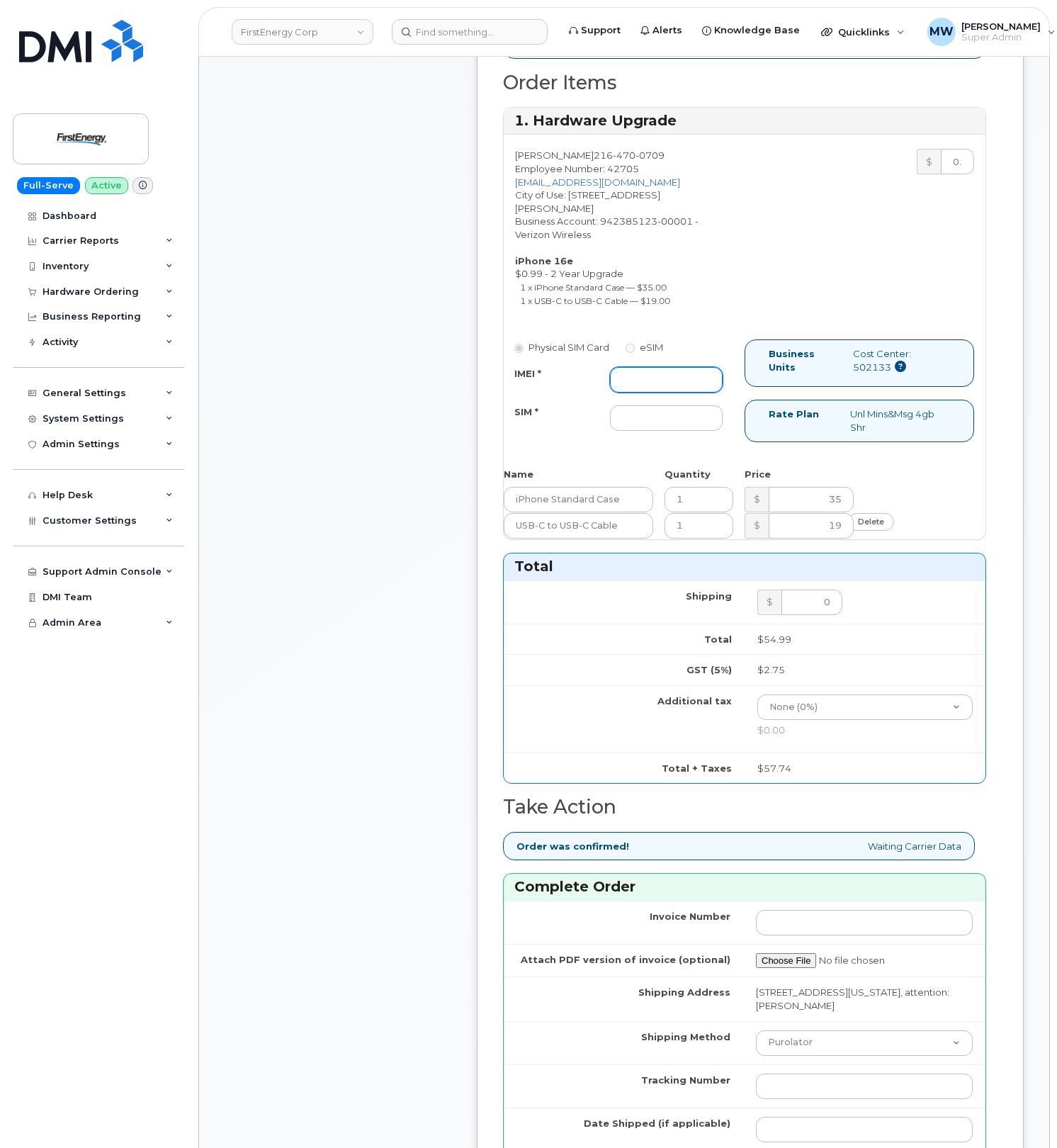
drag, startPoint x: 657, startPoint y: 403, endPoint x: 642, endPoint y: 398, distance: 15.8
click at [657, 393] on input "IMEI *" at bounding box center [666, 380] width 113 height 26
paste input "354741559142865"
type input "354741559142865"
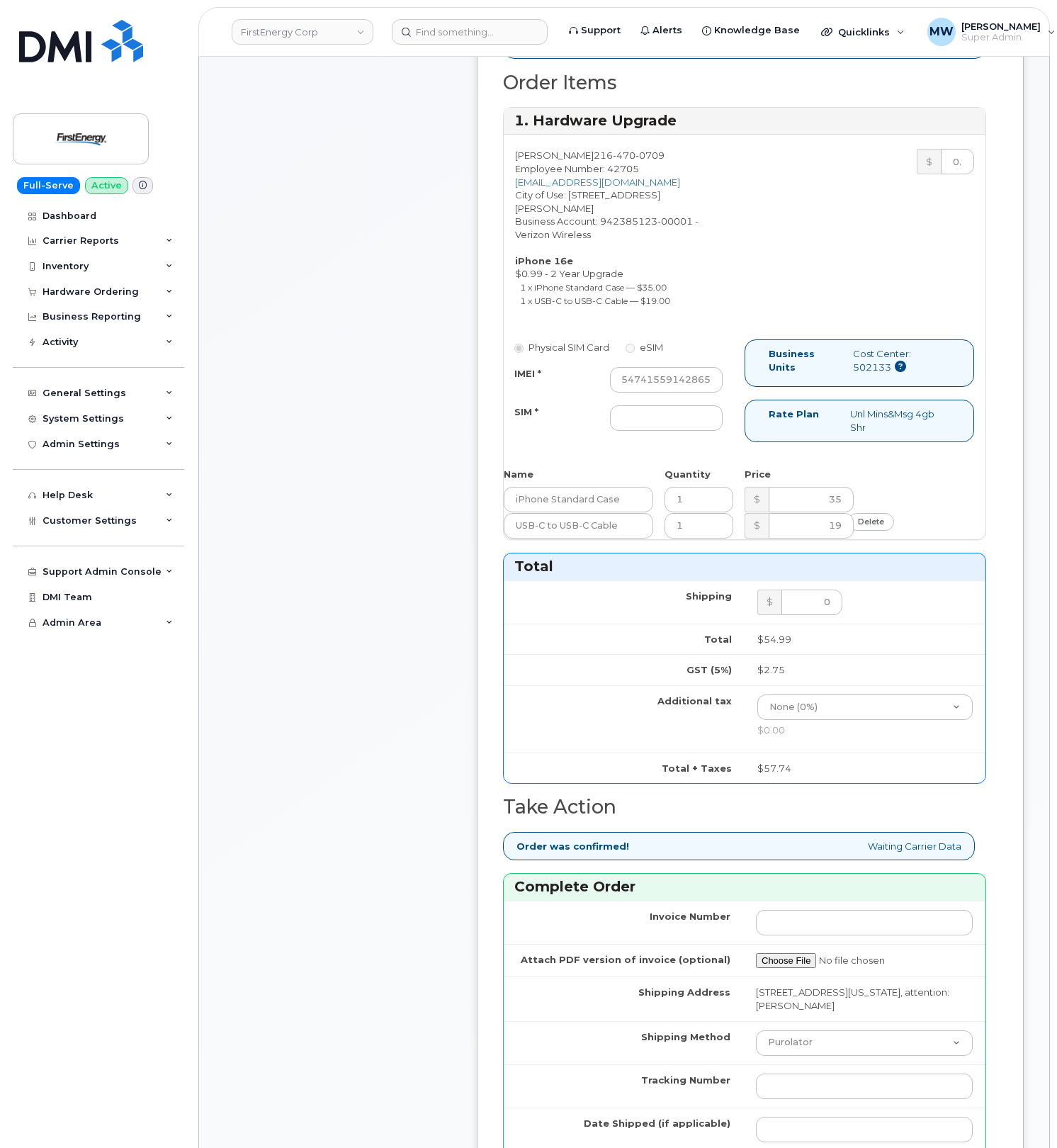
scroll to position [0, 0]
click at [693, 431] on input "SIM *" at bounding box center [666, 418] width 113 height 26
type input "NA"
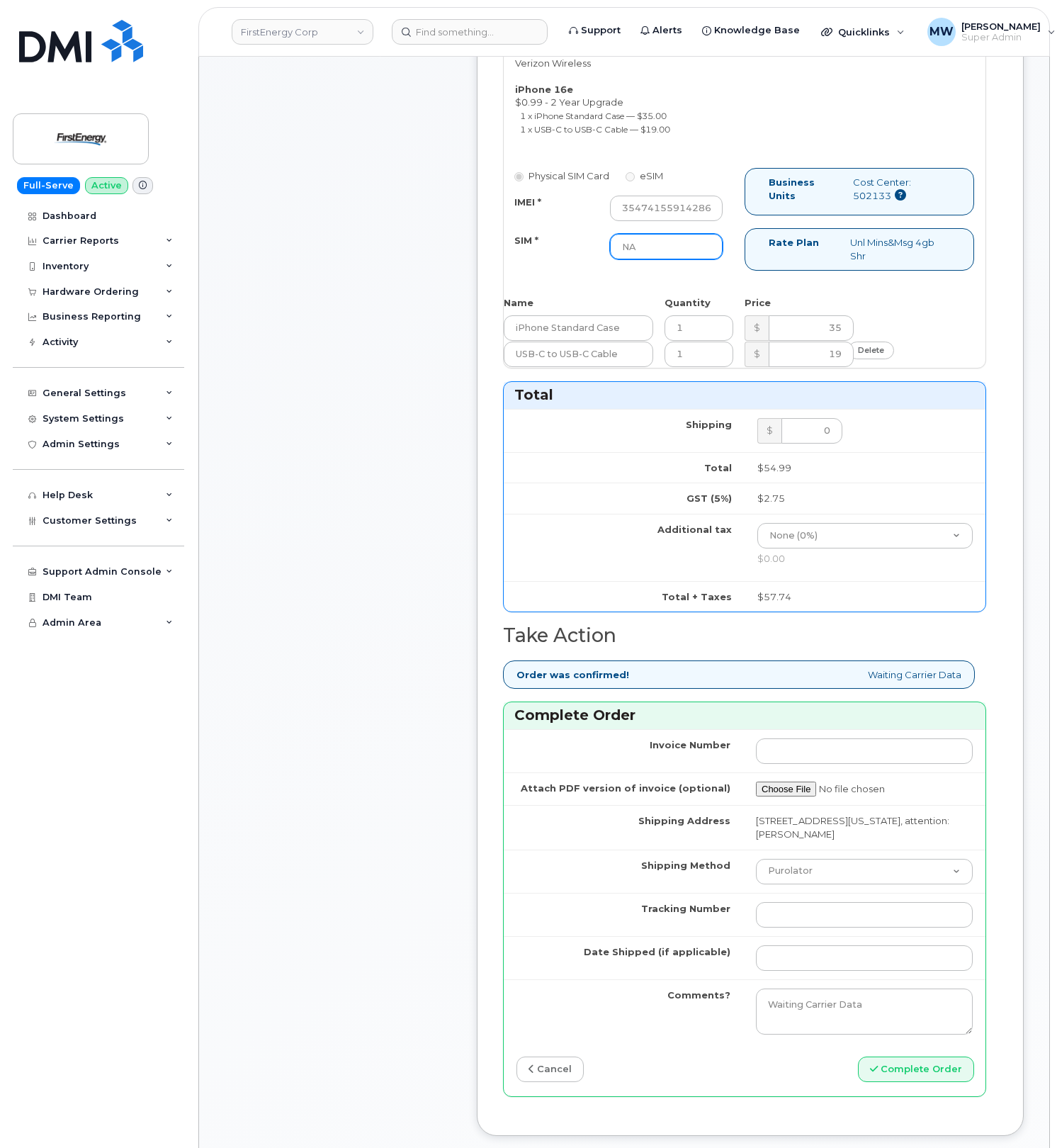
scroll to position [1418, 0]
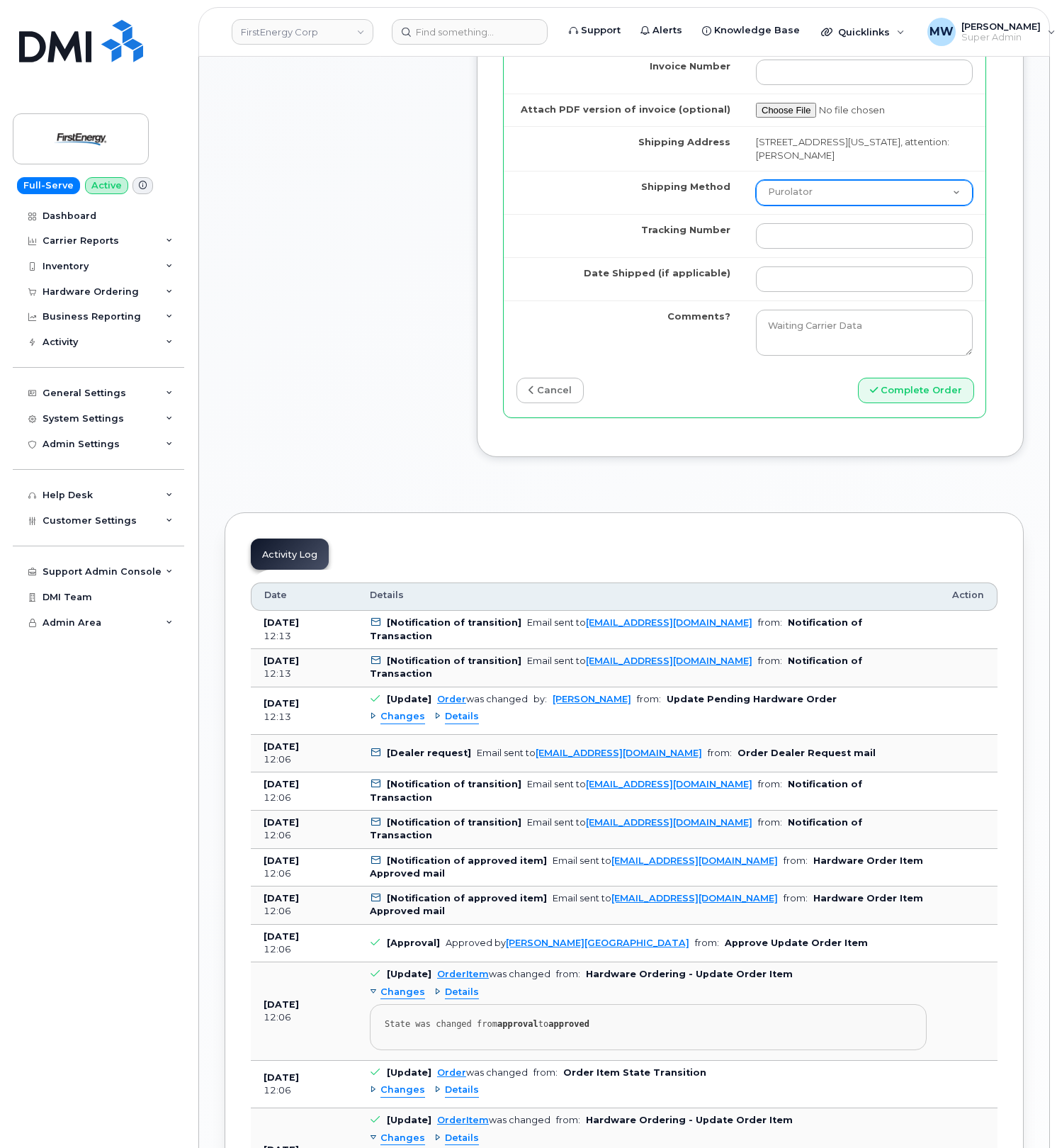
drag, startPoint x: 794, startPoint y: 203, endPoint x: 793, endPoint y: 210, distance: 7.1
click at [794, 203] on select "Purolator UPS FedEx Canada Post Courier Other Drop Off Pick Up" at bounding box center [865, 193] width 217 height 26
select select "UPS"
click at [757, 200] on select "Purolator UPS FedEx Canada Post Courier Other Drop Off Pick Up" at bounding box center [865, 193] width 217 height 26
click at [795, 249] on input "Tracking Number" at bounding box center [865, 236] width 217 height 26
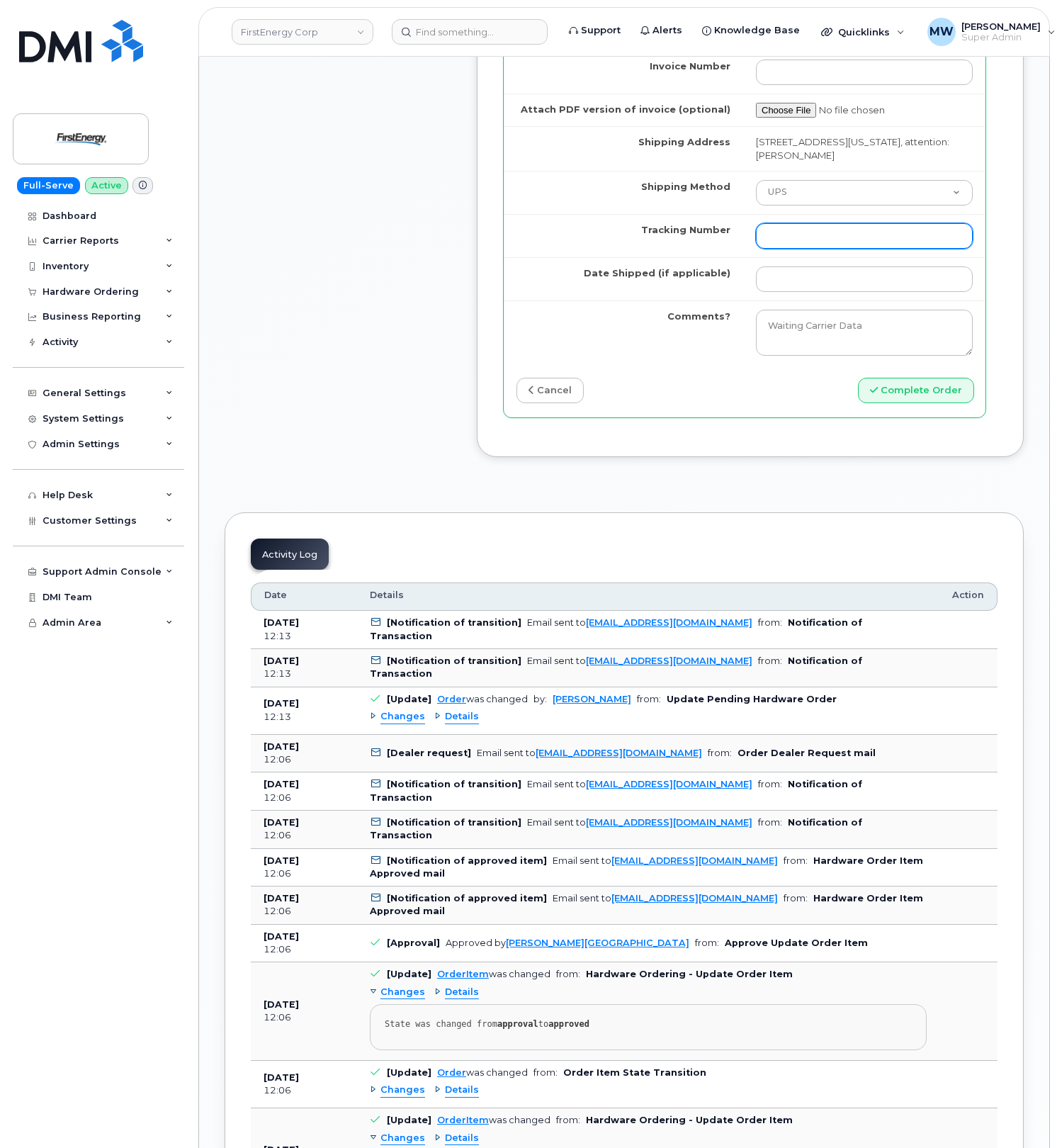
paste input "1ZHF12012915521081"
type input "1ZHF12012915521081"
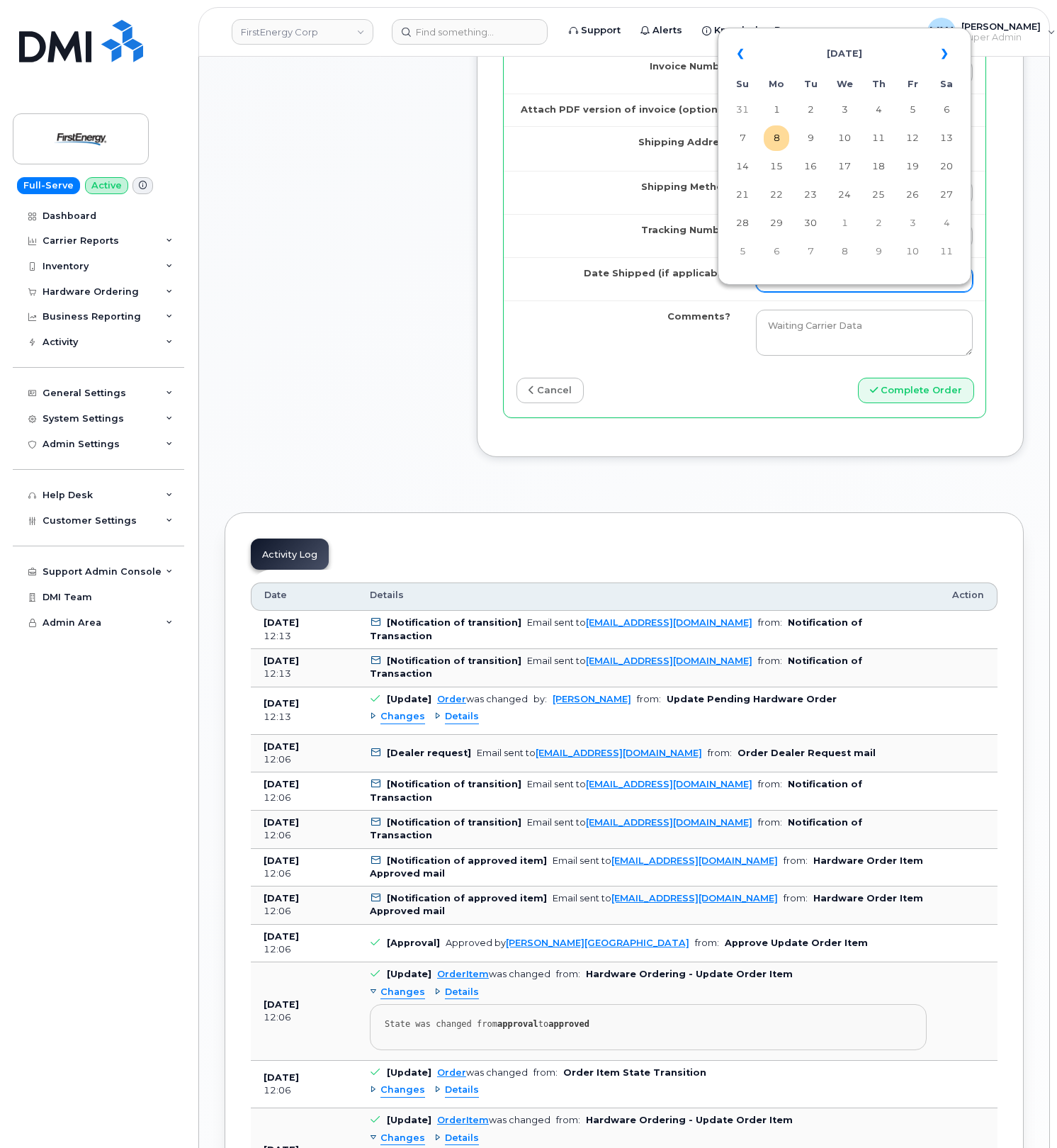
click at [794, 292] on input "Date Shipped (if applicable)" at bounding box center [865, 279] width 217 height 26
click at [914, 104] on td "5" at bounding box center [913, 110] width 26 height 26
type input "2025-09-05"
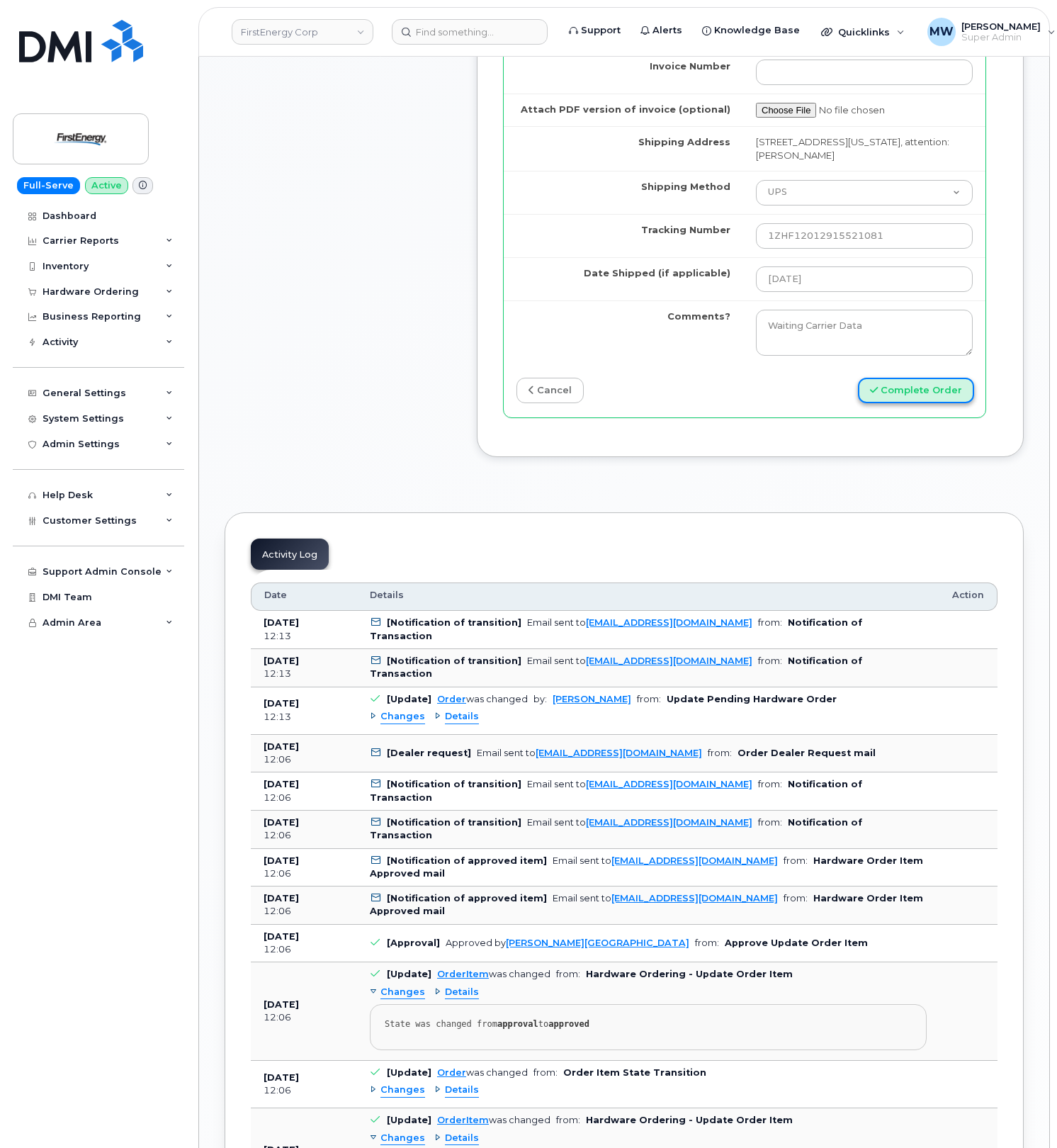
click at [954, 404] on button "Complete Order" at bounding box center [916, 391] width 116 height 26
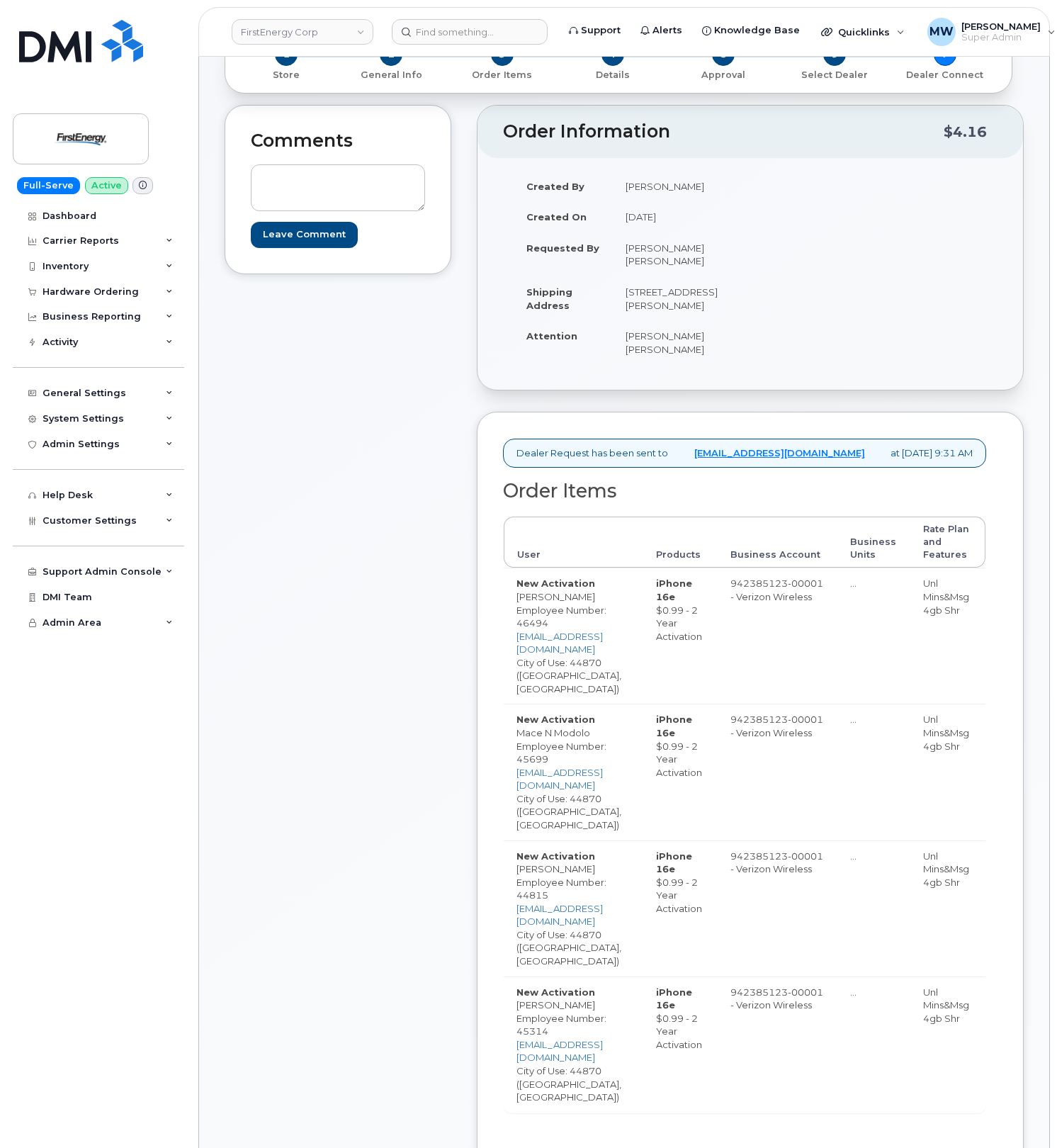
scroll to position [189, 0]
